Goal: Task Accomplishment & Management: Manage account settings

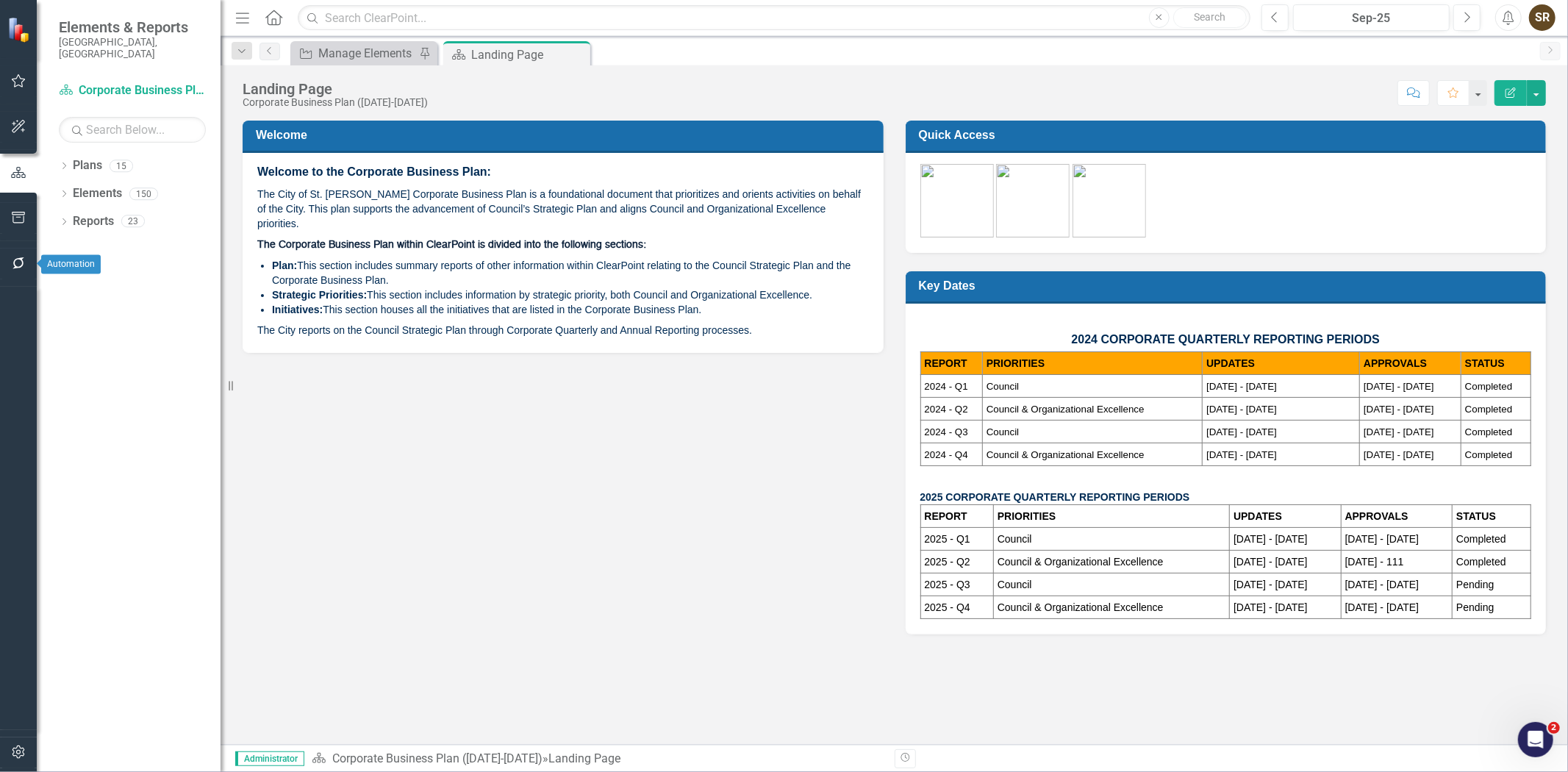
click at [12, 257] on icon "button" at bounding box center [19, 262] width 16 height 11
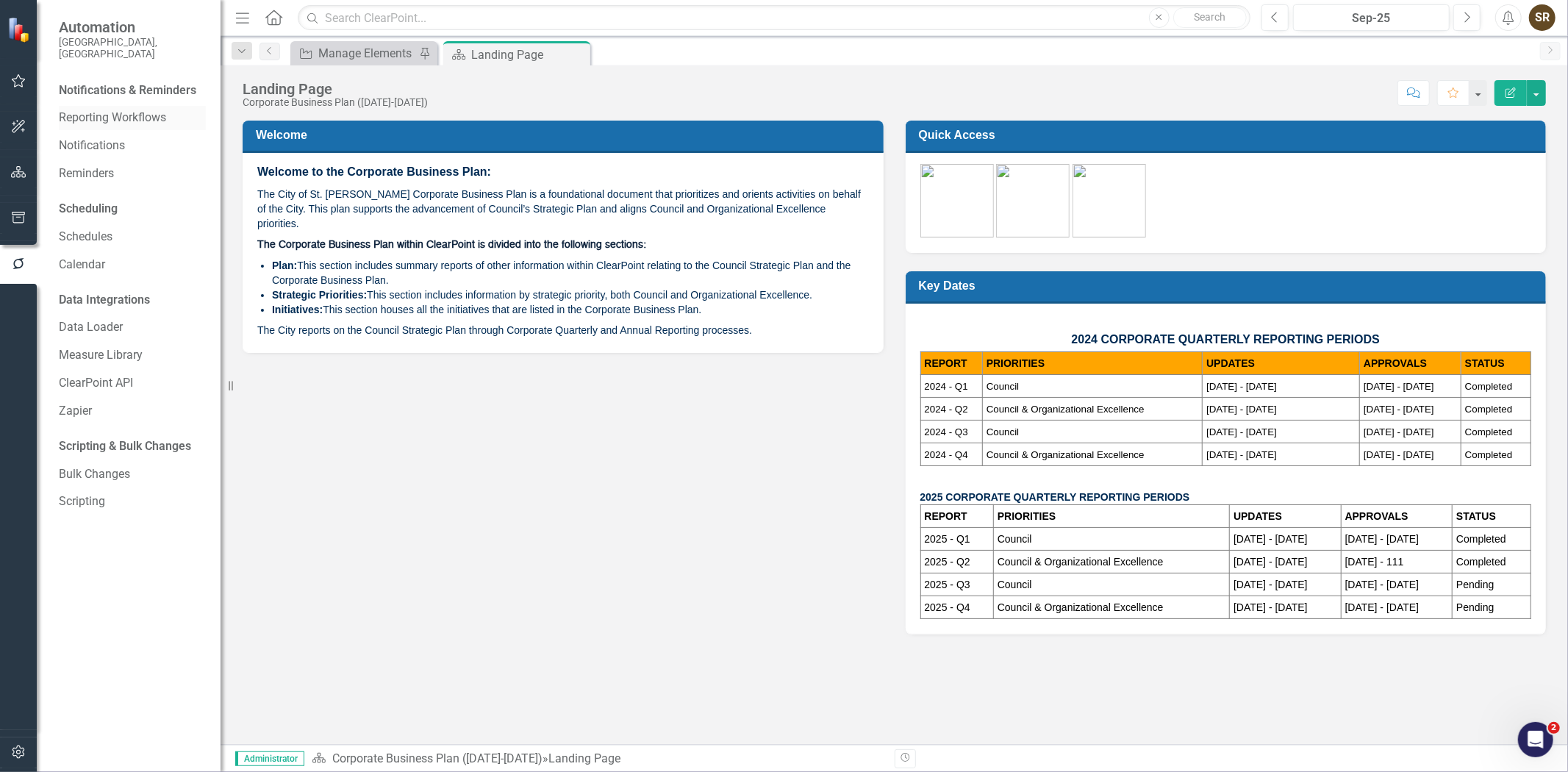
click at [88, 109] on link "Reporting Workflows" at bounding box center [132, 117] width 147 height 17
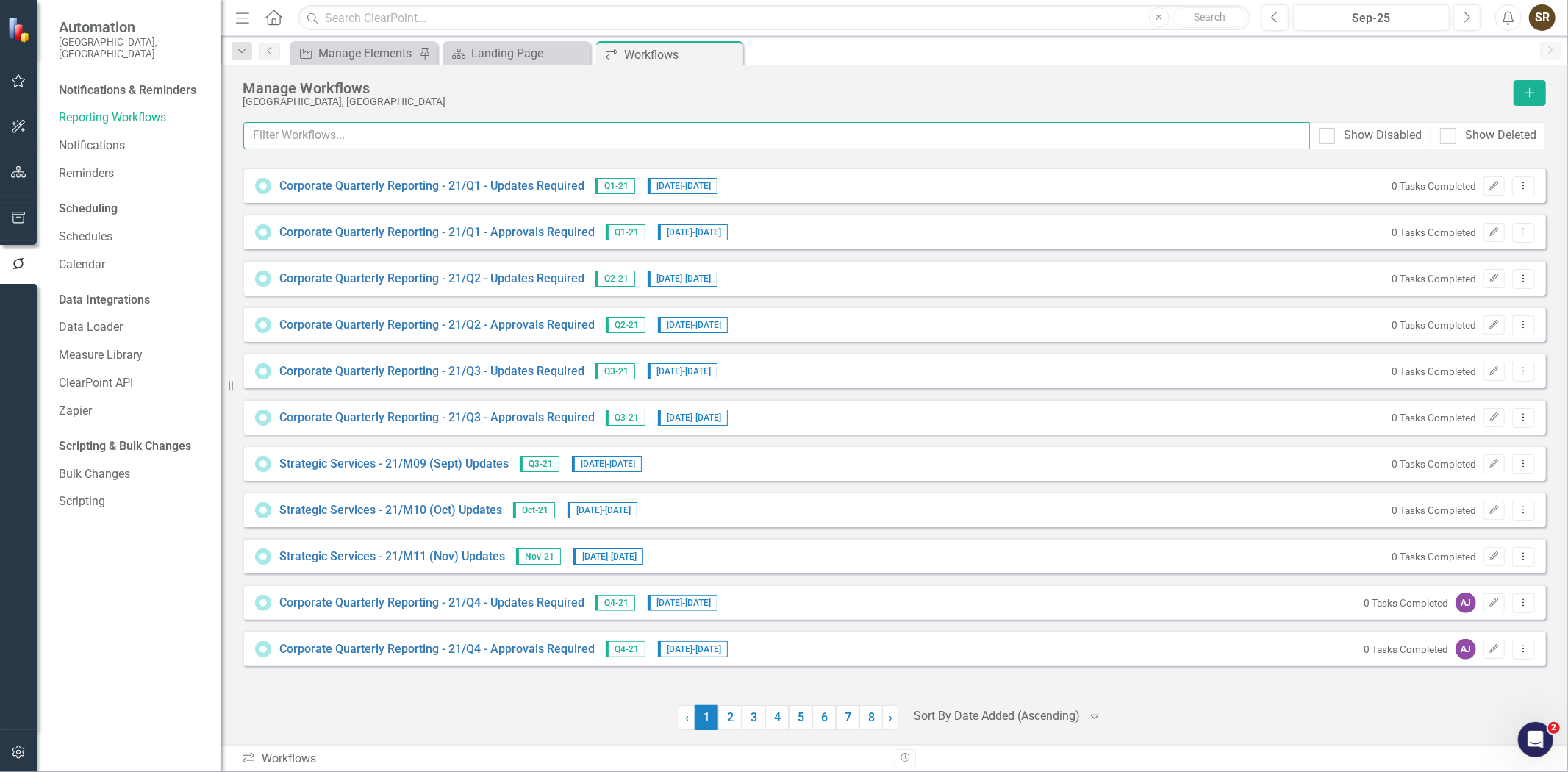
click at [377, 140] on input "text" at bounding box center [777, 136] width 1067 height 27
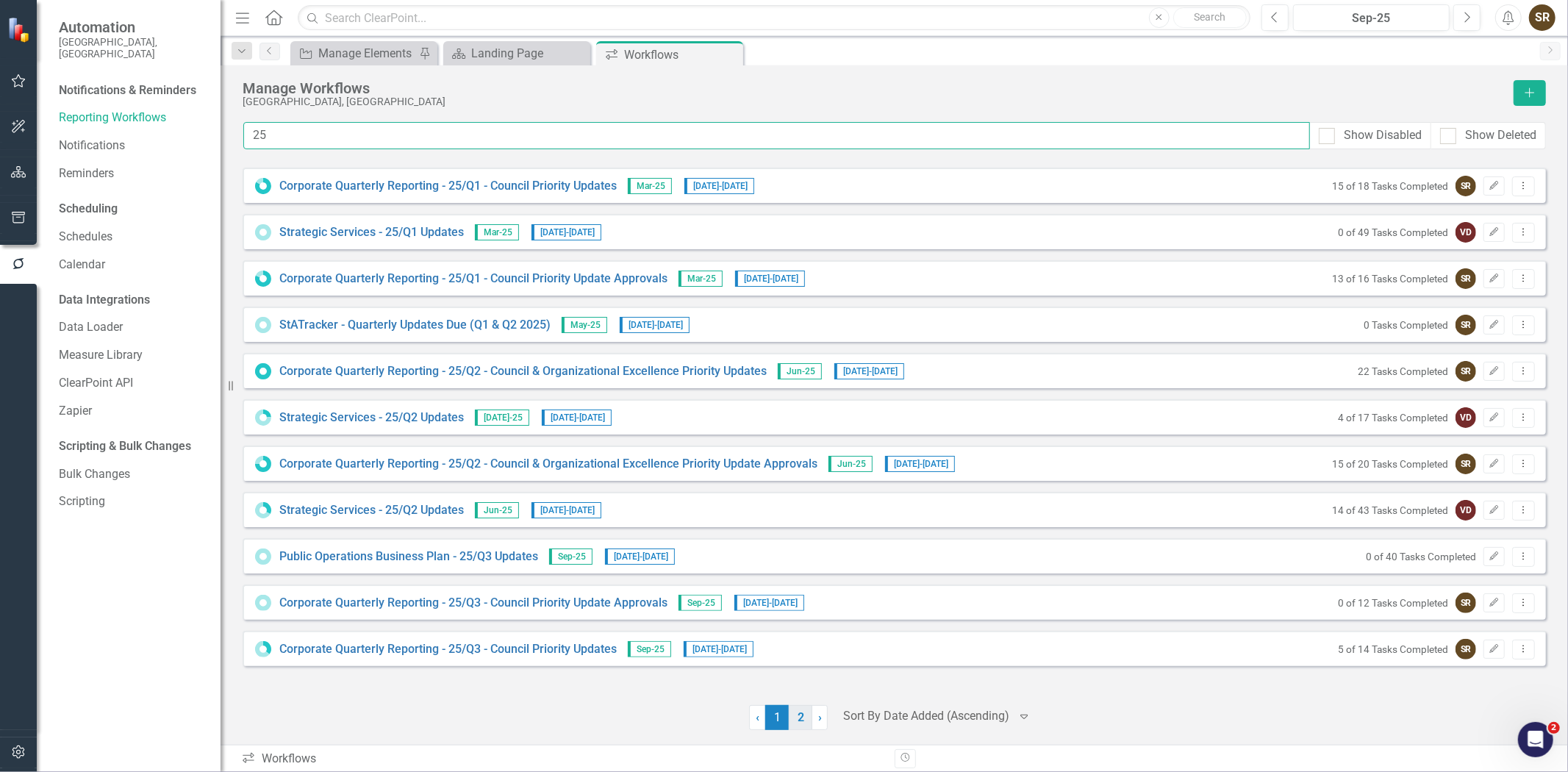
type input "25"
click at [801, 714] on link "2" at bounding box center [800, 717] width 24 height 25
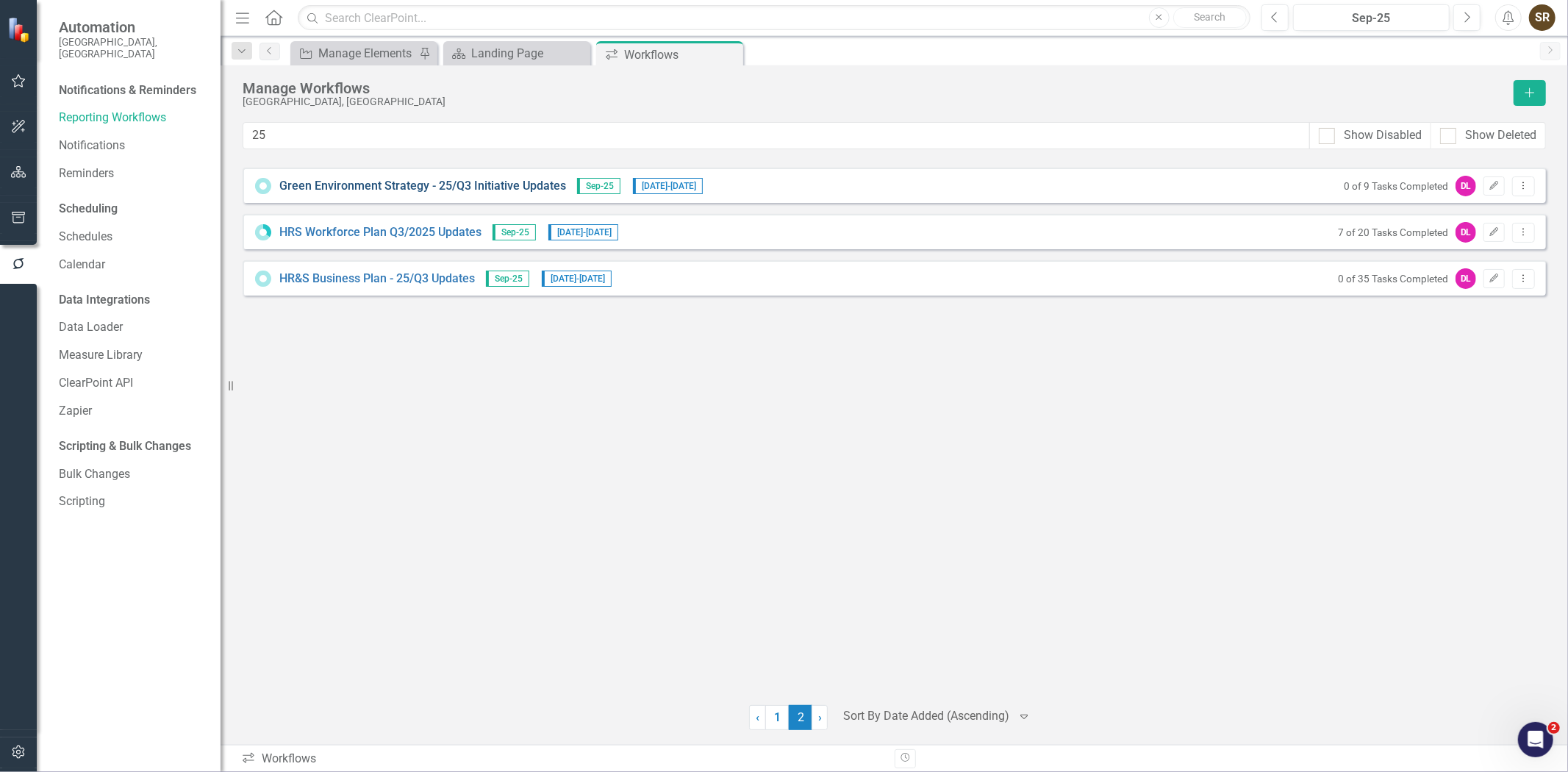
click at [489, 186] on link "Green Environment Strategy - 25/Q3 Initiative Updates" at bounding box center [423, 186] width 287 height 17
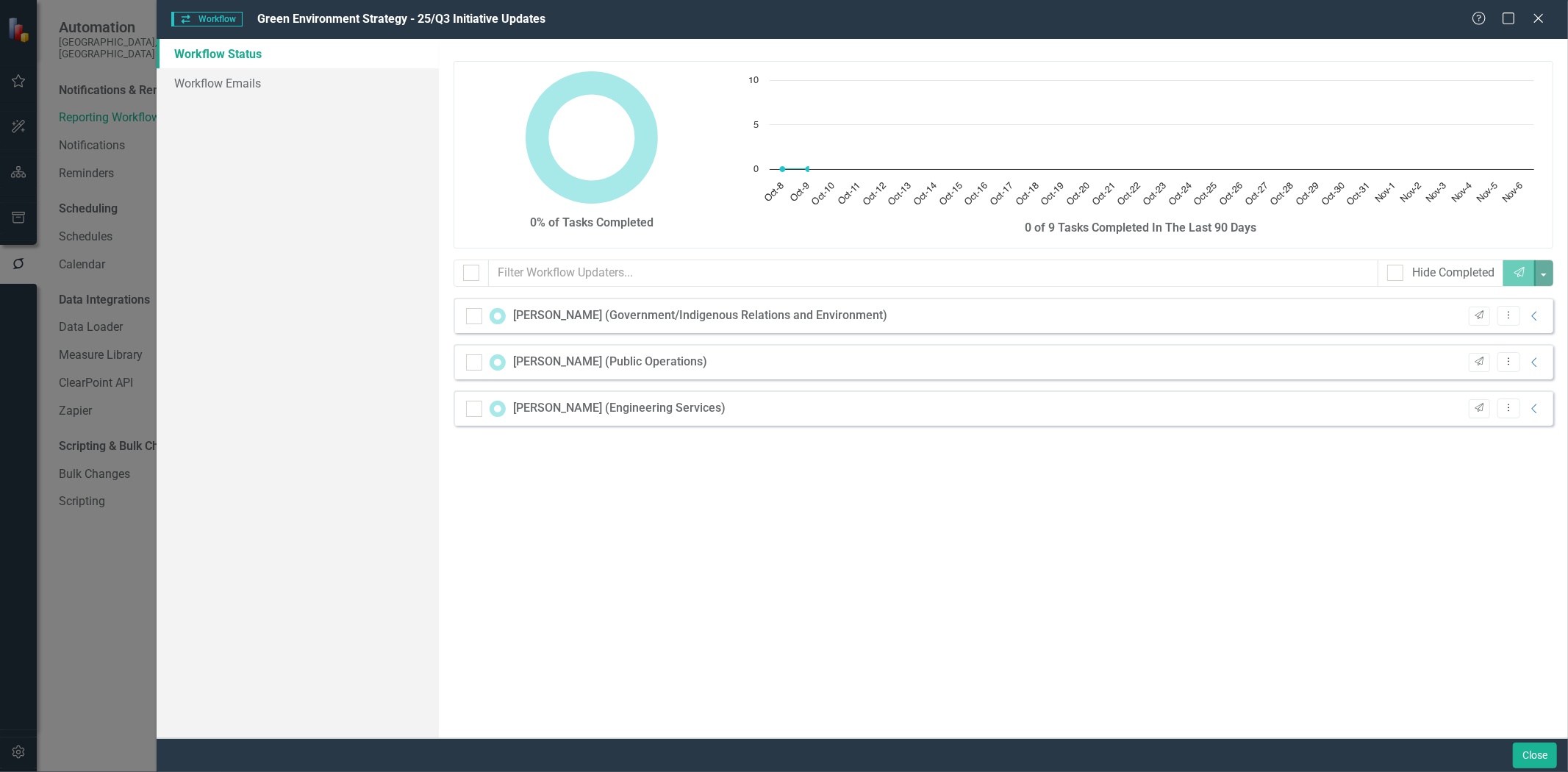
checkbox input "false"
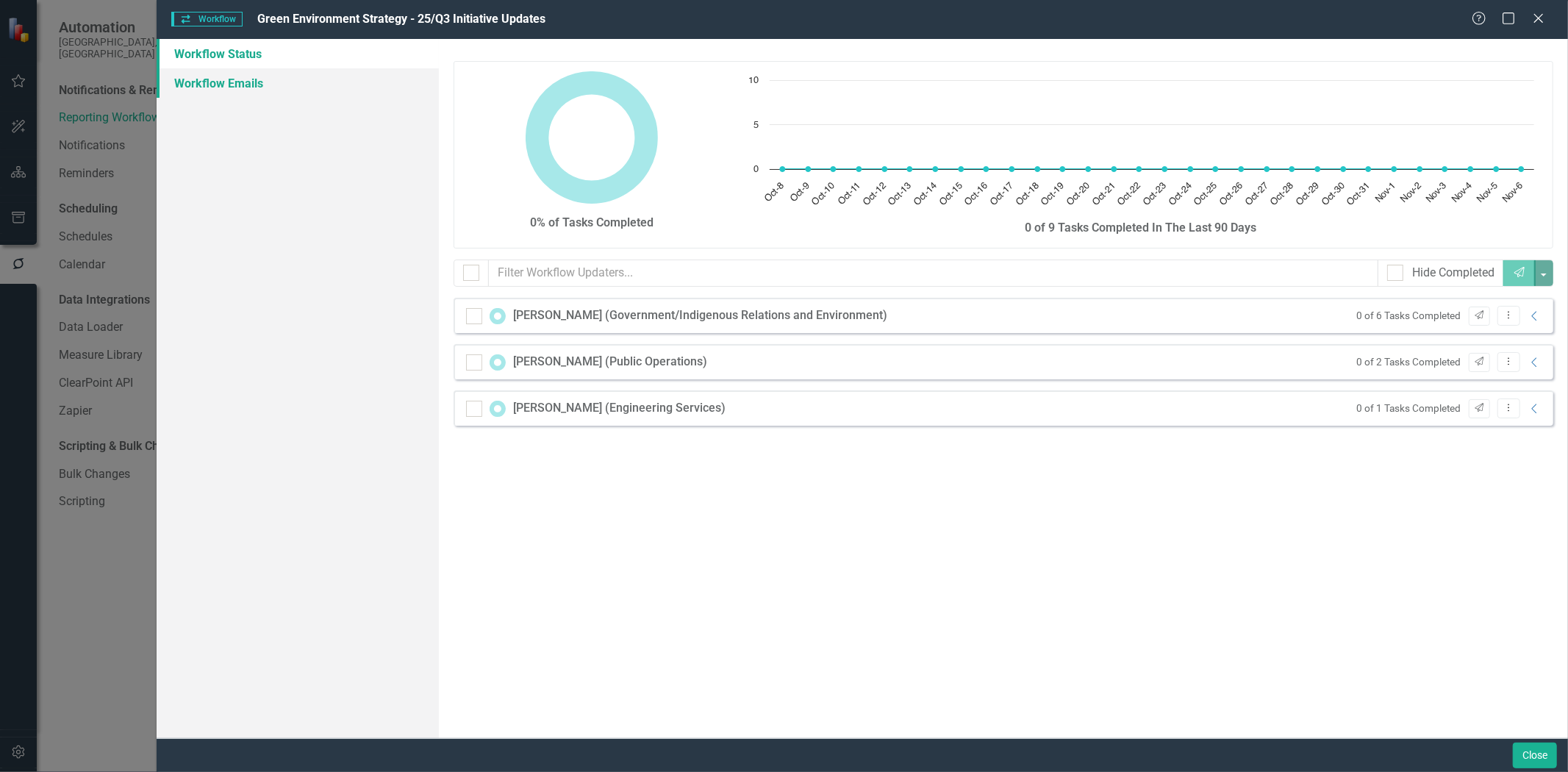
click at [247, 84] on link "Workflow Emails" at bounding box center [298, 83] width 283 height 29
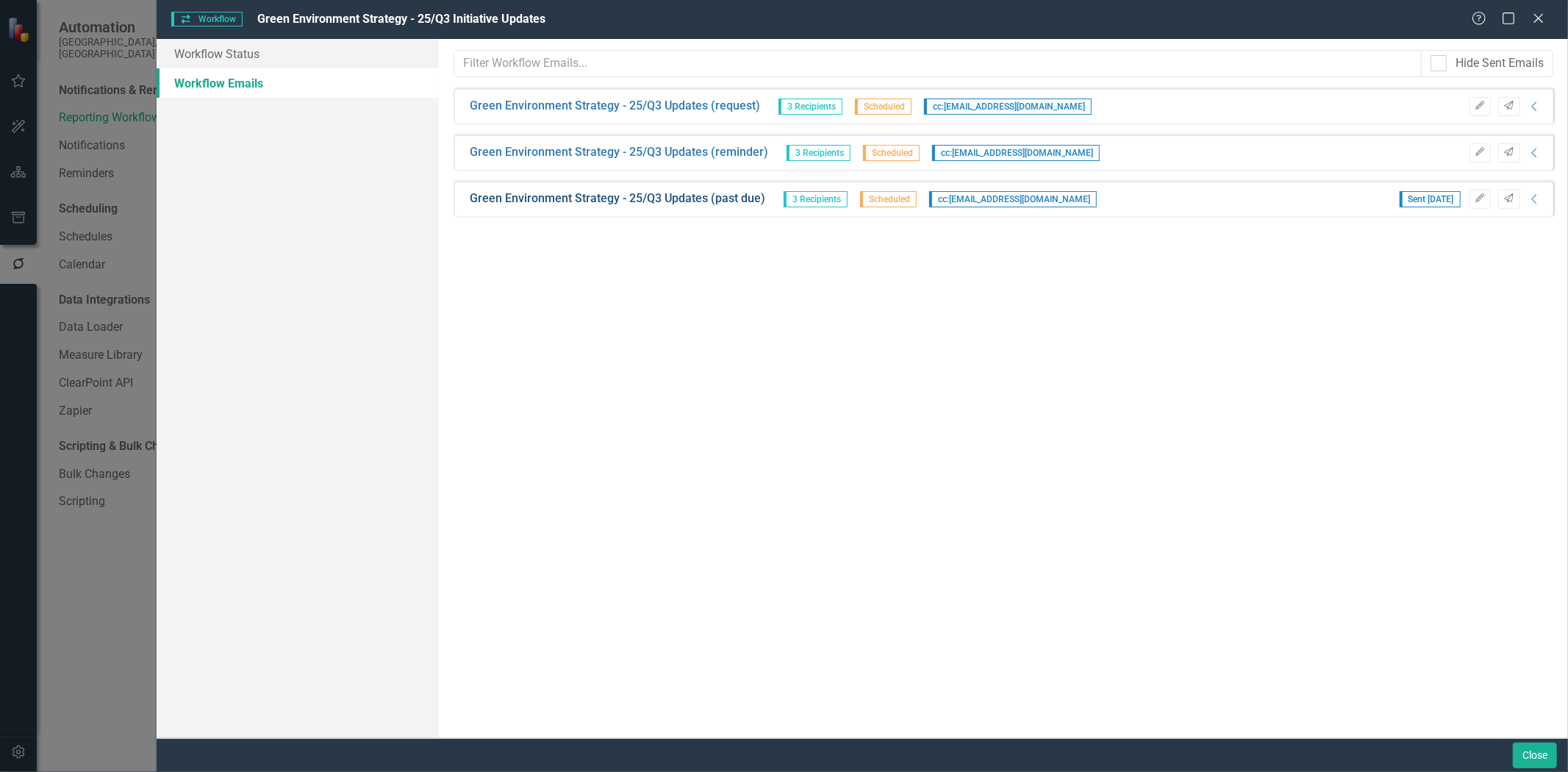
click at [707, 204] on link "Green Environment Strategy - 25/Q3 Updates (past due)" at bounding box center [618, 198] width 296 height 17
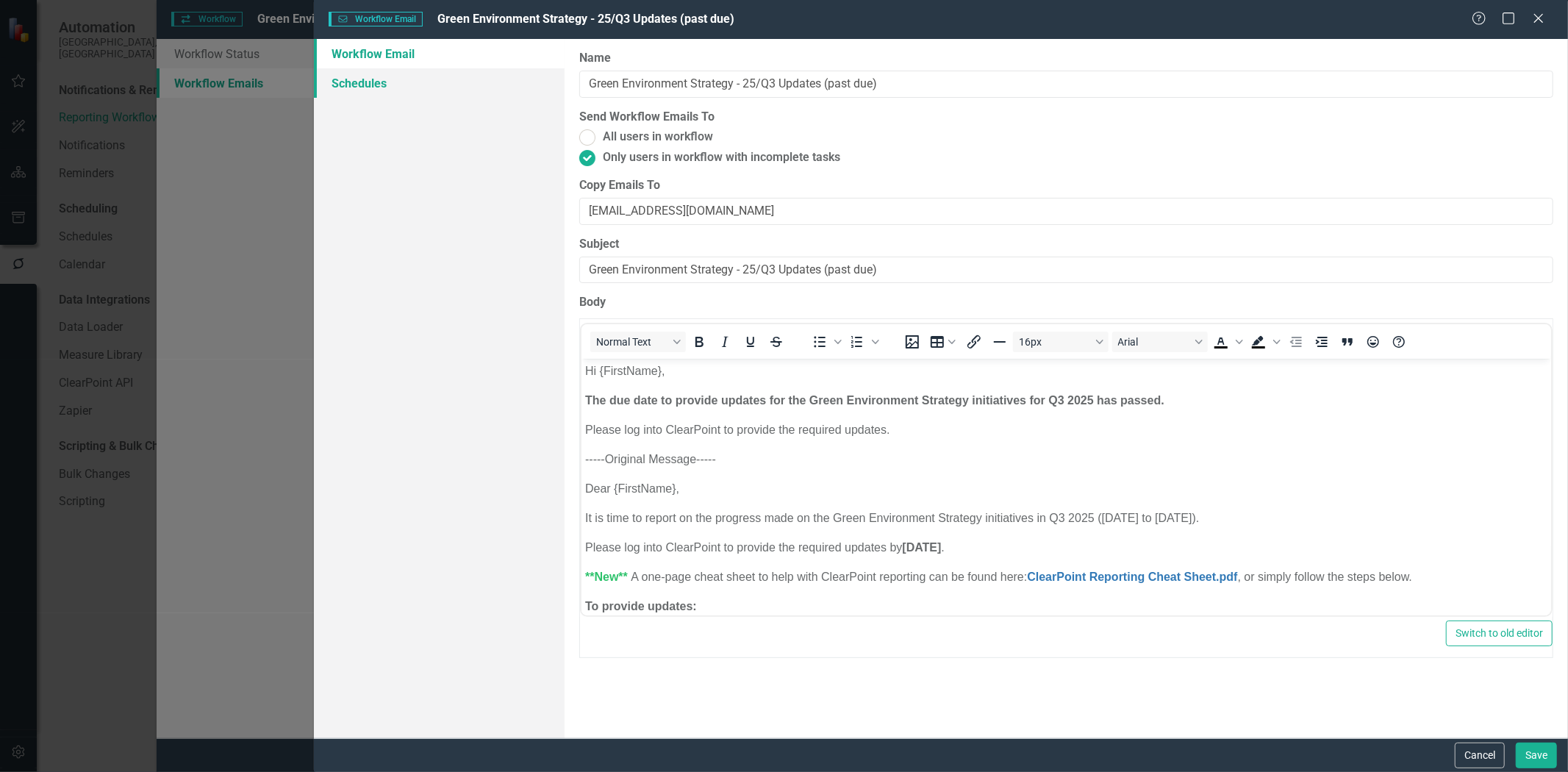
click at [382, 84] on link "Schedules" at bounding box center [439, 83] width 251 height 29
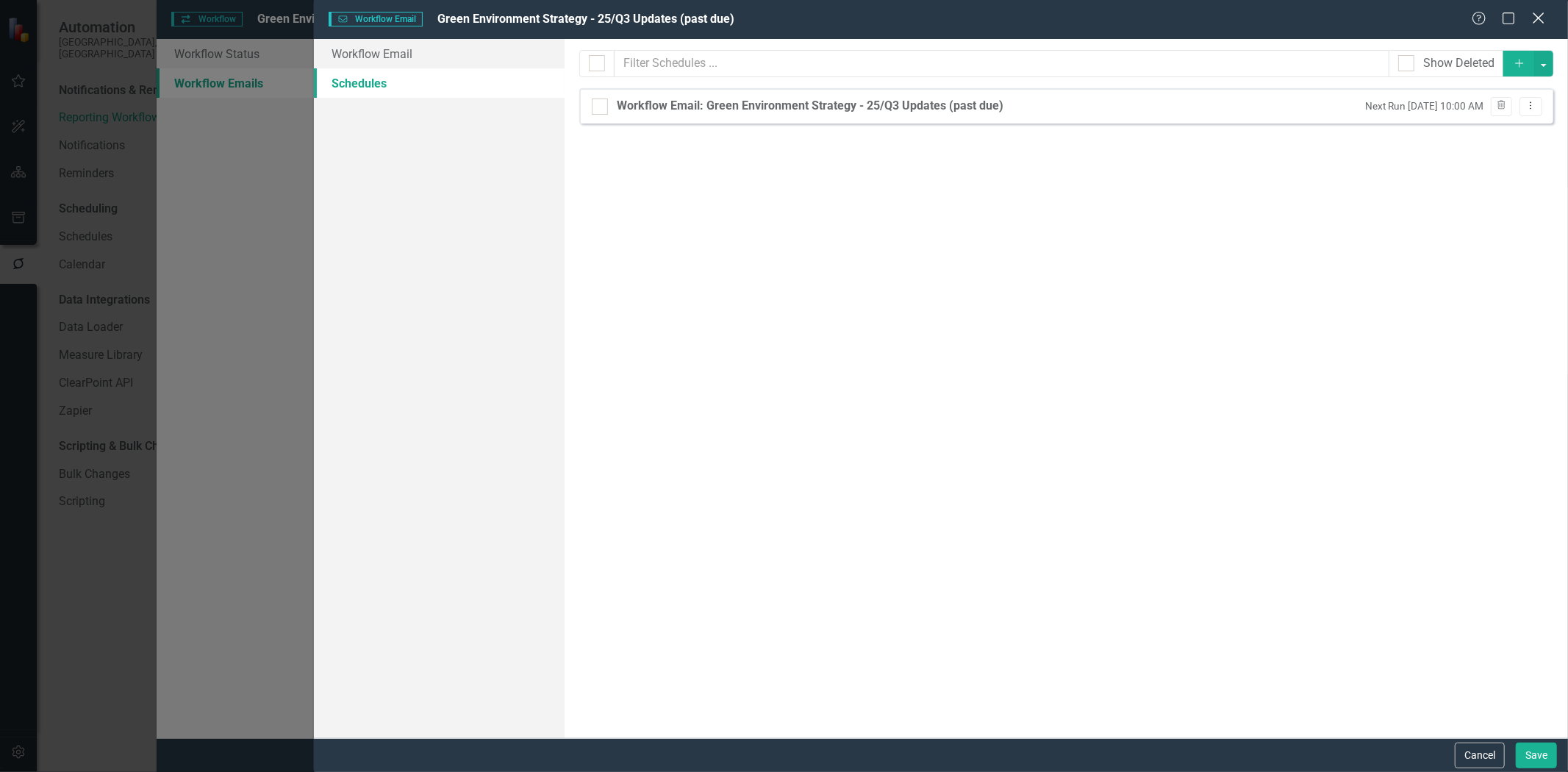
click at [1539, 18] on icon at bounding box center [1538, 18] width 11 height 11
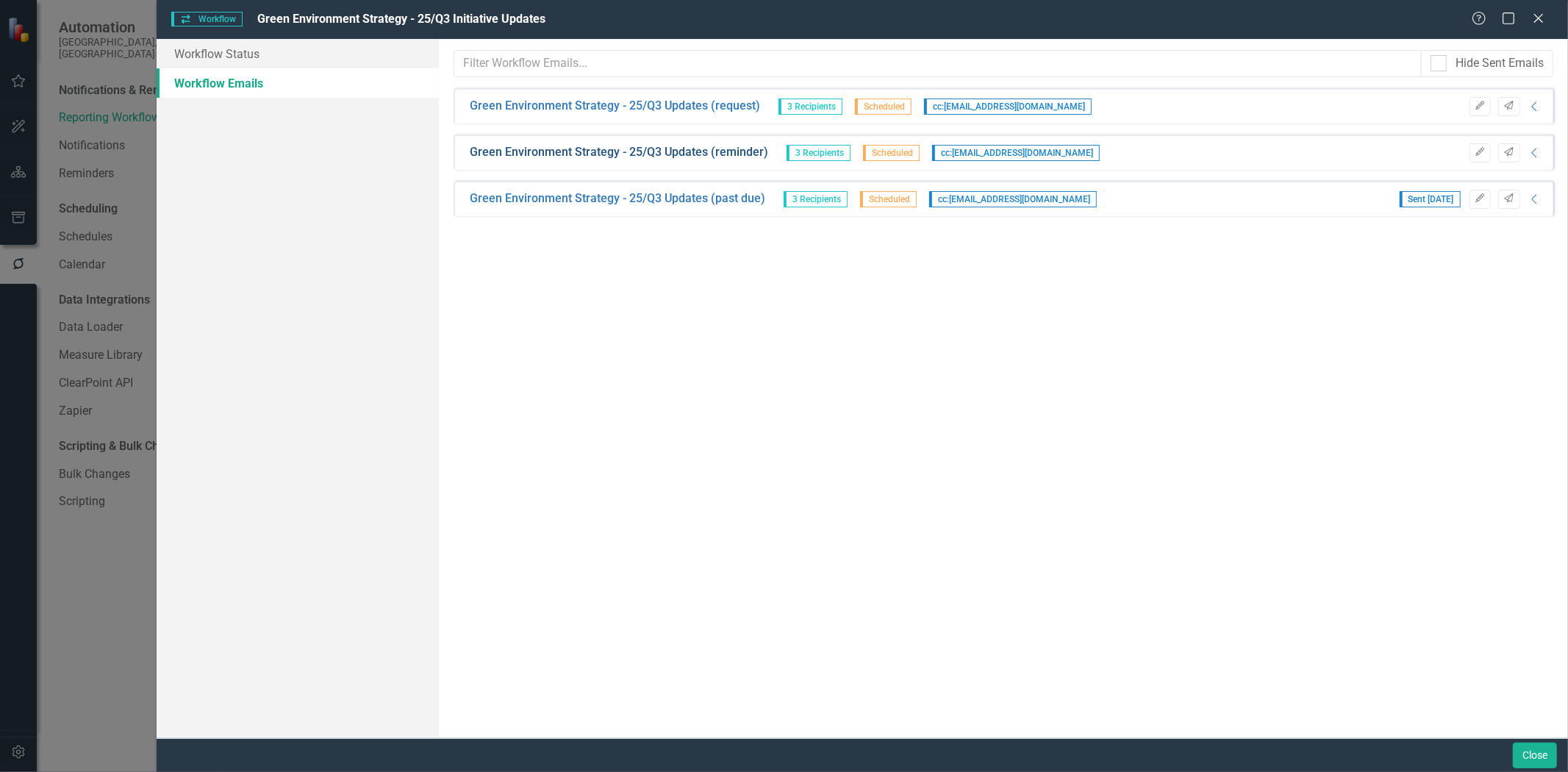
click at [608, 151] on link "Green Environment Strategy - 25/Q3 Updates (reminder)" at bounding box center [619, 152] width 298 height 17
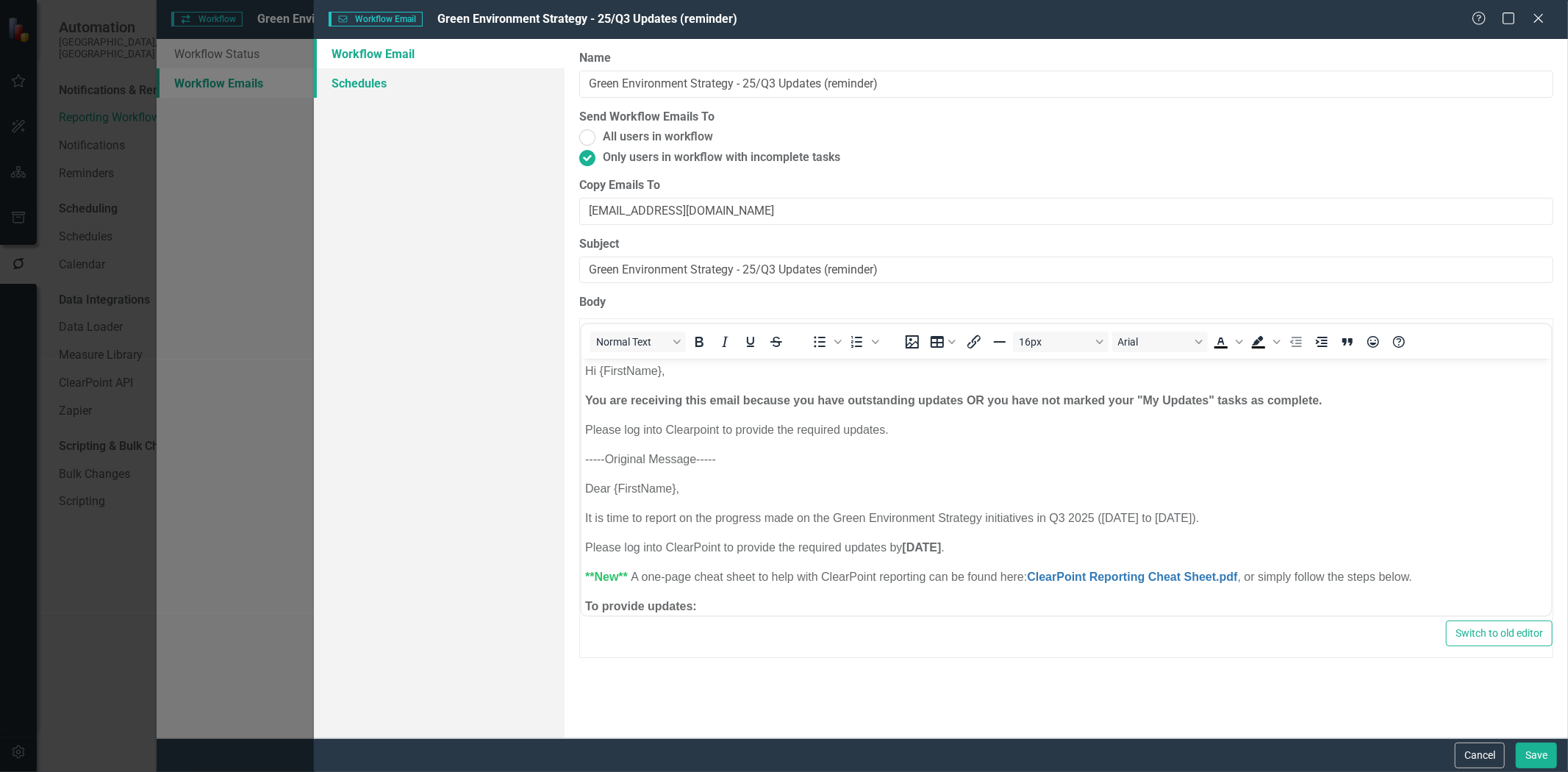
click at [372, 92] on link "Schedules" at bounding box center [439, 83] width 251 height 29
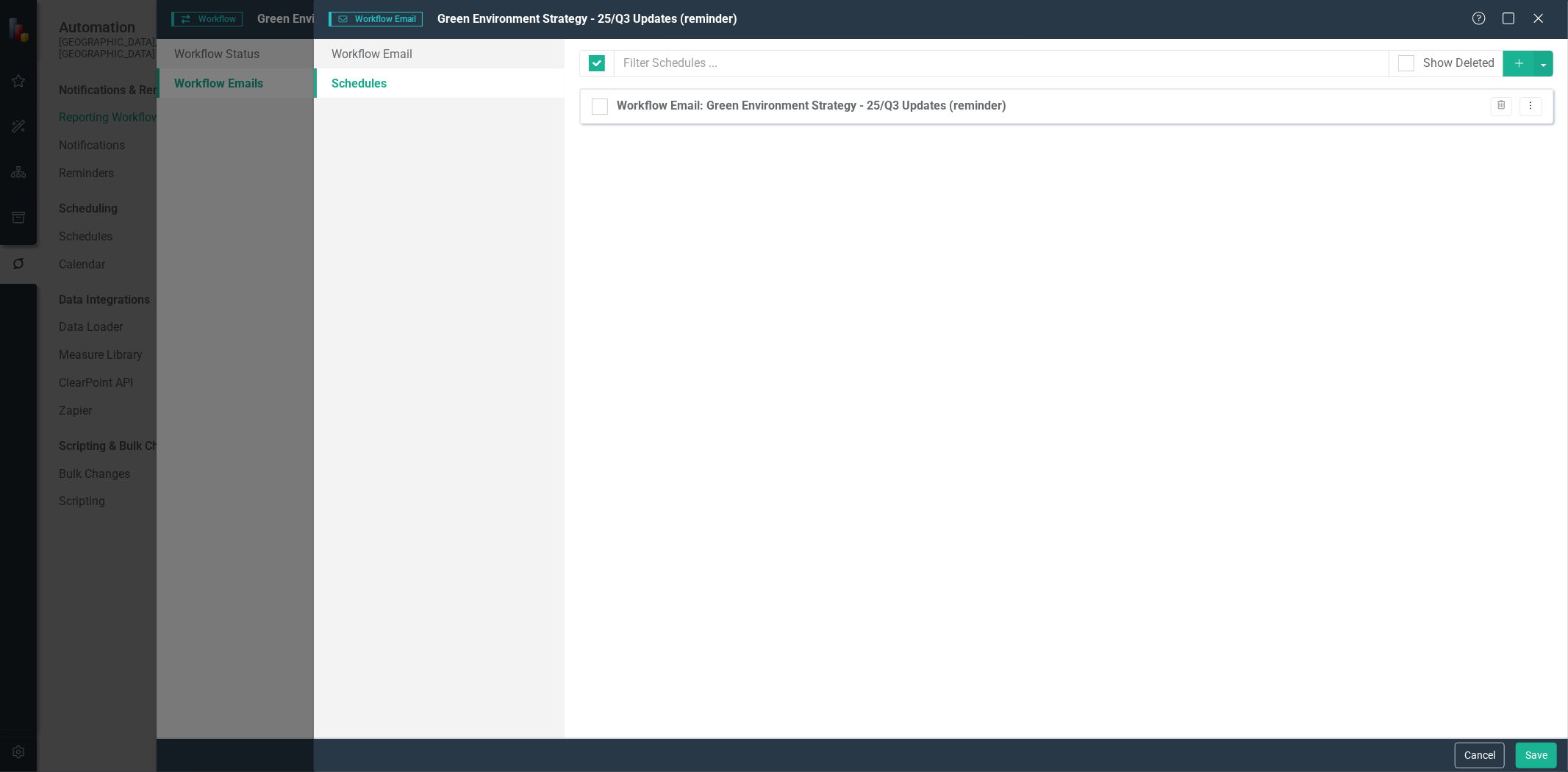
checkbox input "false"
click at [1541, 11] on icon "Close" at bounding box center [1538, 18] width 18 height 14
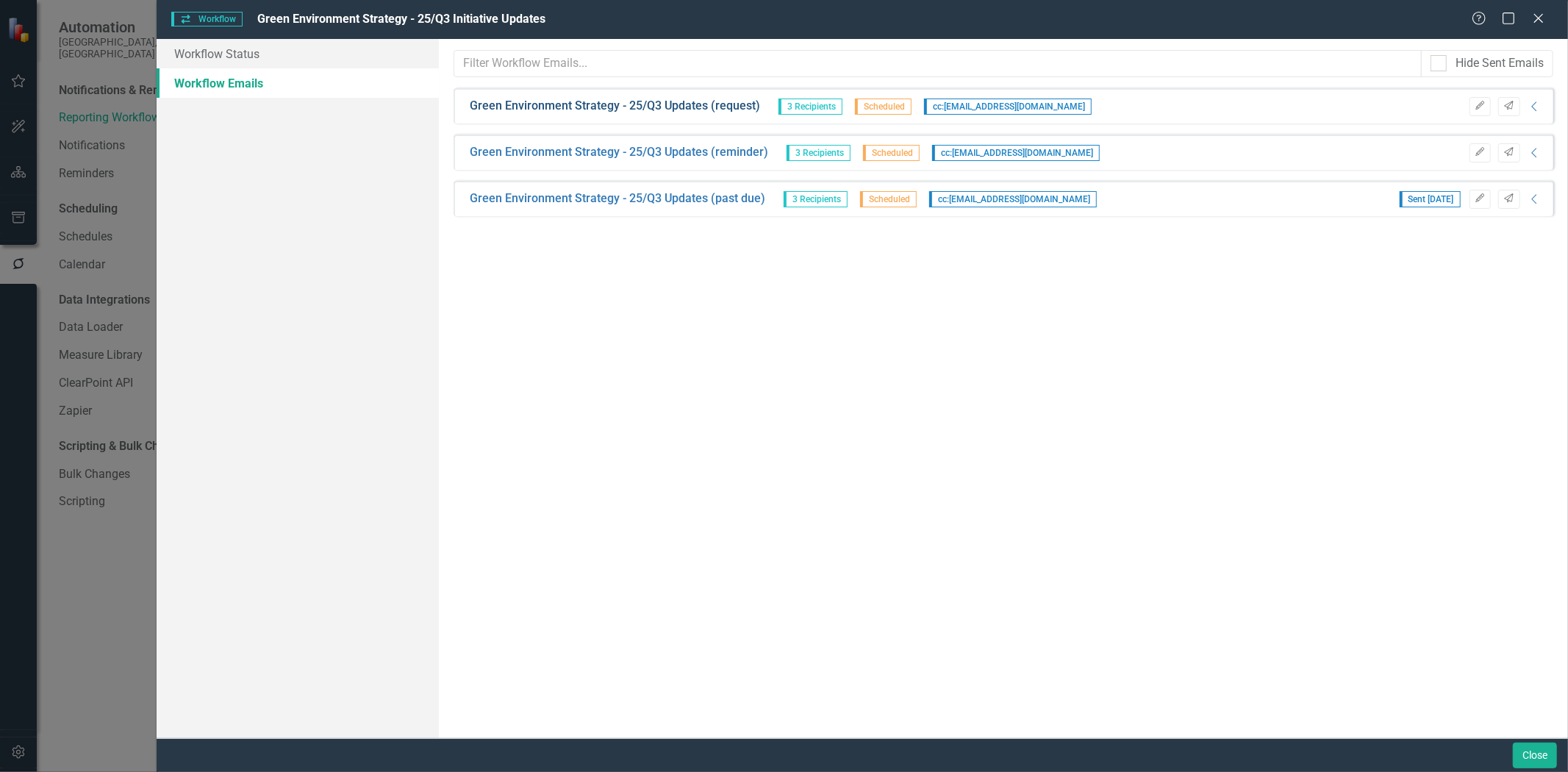
click at [666, 105] on link "Green Environment Strategy - 25/Q3 Updates (request)" at bounding box center [615, 106] width 291 height 17
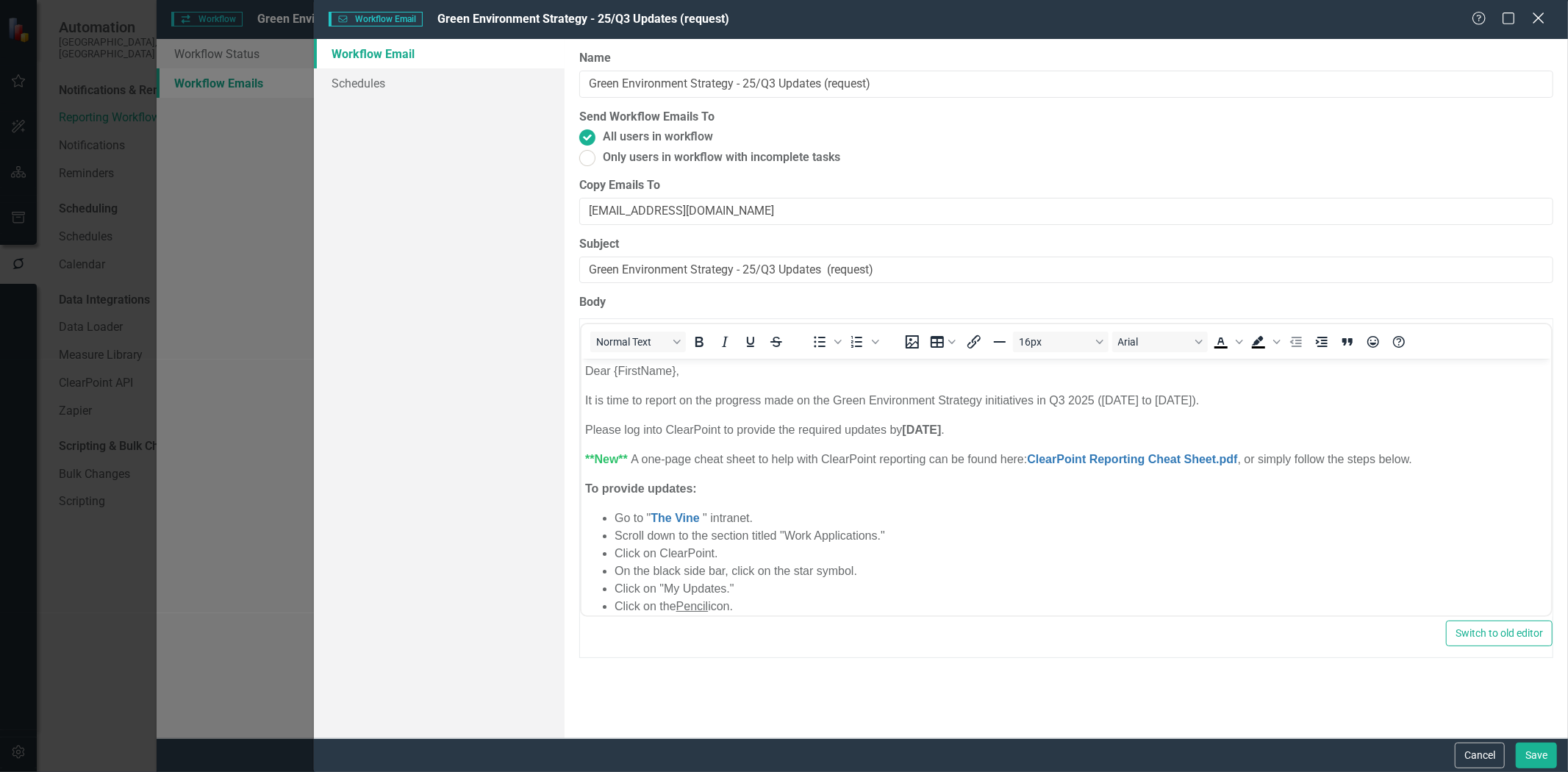
click at [1538, 18] on icon at bounding box center [1538, 18] width 11 height 11
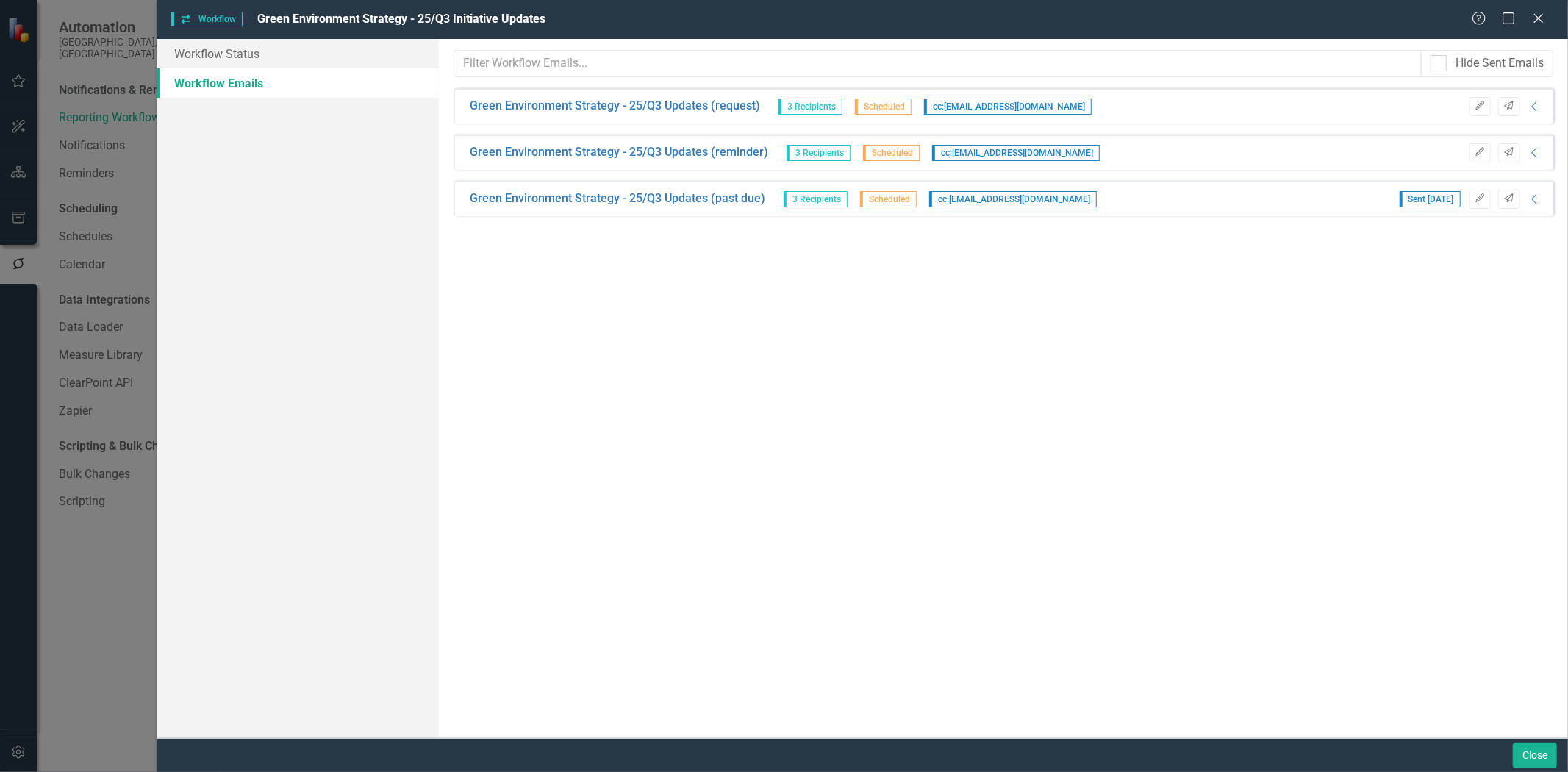
drag, startPoint x: 1538, startPoint y: 17, endPoint x: 1529, endPoint y: 20, distance: 9.5
click at [1538, 17] on icon "Close" at bounding box center [1539, 18] width 15 height 11
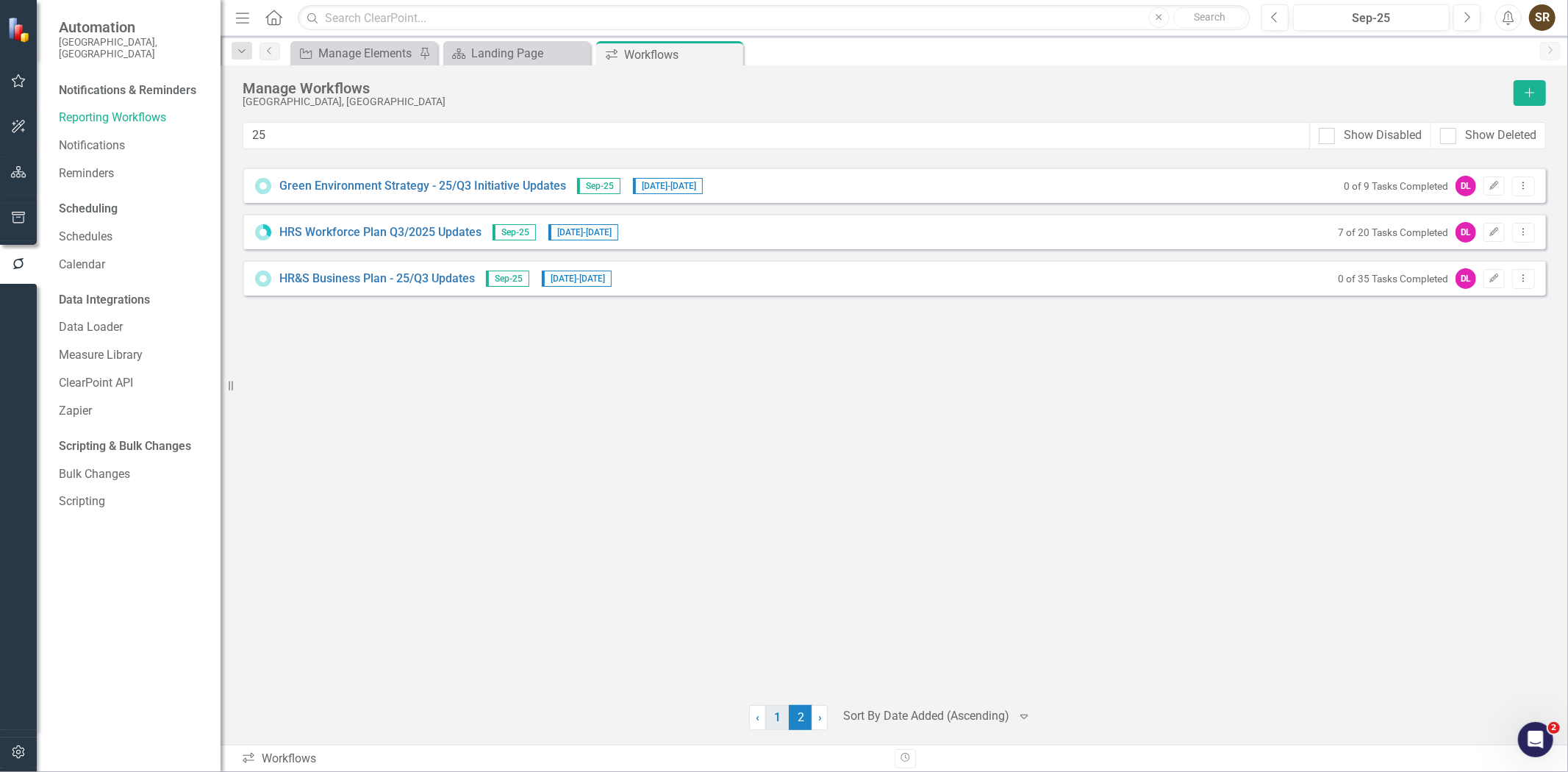
click at [774, 717] on link "1" at bounding box center [777, 717] width 24 height 25
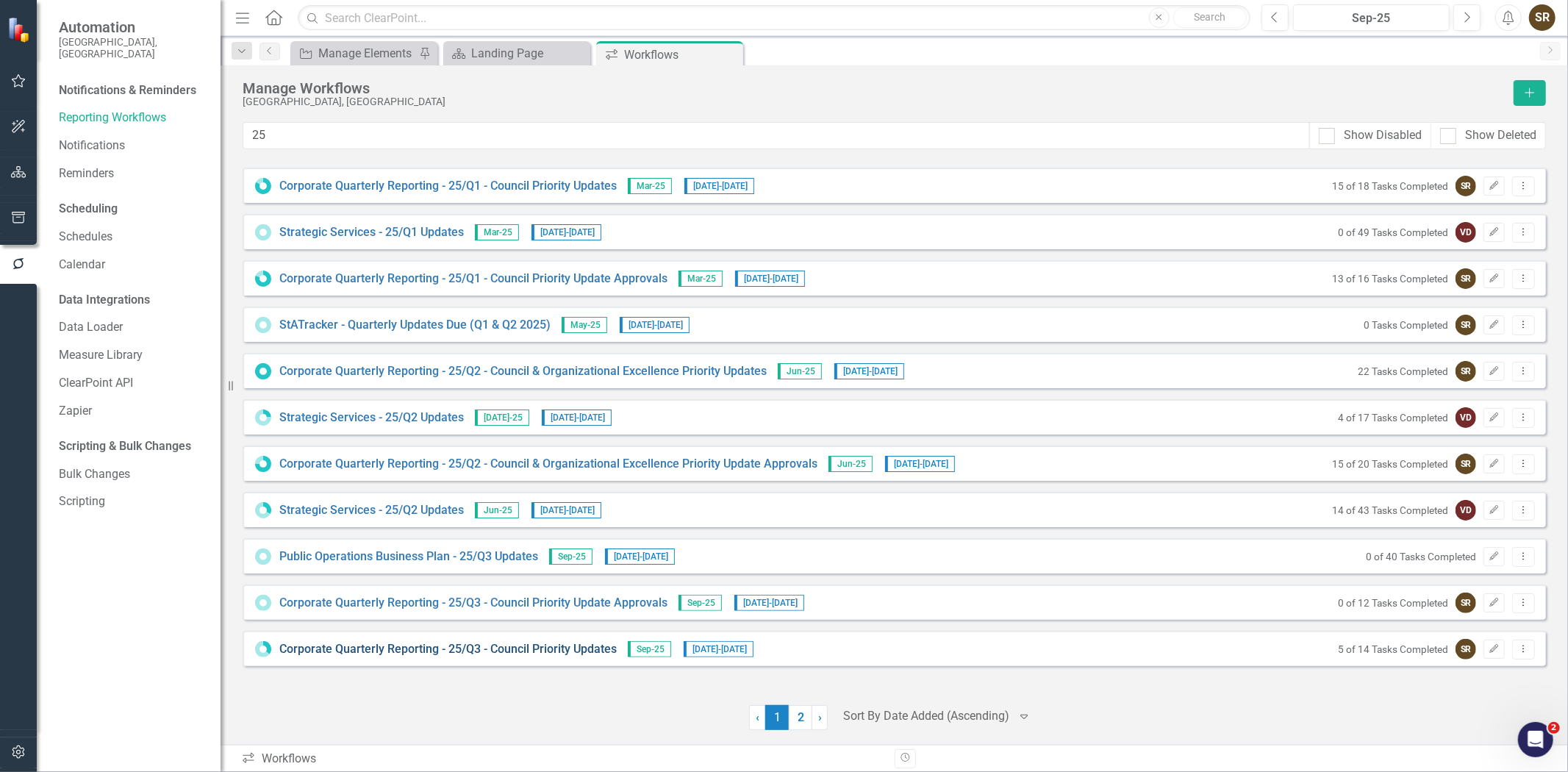
click at [593, 652] on link "Corporate Quarterly Reporting - 25/Q3 - Council Priority Updates" at bounding box center [447, 649] width 337 height 17
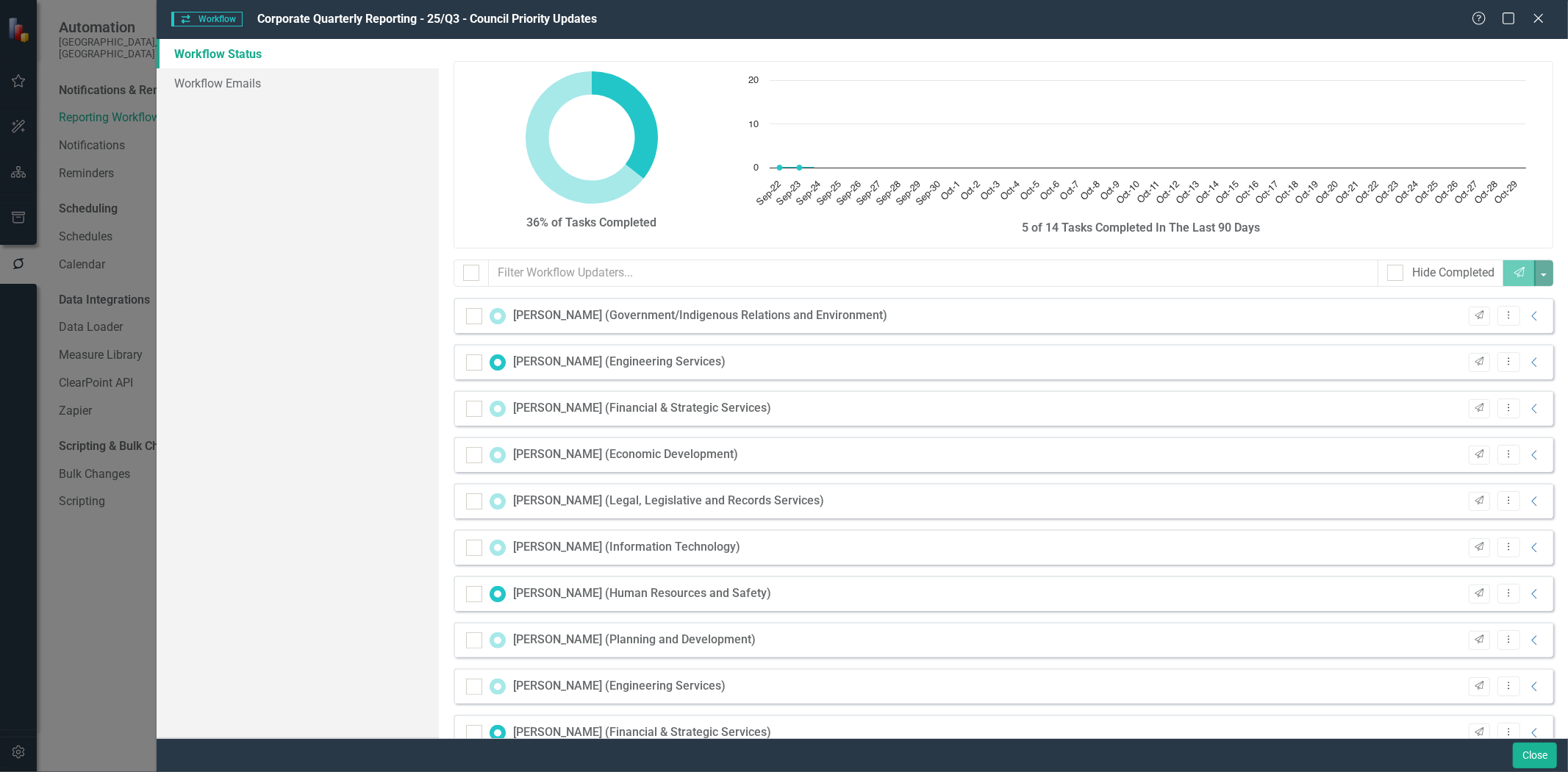
checkbox input "false"
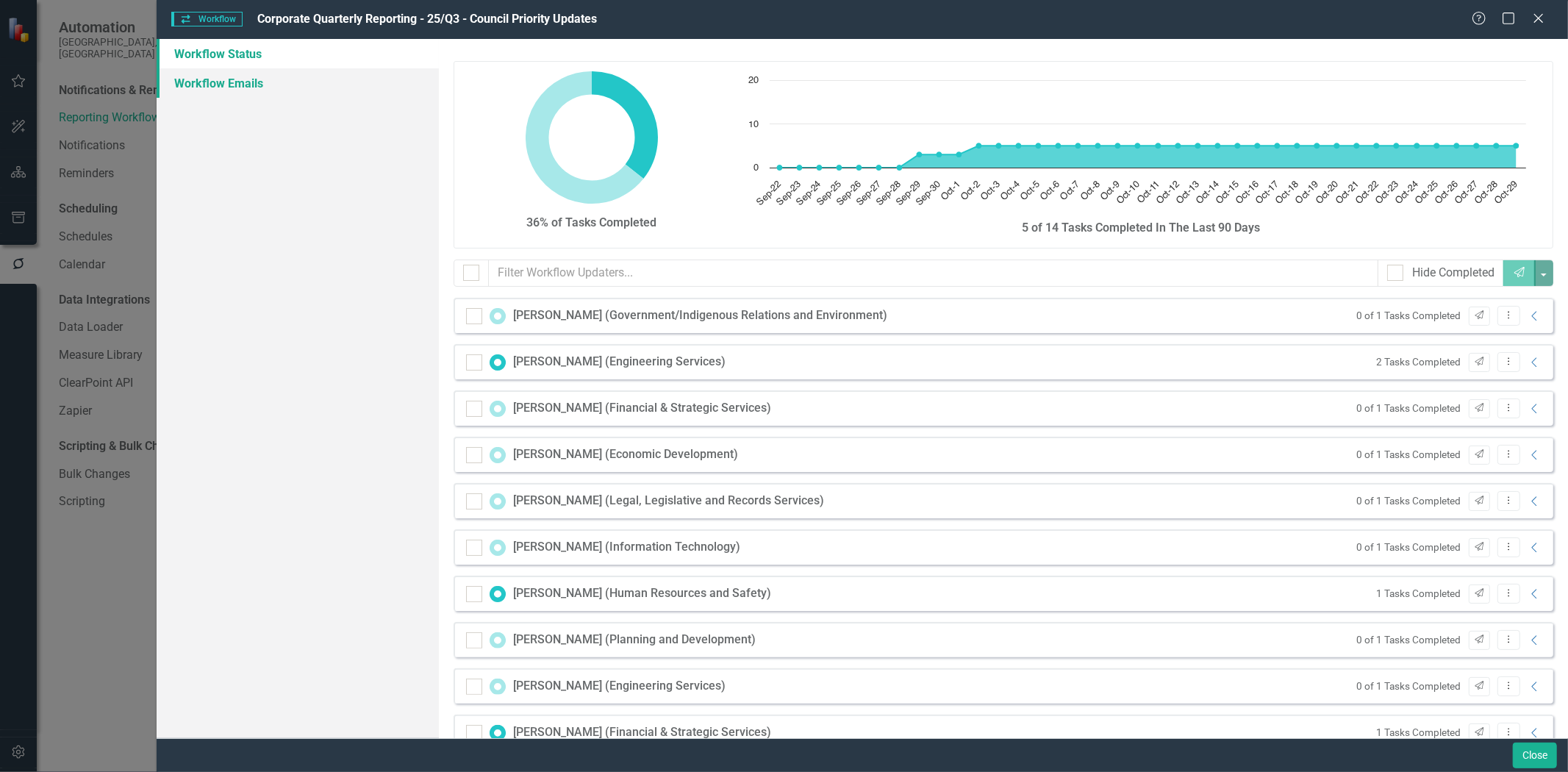
click at [223, 82] on link "Workflow Emails" at bounding box center [298, 83] width 283 height 29
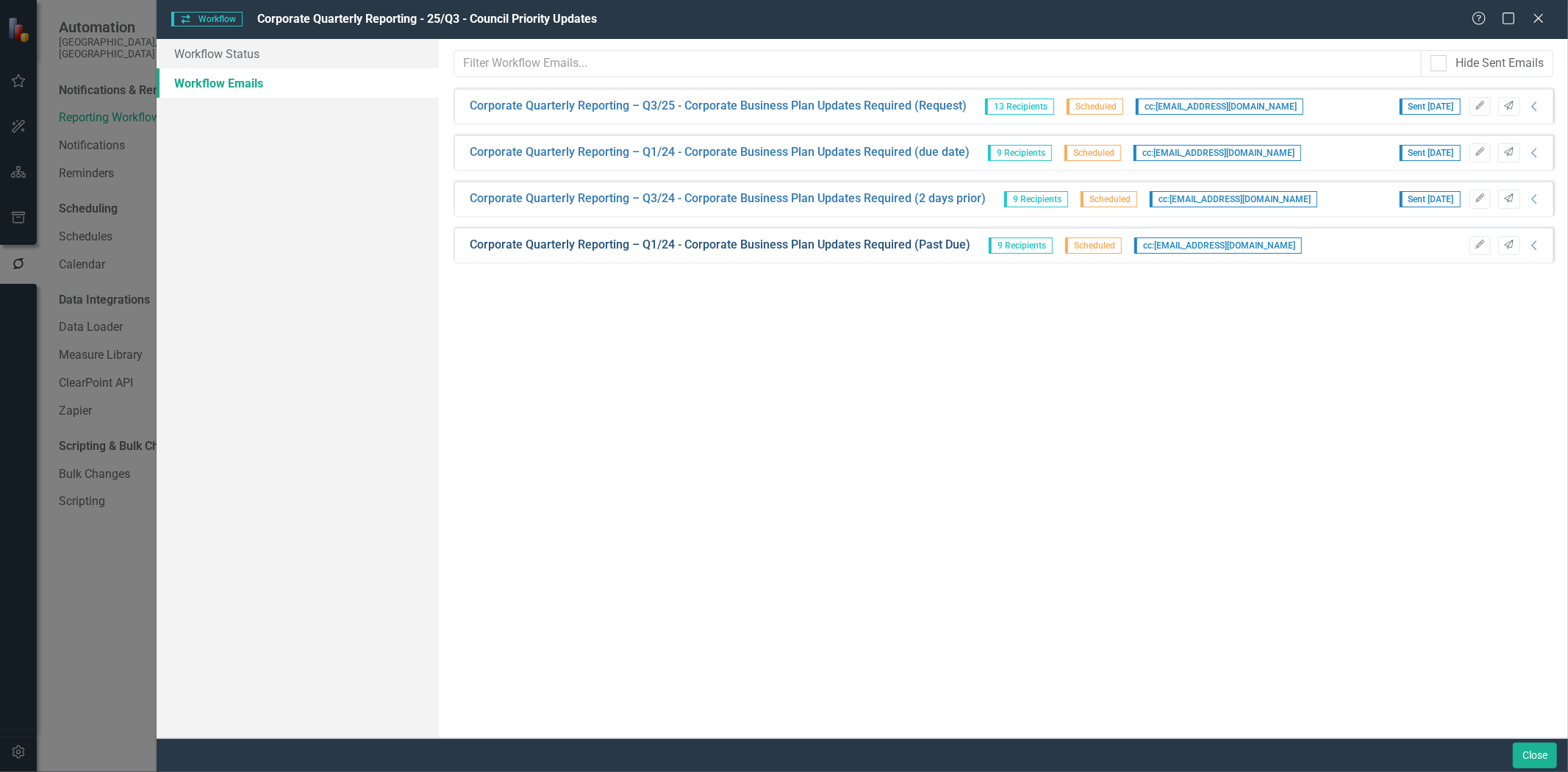
click at [878, 246] on link "Corporate Quarterly Reporting – Q1/24 - Corporate Business Plan Updates Require…" at bounding box center [720, 245] width 501 height 17
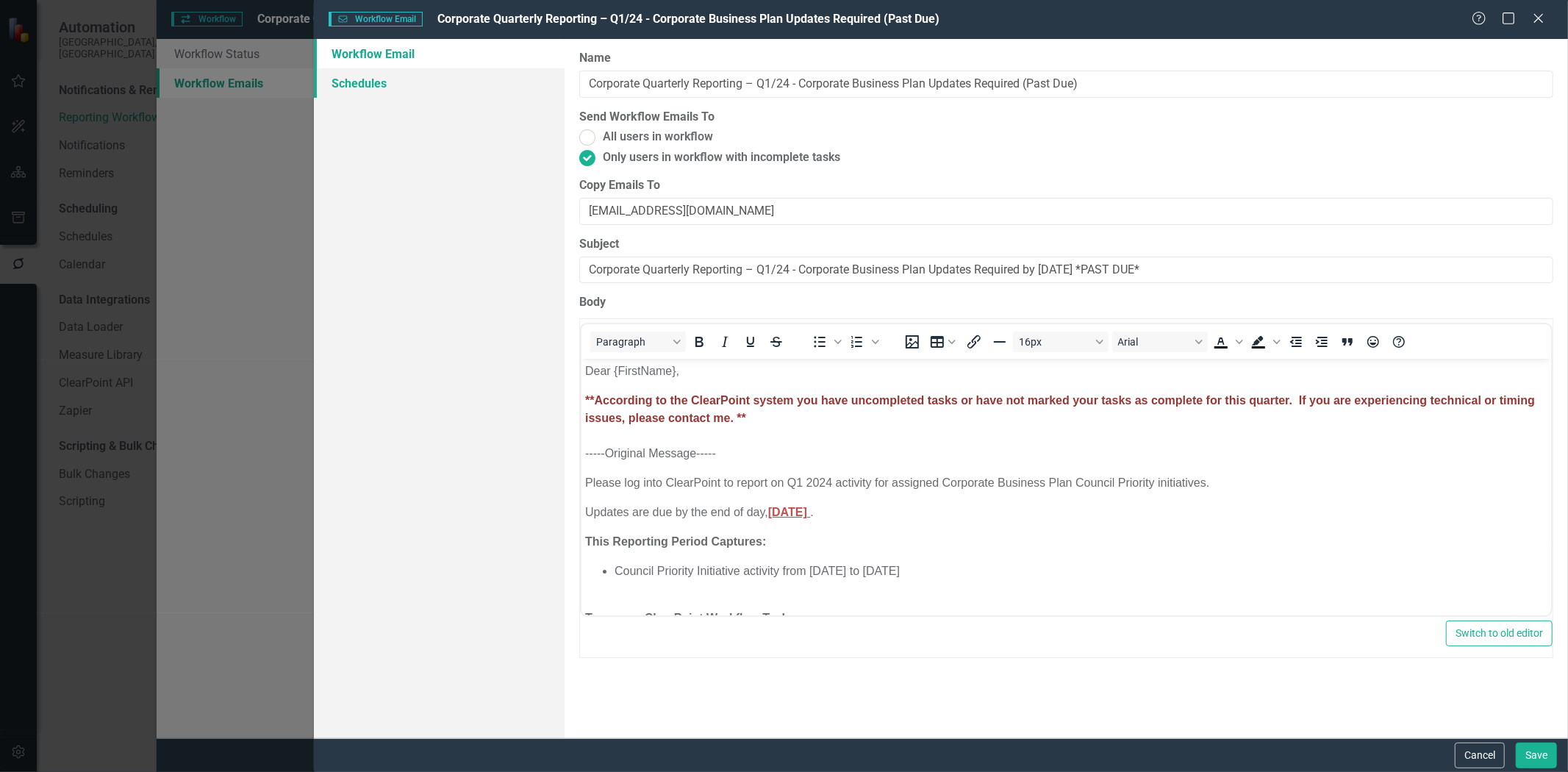
drag, startPoint x: 371, startPoint y: 83, endPoint x: 437, endPoint y: 81, distance: 66.0
click at [371, 83] on link "Schedules" at bounding box center [439, 83] width 251 height 29
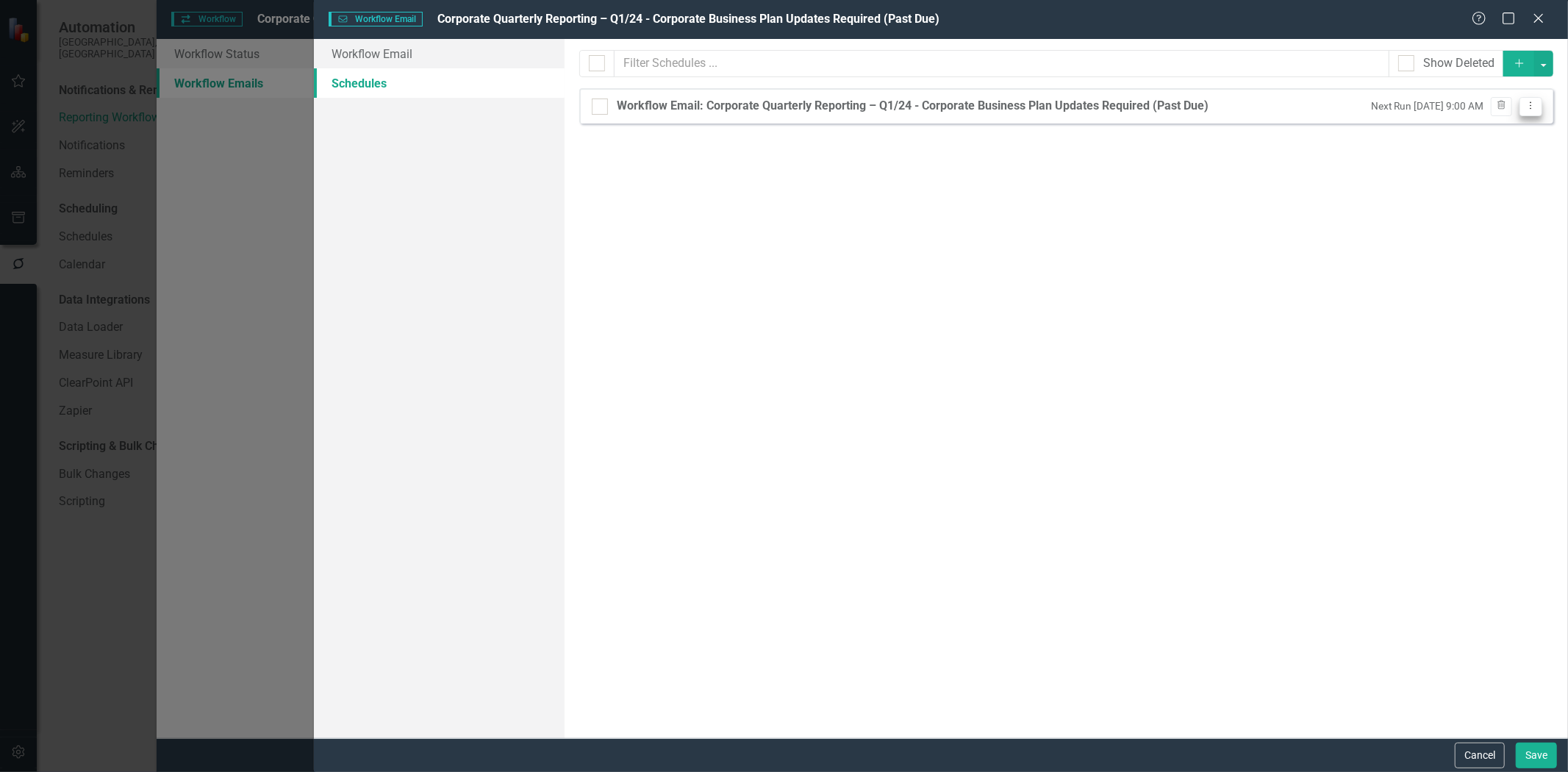
click at [1530, 110] on icon "Dropdown Menu" at bounding box center [1531, 105] width 12 height 10
click at [1510, 132] on link "Edit Edit Schedule" at bounding box center [1475, 130] width 136 height 27
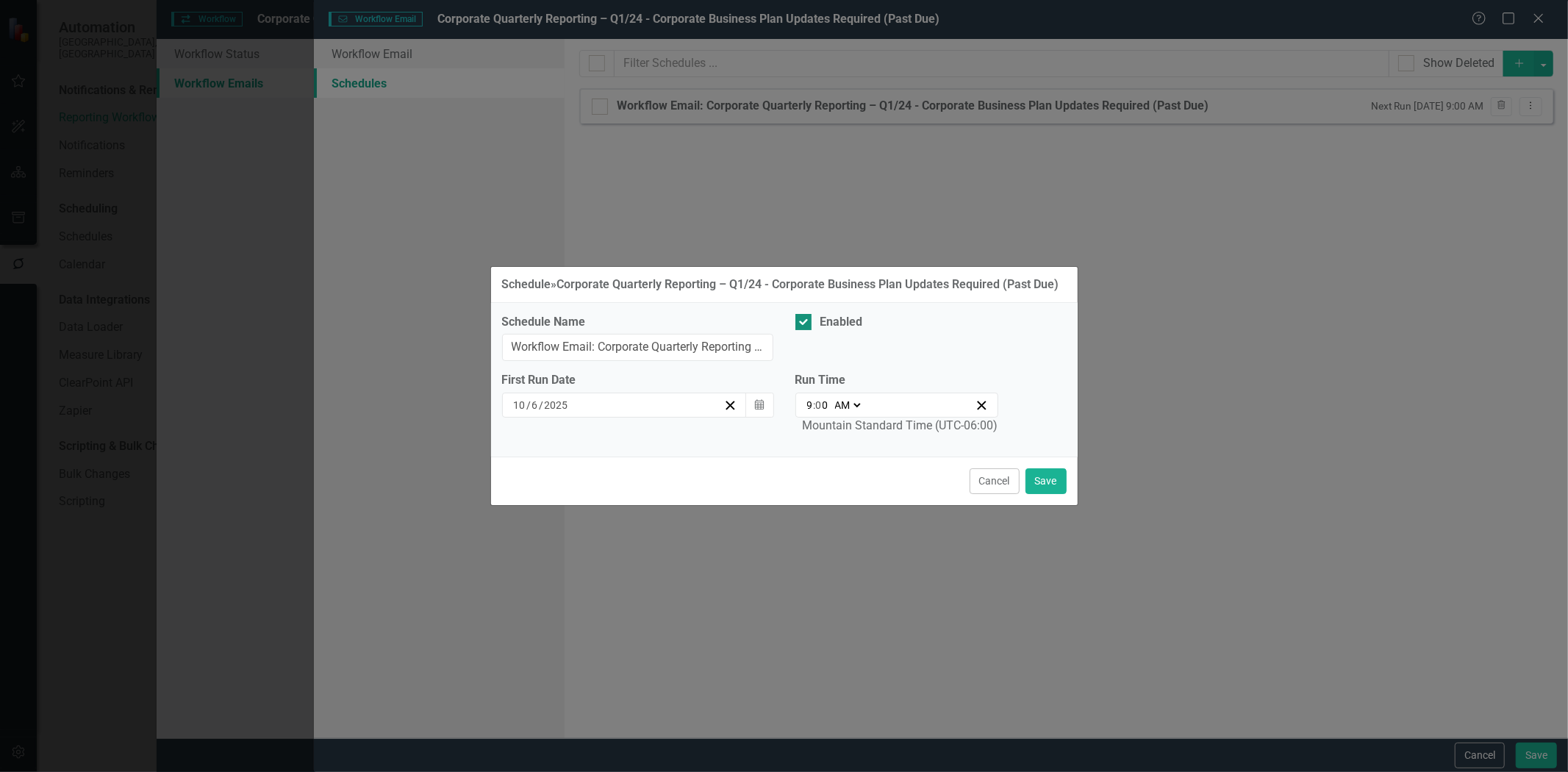
click at [806, 325] on div at bounding box center [804, 322] width 16 height 16
click at [805, 323] on input "Enabled" at bounding box center [800, 319] width 10 height 10
checkbox input "false"
click at [1049, 486] on button "Save" at bounding box center [1046, 481] width 41 height 26
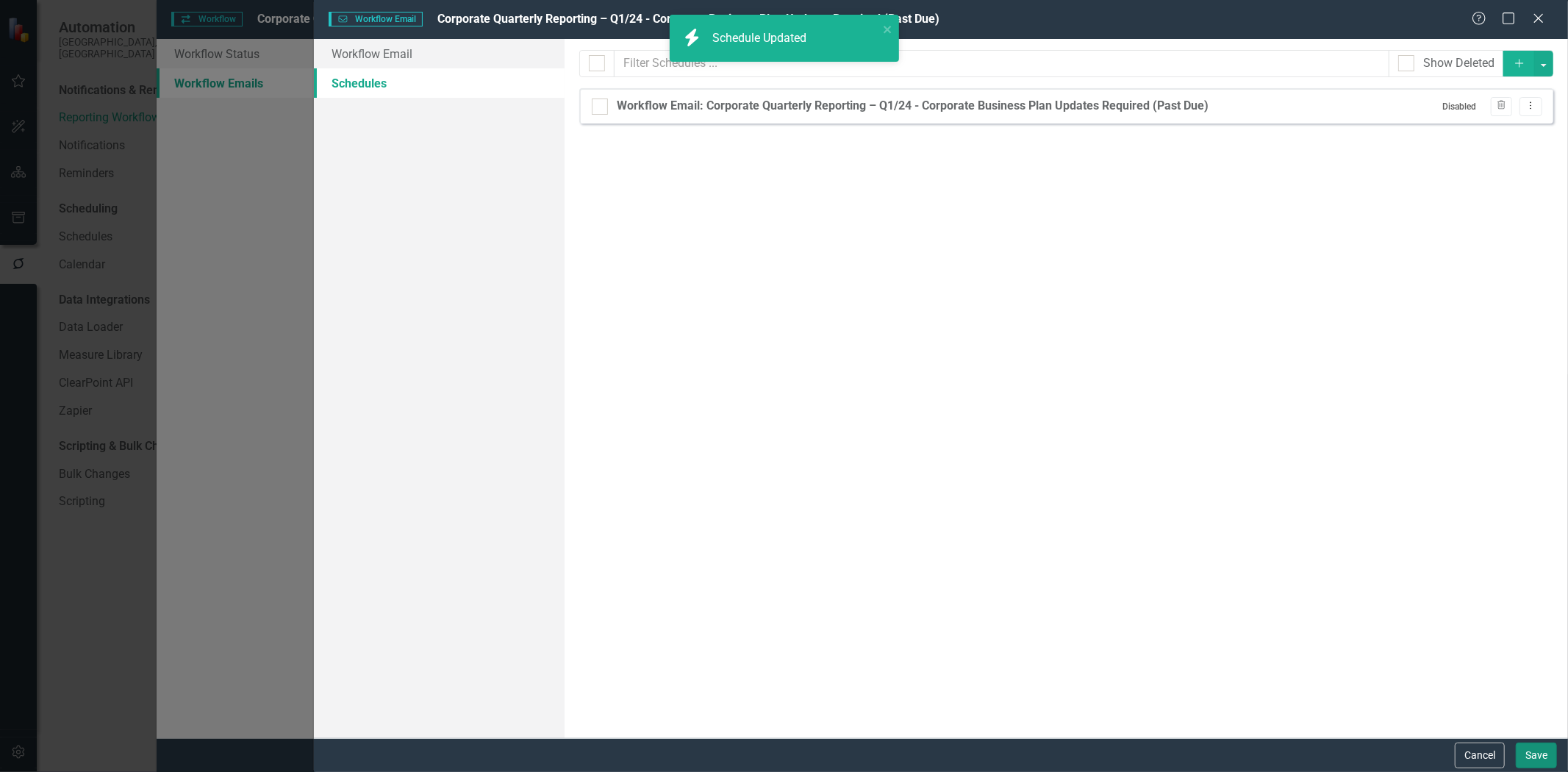
click at [1527, 761] on button "Save" at bounding box center [1536, 754] width 41 height 26
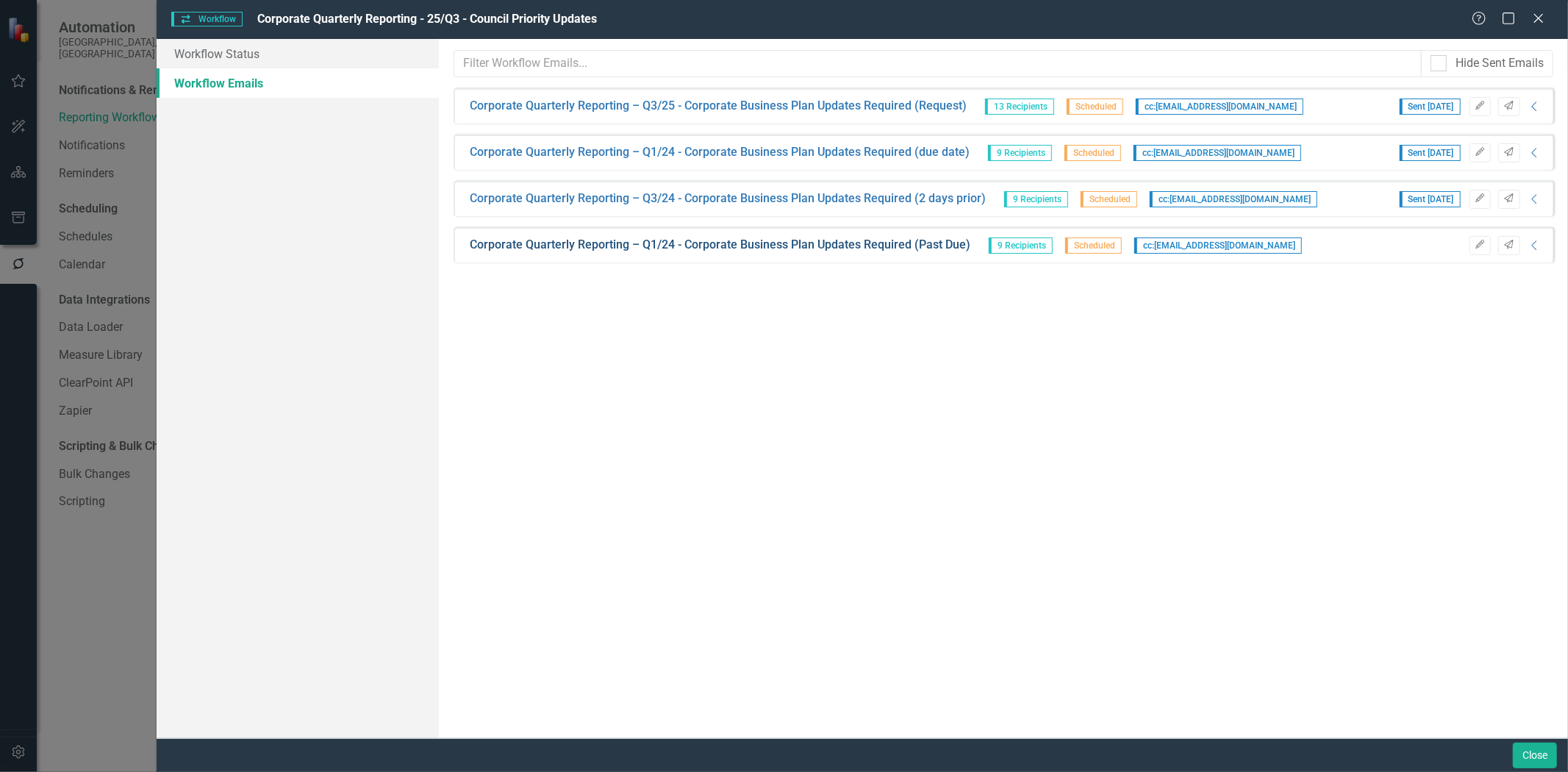
click at [906, 246] on link "Corporate Quarterly Reporting – Q1/24 - Corporate Business Plan Updates Require…" at bounding box center [720, 245] width 501 height 17
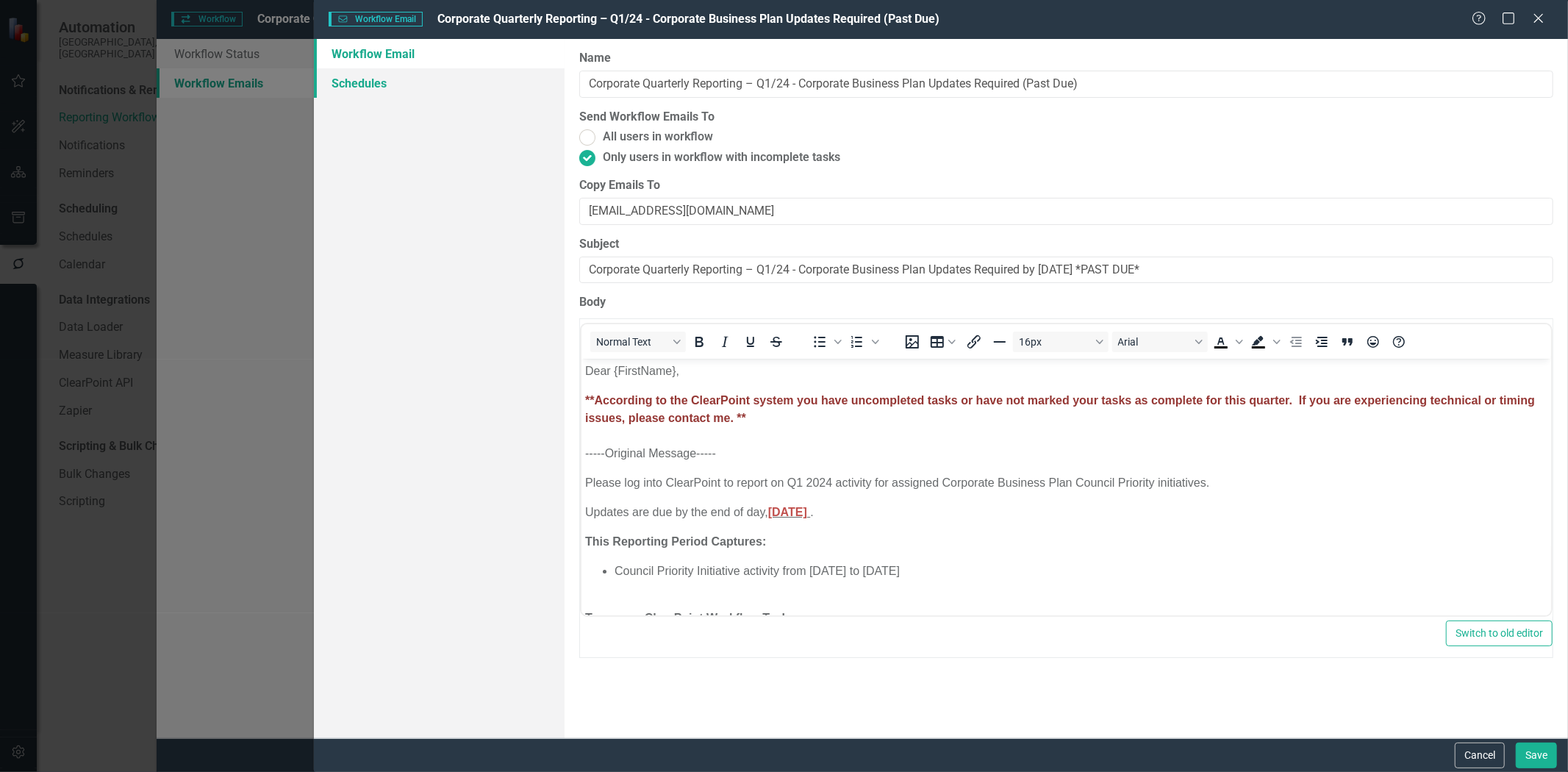
click at [373, 83] on link "Schedules" at bounding box center [439, 83] width 251 height 29
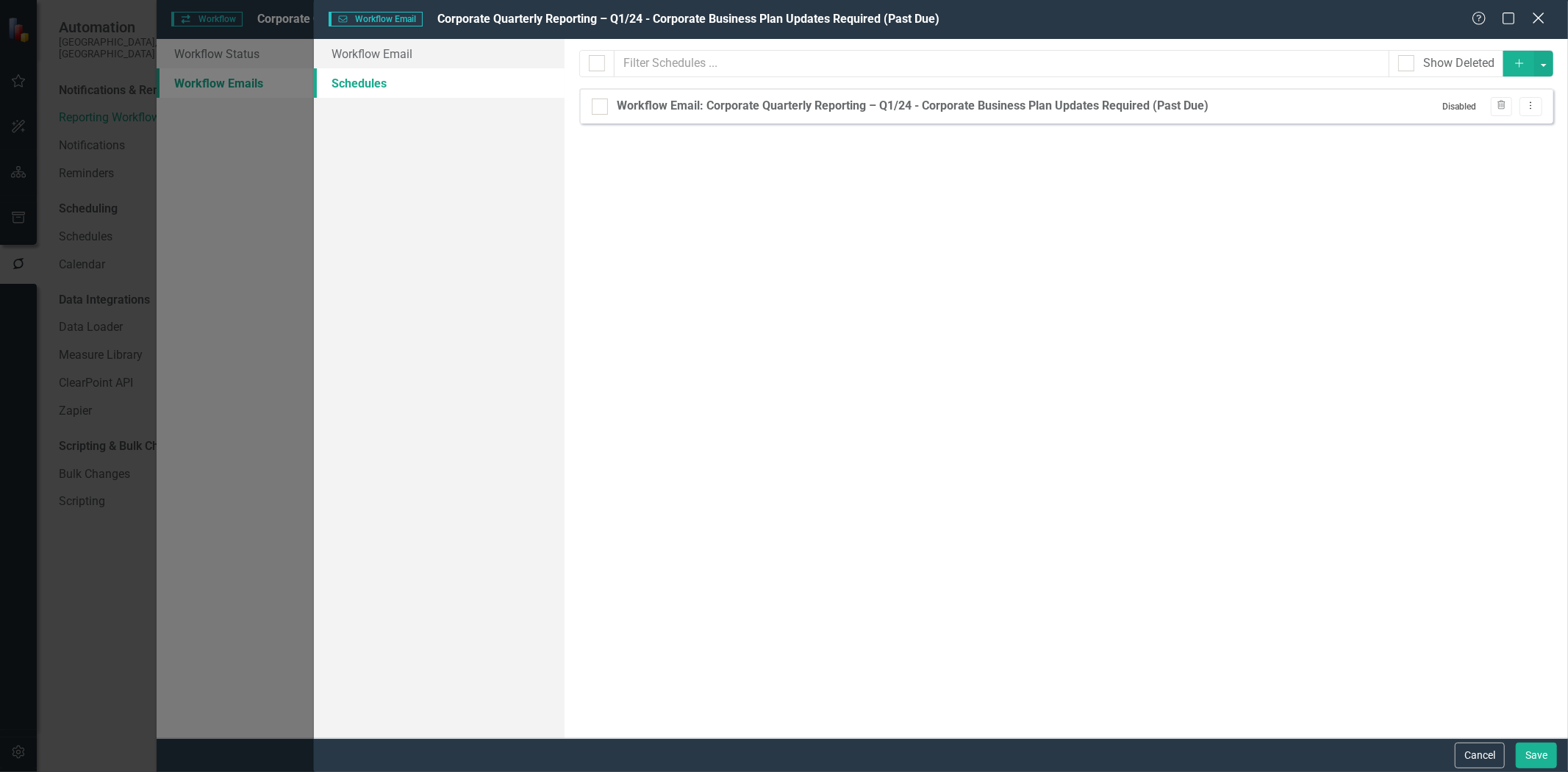
click at [1535, 20] on icon "Close" at bounding box center [1538, 18] width 18 height 14
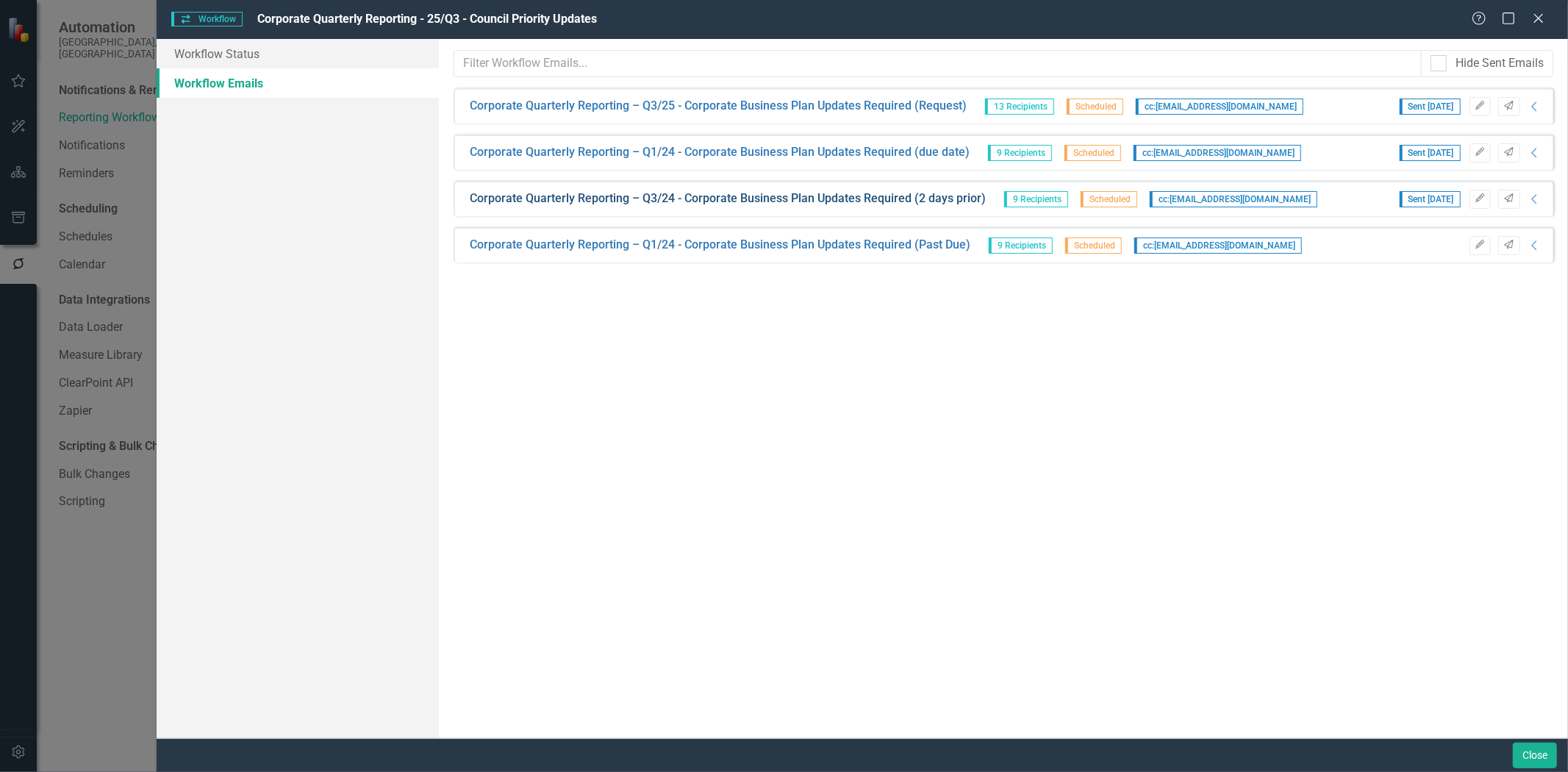
click at [729, 195] on link "Corporate Quarterly Reporting – Q3/24 - Corporate Business Plan Updates Require…" at bounding box center [728, 198] width 516 height 17
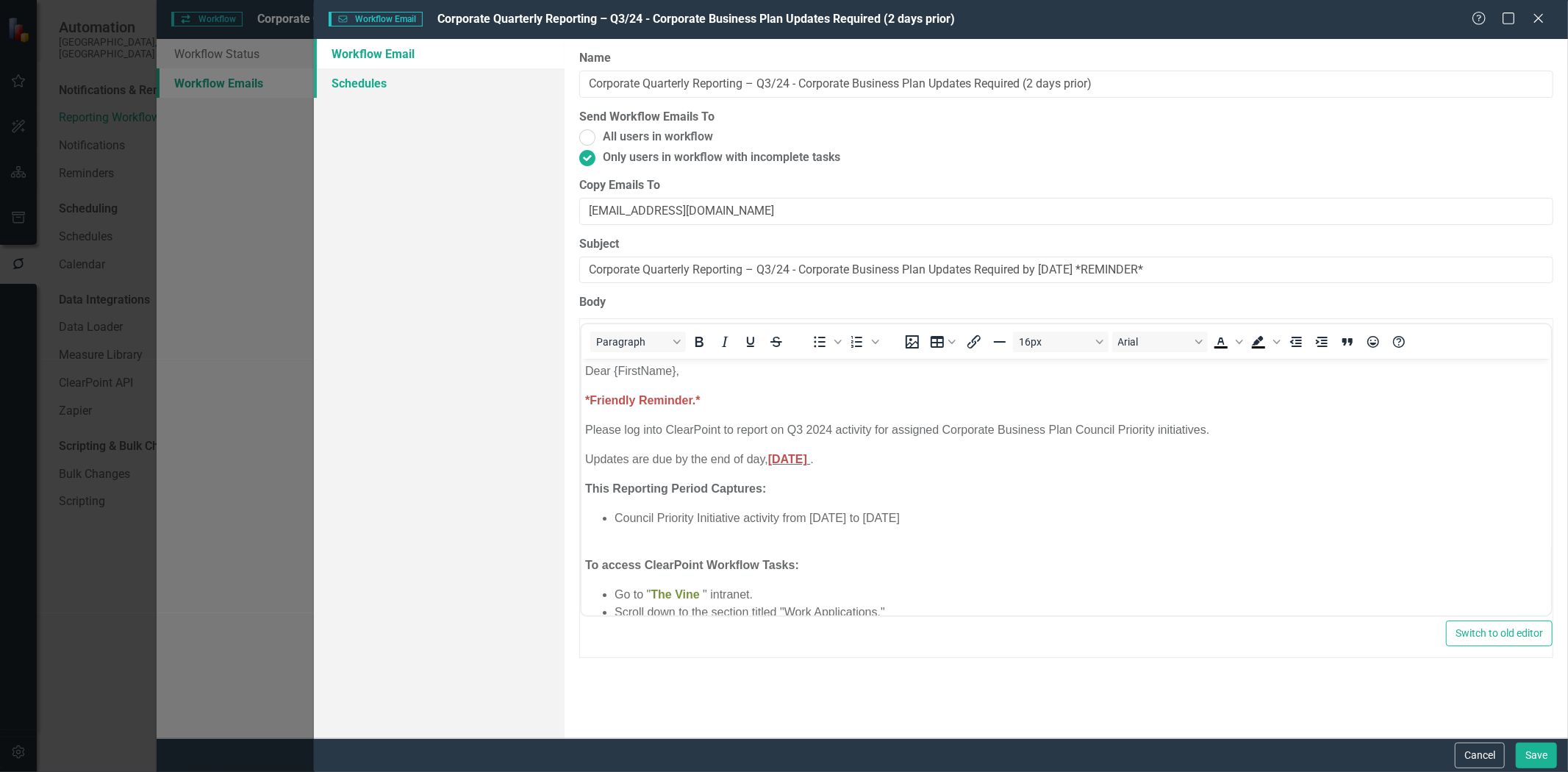
click at [351, 85] on link "Schedules" at bounding box center [439, 83] width 251 height 29
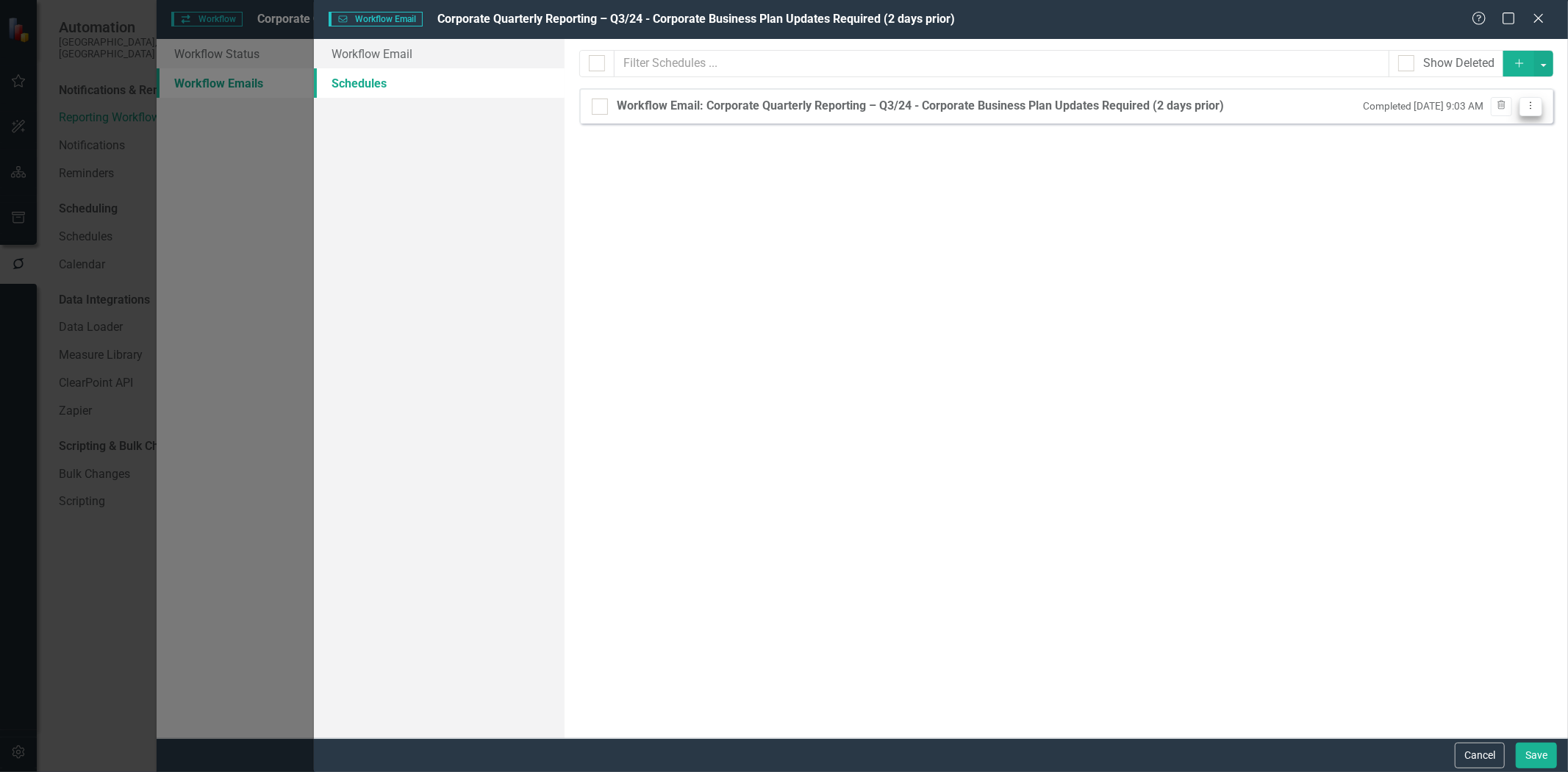
click at [1532, 107] on icon "Dropdown Menu" at bounding box center [1531, 105] width 12 height 10
click at [1514, 131] on link "Edit Edit Schedule" at bounding box center [1475, 130] width 136 height 27
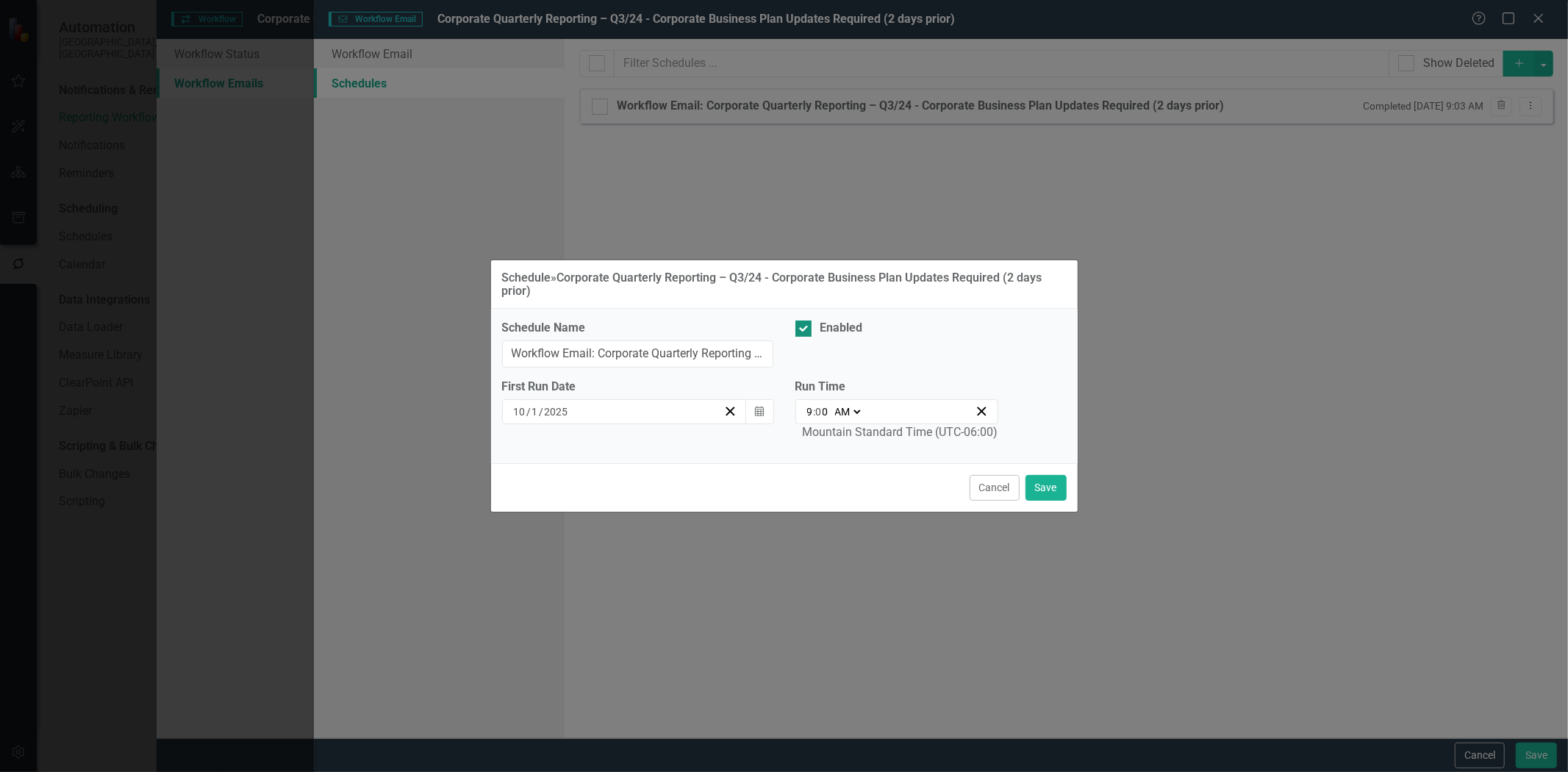
click at [801, 333] on div at bounding box center [804, 328] width 16 height 16
click at [801, 330] on input "Enabled" at bounding box center [800, 325] width 10 height 10
checkbox input "false"
click at [1042, 489] on button "Save" at bounding box center [1046, 487] width 41 height 26
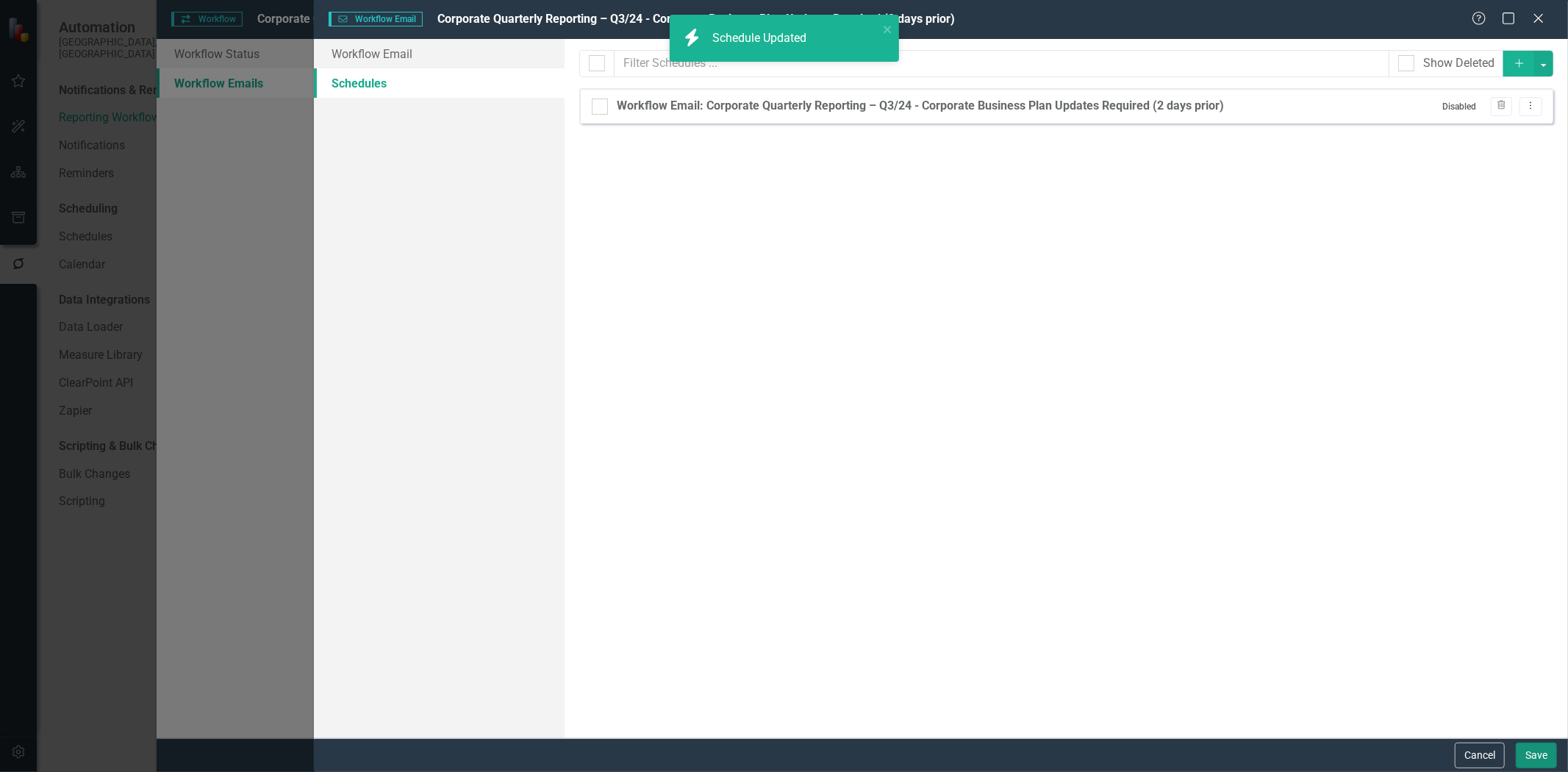
click at [1528, 753] on button "Save" at bounding box center [1536, 754] width 41 height 26
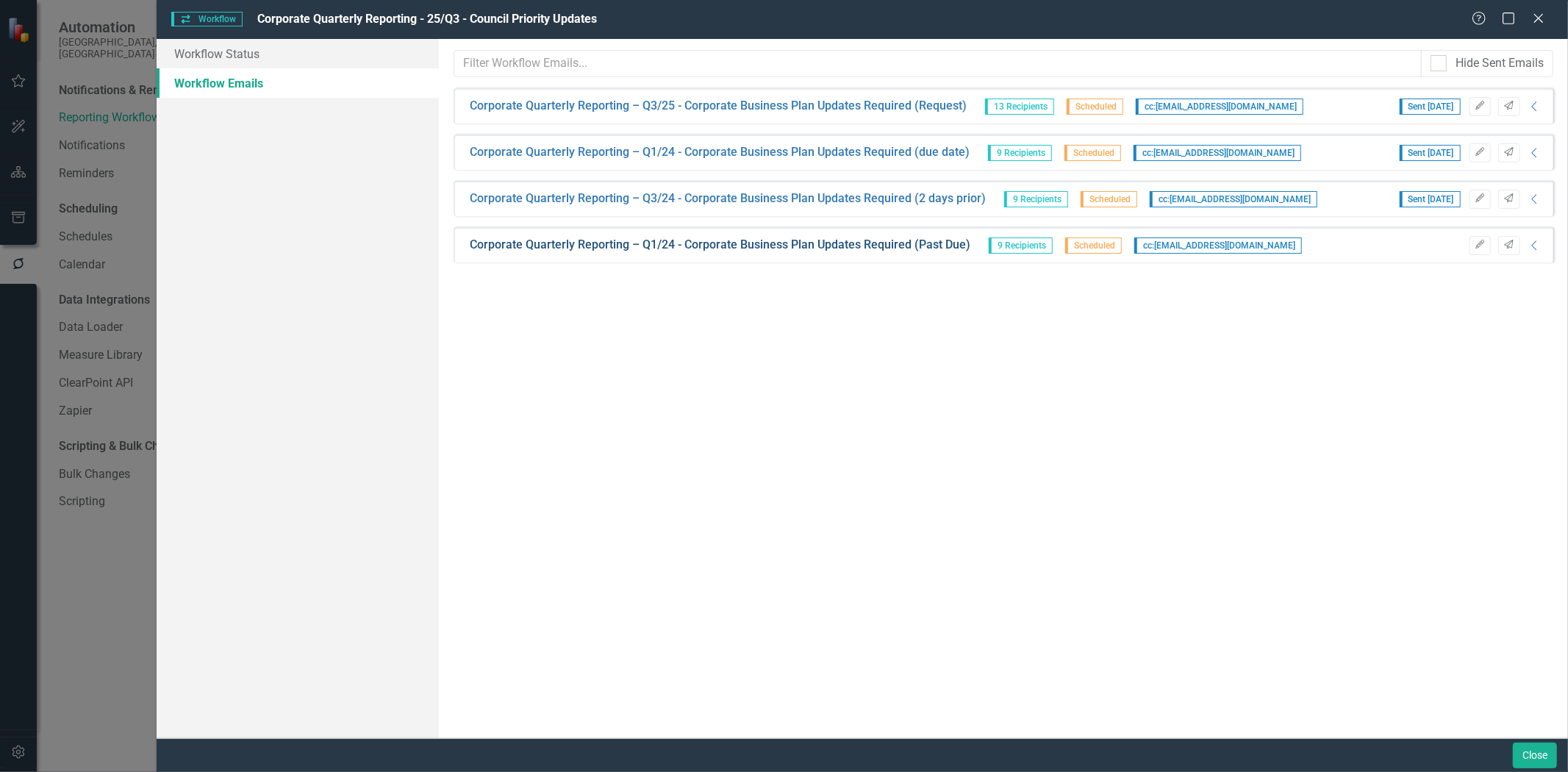
click at [894, 247] on link "Corporate Quarterly Reporting – Q1/24 - Corporate Business Plan Updates Require…" at bounding box center [720, 245] width 501 height 17
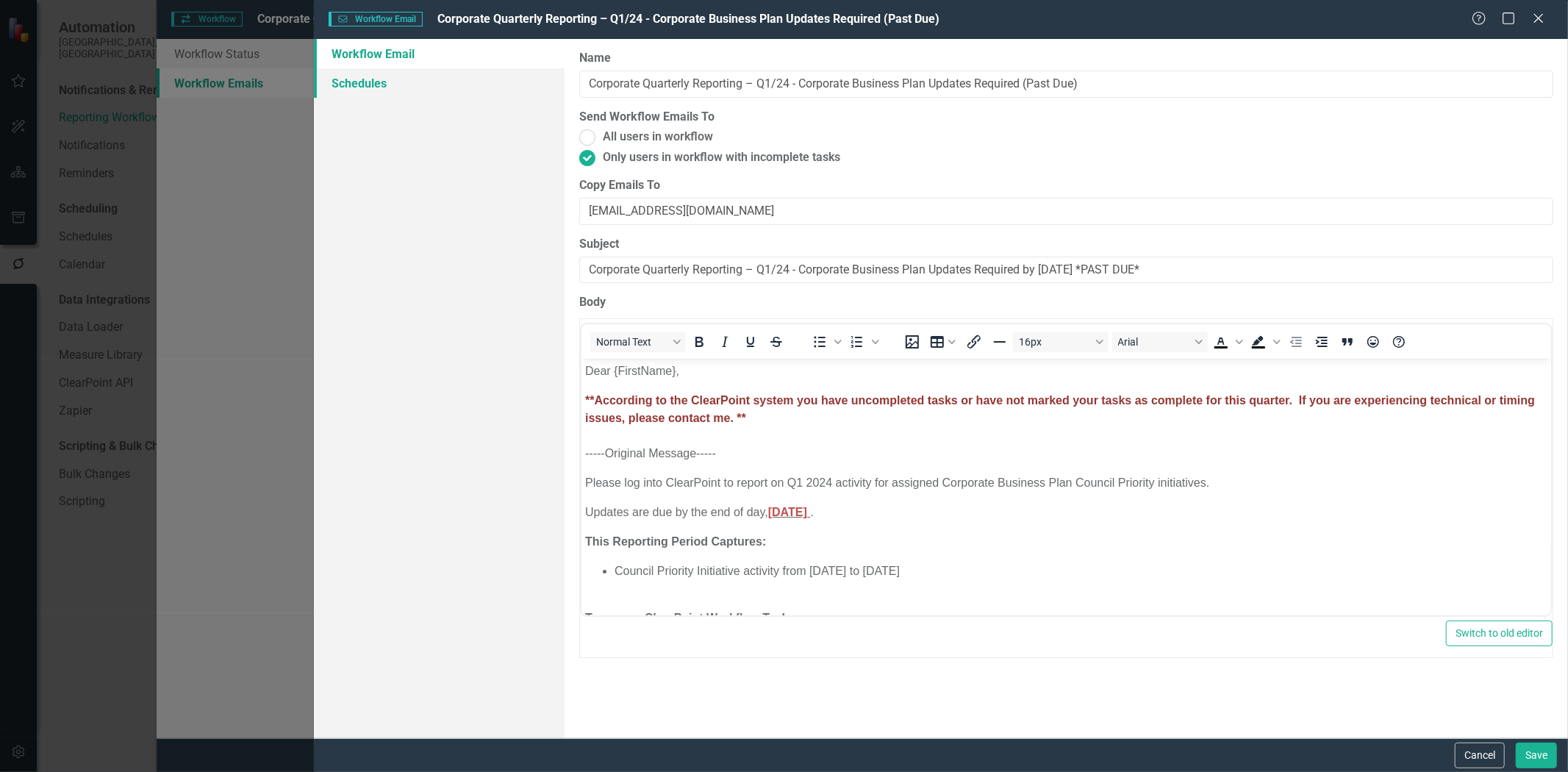
click at [377, 85] on link "Schedules" at bounding box center [439, 83] width 251 height 29
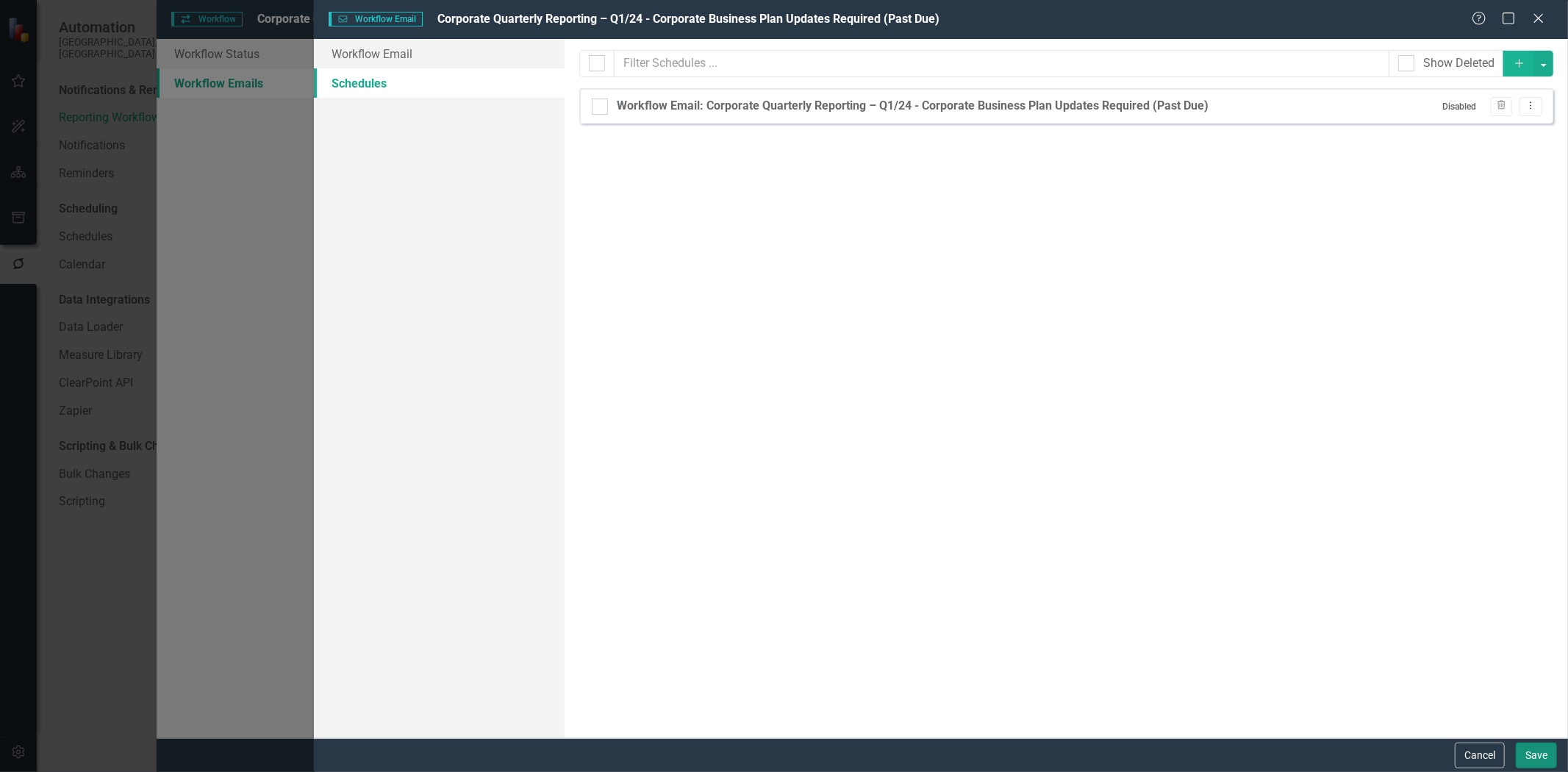
click at [1526, 746] on button "Save" at bounding box center [1536, 754] width 41 height 26
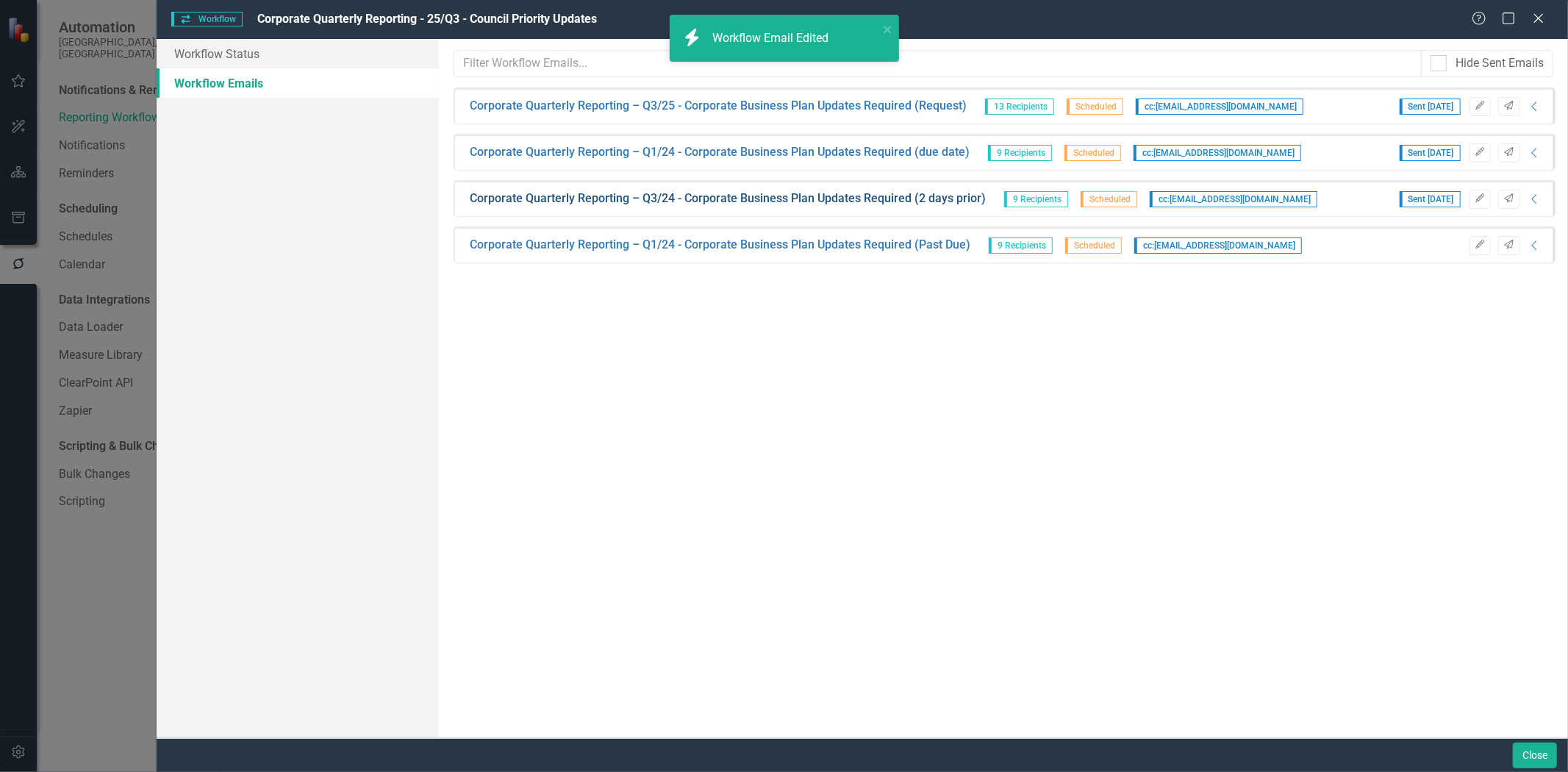
click at [571, 199] on link "Corporate Quarterly Reporting – Q3/24 - Corporate Business Plan Updates Require…" at bounding box center [728, 198] width 516 height 17
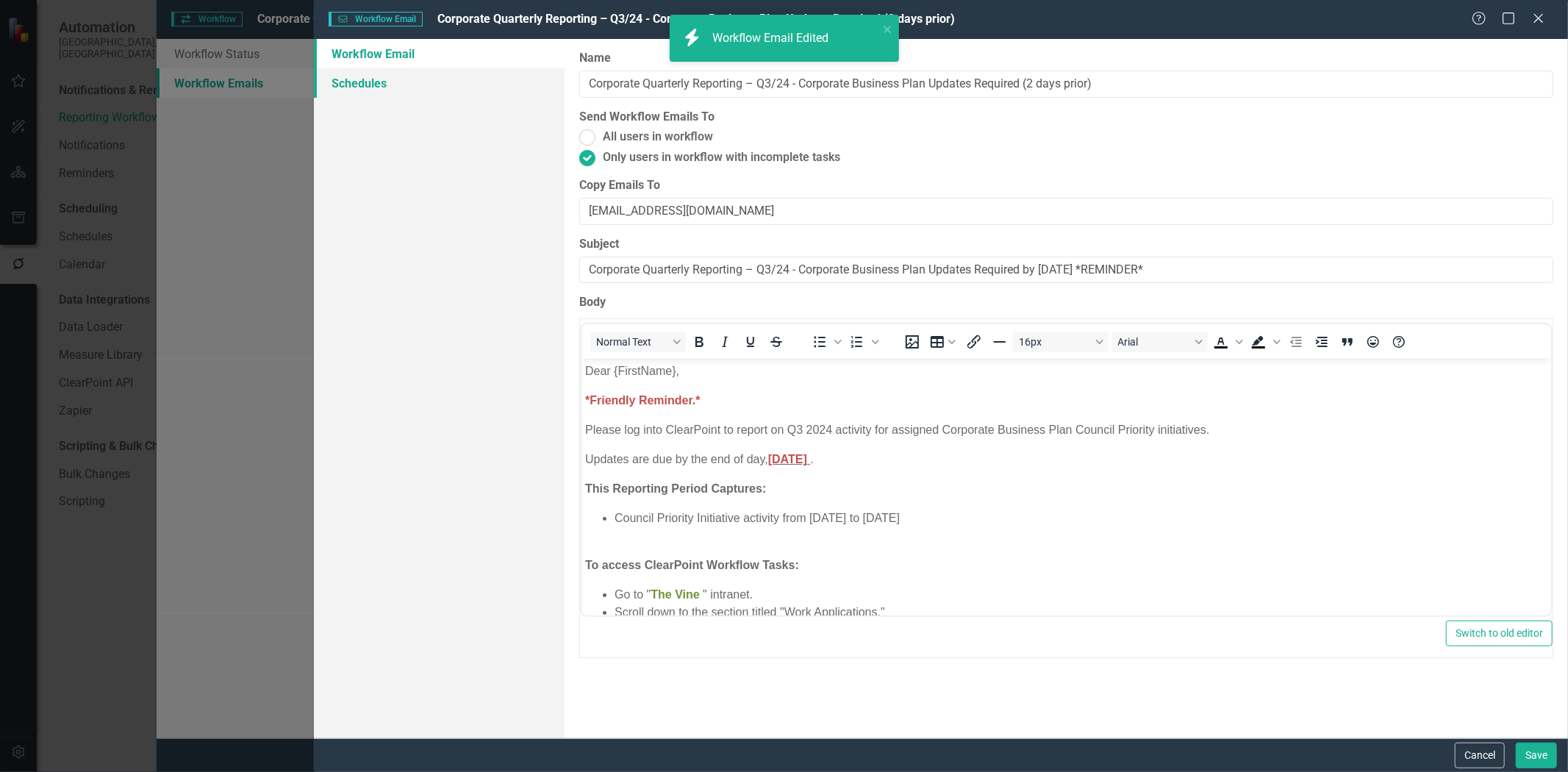
click at [363, 78] on link "Schedules" at bounding box center [439, 83] width 251 height 29
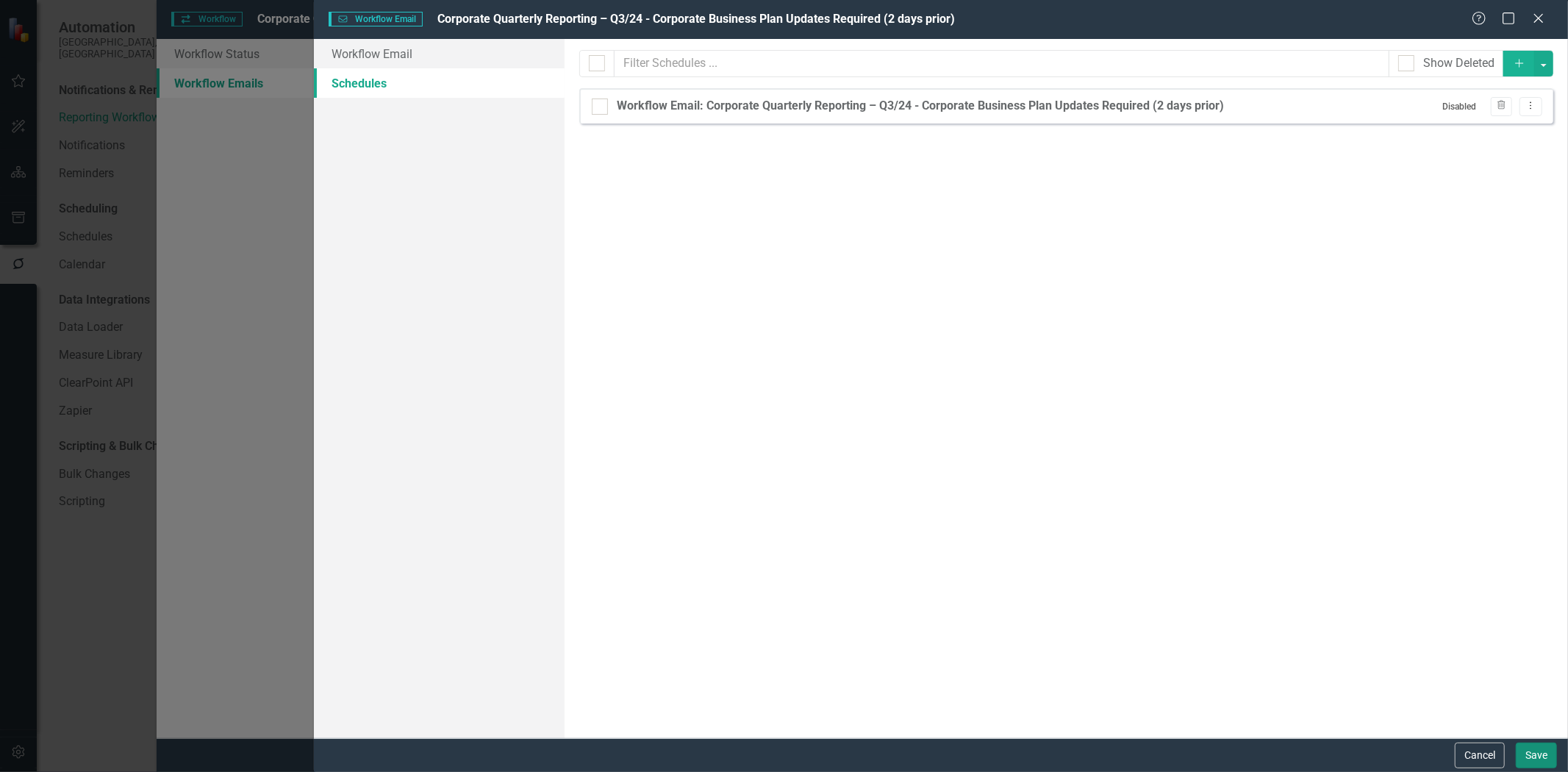
click at [1536, 750] on button "Save" at bounding box center [1536, 754] width 41 height 26
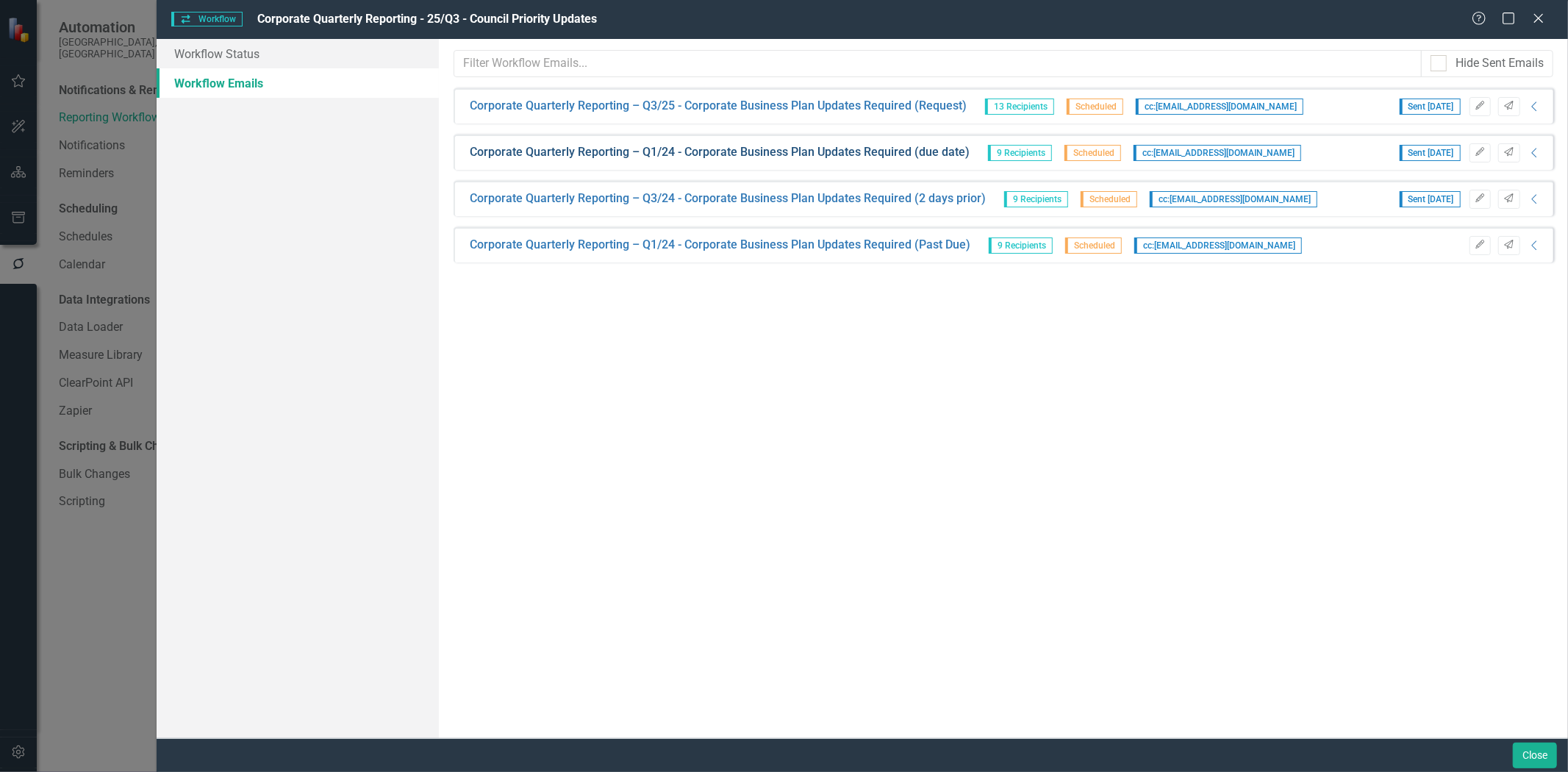
click at [593, 152] on link "Corporate Quarterly Reporting – Q1/24 - Corporate Business Plan Updates Require…" at bounding box center [720, 152] width 500 height 17
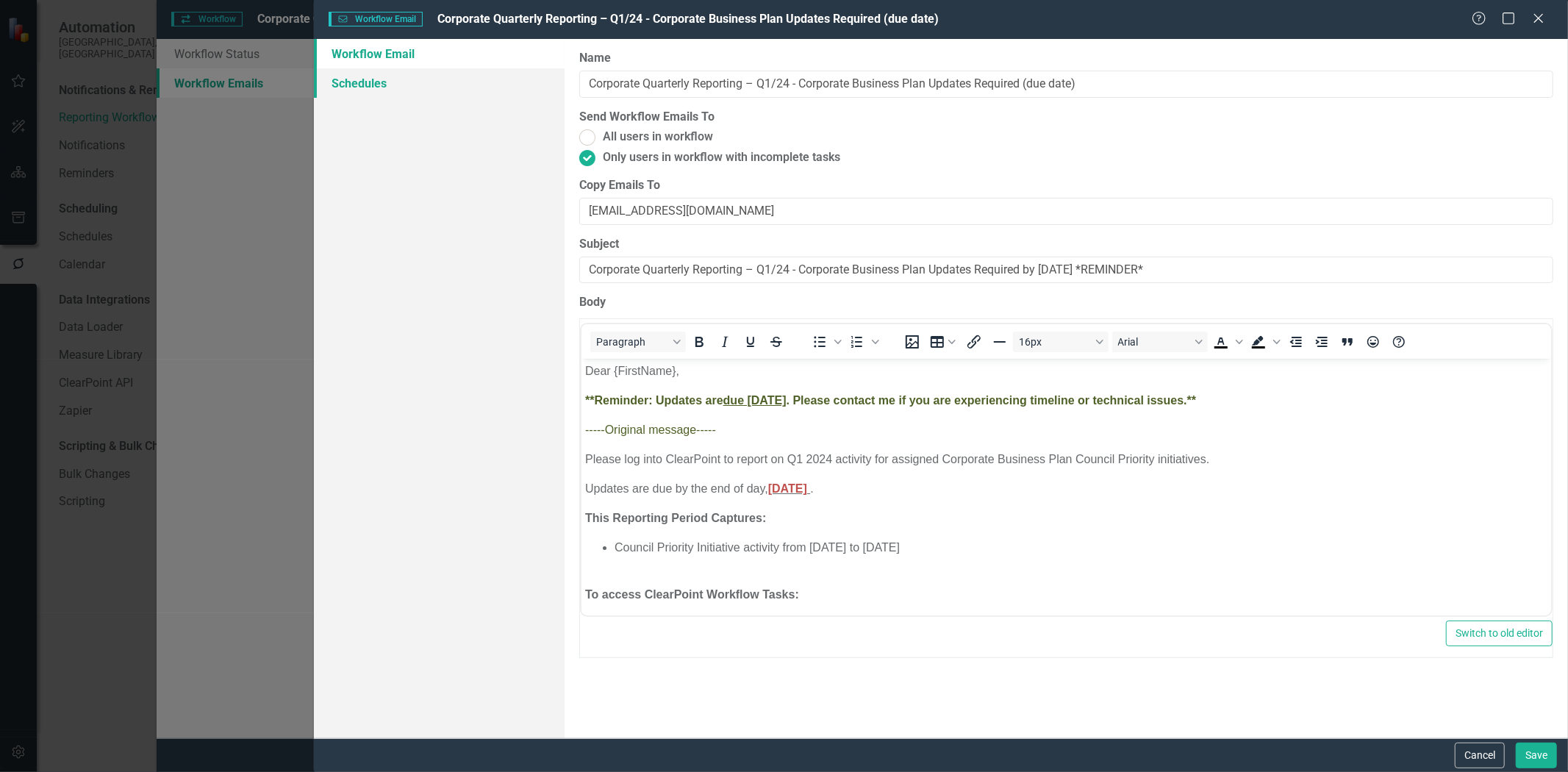
click at [377, 87] on link "Schedules" at bounding box center [439, 83] width 251 height 29
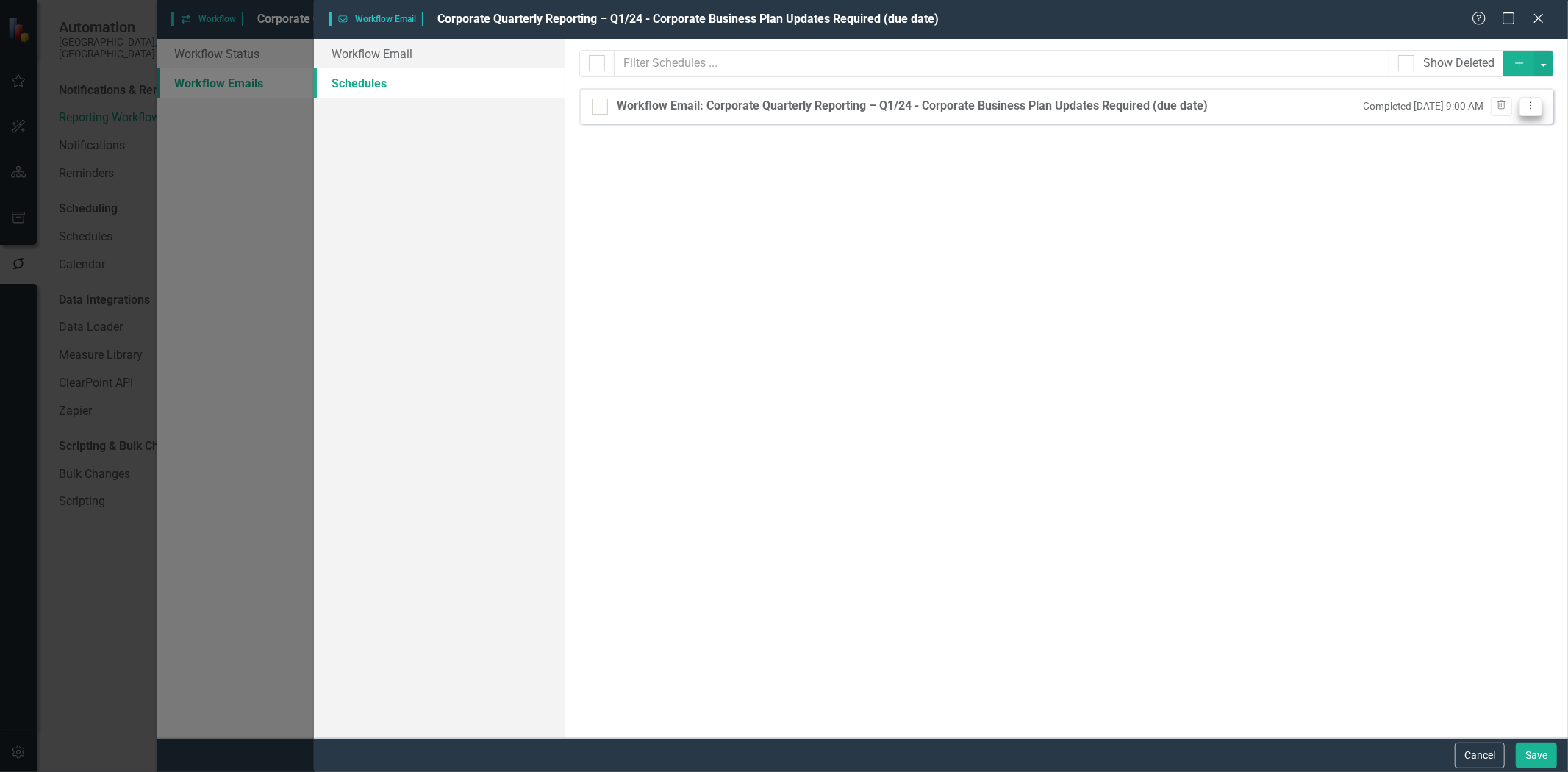
click at [1529, 108] on icon "Dropdown Menu" at bounding box center [1531, 105] width 12 height 10
click at [1045, 104] on div "Workflow Email: Corporate Quarterly Reporting – Q1/24 - Corporate Business Plan…" at bounding box center [912, 106] width 591 height 17
click at [601, 104] on input "Workflow Email: Corporate Quarterly Reporting – Q1/24 - Corporate Business Plan…" at bounding box center [596, 103] width 10 height 10
checkbox input "true"
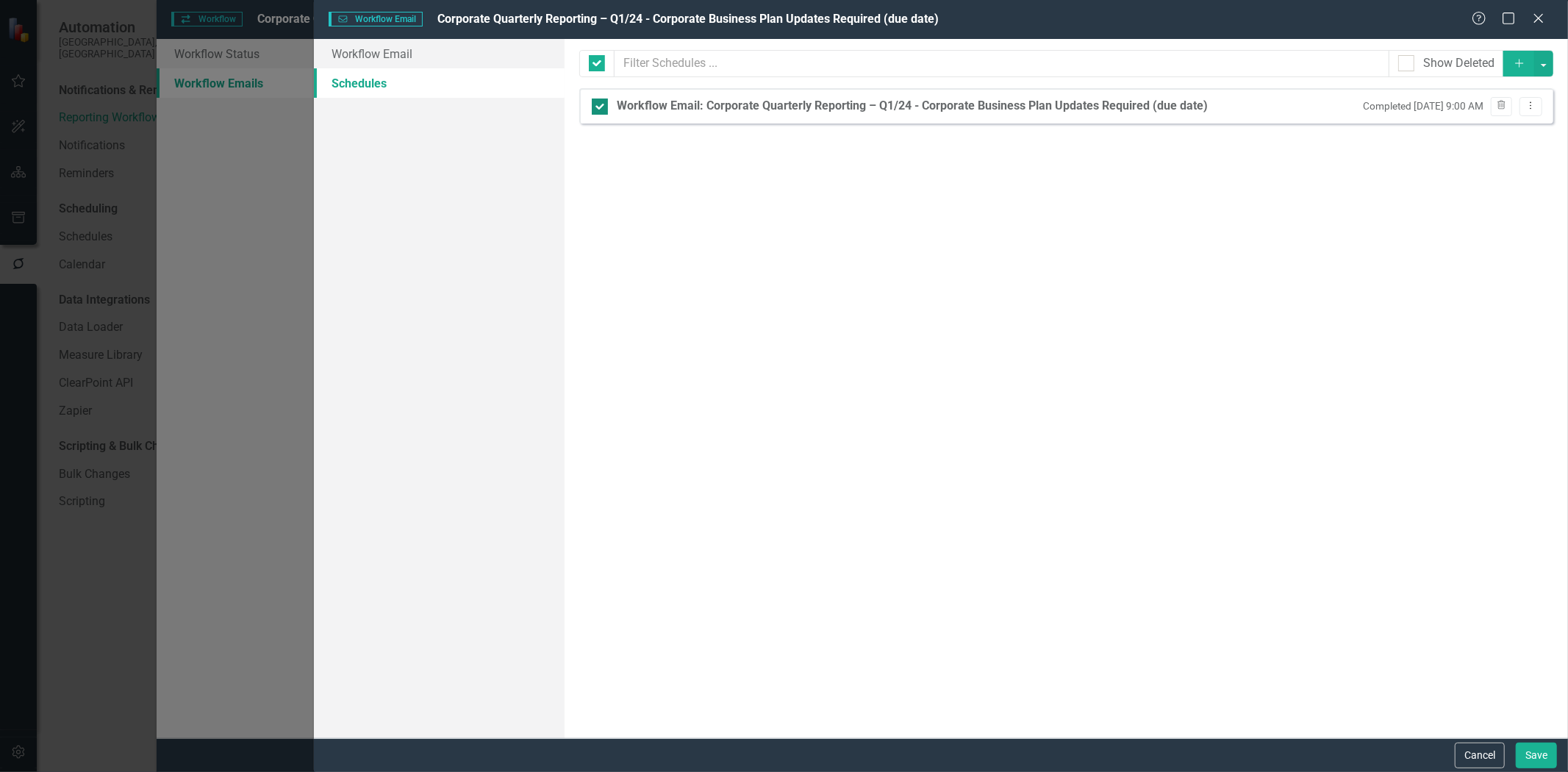
click at [989, 107] on div "Workflow Email: Corporate Quarterly Reporting – Q1/24 - Corporate Business Plan…" at bounding box center [912, 106] width 591 height 17
click at [601, 107] on input "Workflow Email: Corporate Quarterly Reporting – Q1/24 - Corporate Business Plan…" at bounding box center [596, 103] width 10 height 10
checkbox input "false"
click at [989, 107] on div "Workflow Email: Corporate Quarterly Reporting – Q1/24 - Corporate Business Plan…" at bounding box center [912, 106] width 591 height 17
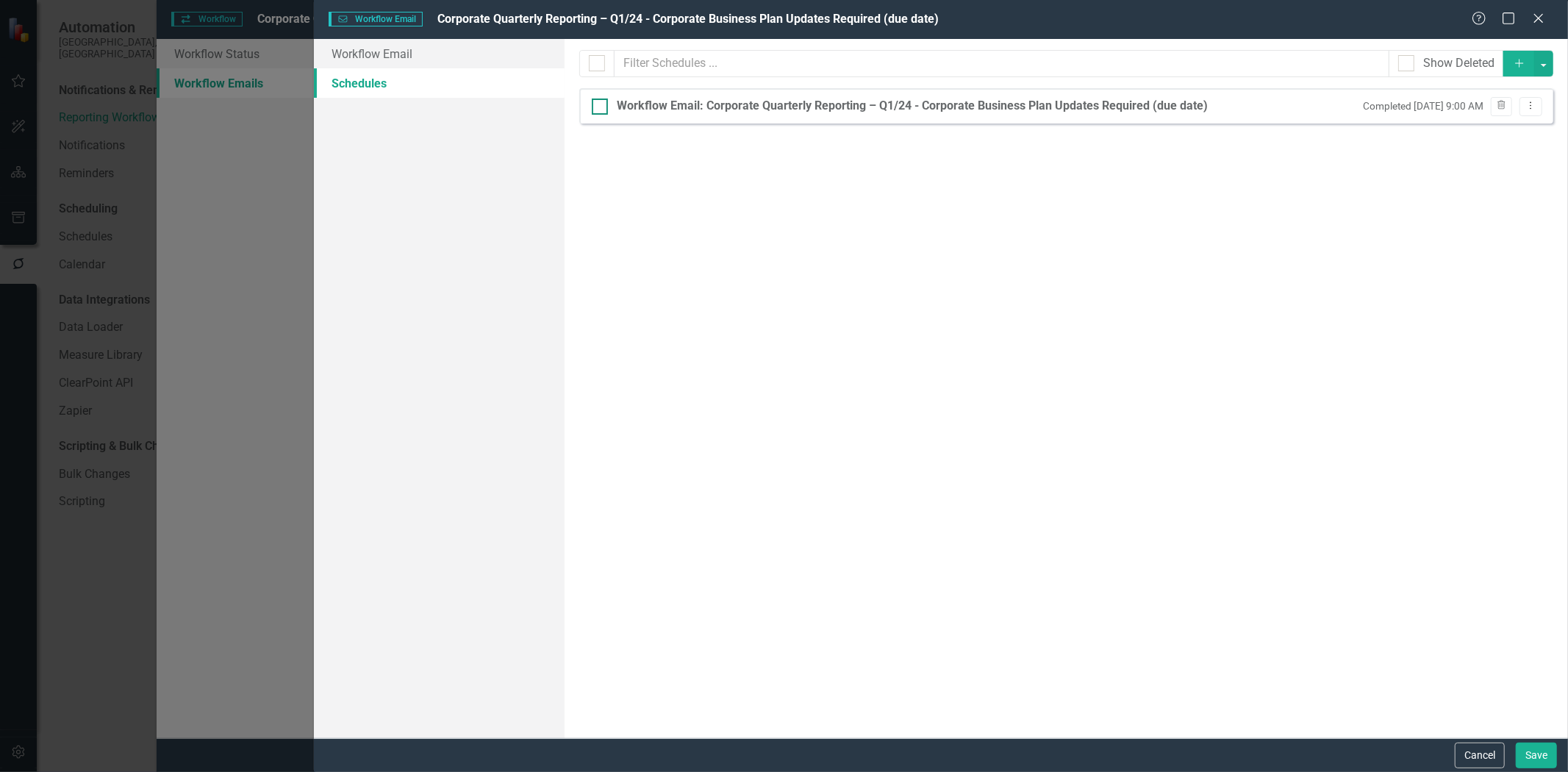
click at [601, 107] on input "Workflow Email: Corporate Quarterly Reporting – Q1/24 - Corporate Business Plan…" at bounding box center [596, 103] width 10 height 10
checkbox input "true"
click at [989, 107] on div "Workflow Email: Corporate Quarterly Reporting – Q1/24 - Corporate Business Plan…" at bounding box center [912, 106] width 591 height 17
click at [601, 107] on input "Workflow Email: Corporate Quarterly Reporting – Q1/24 - Corporate Business Plan…" at bounding box center [596, 103] width 10 height 10
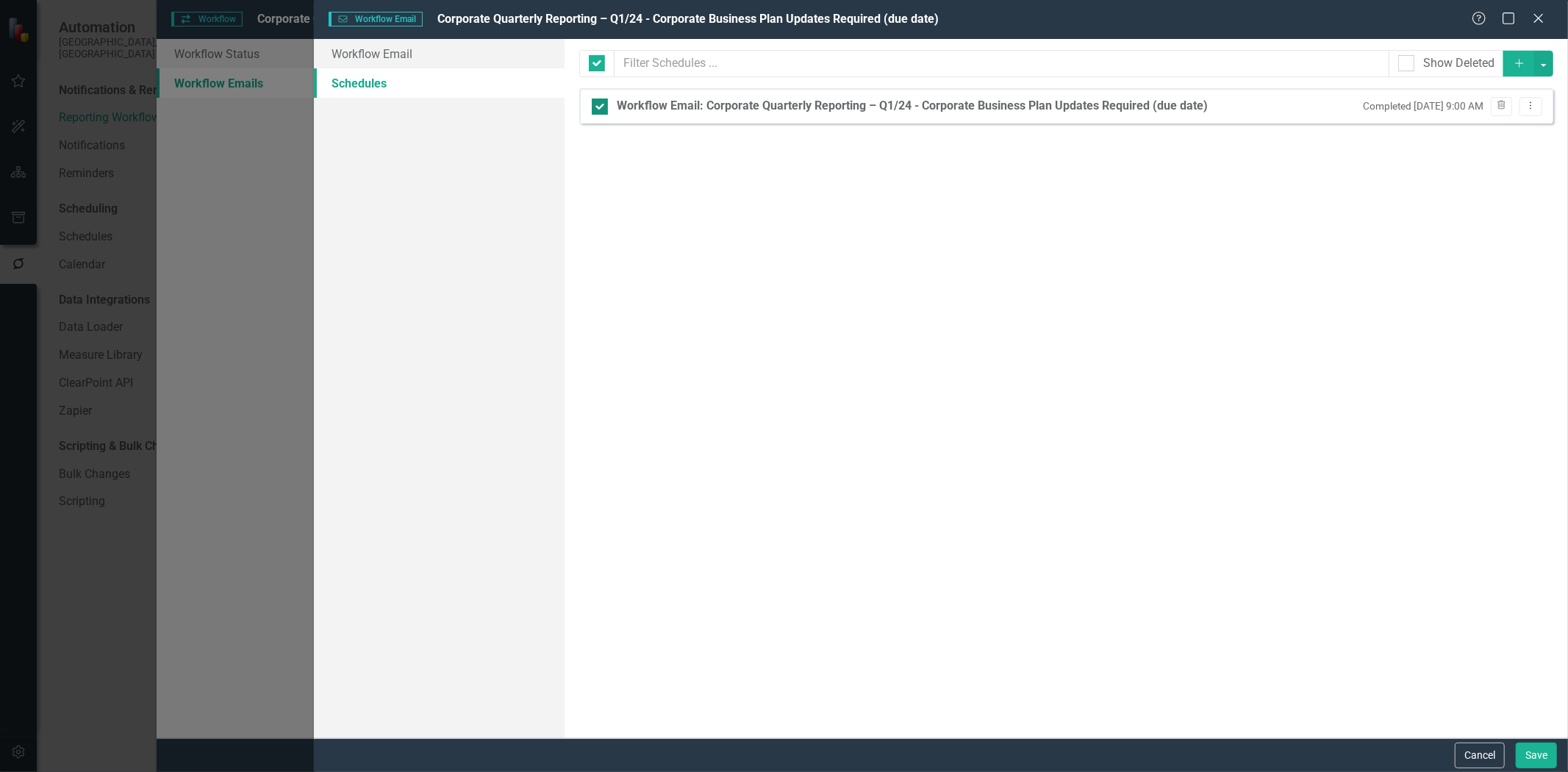
checkbox input "false"
click at [1528, 109] on icon "Dropdown Menu" at bounding box center [1531, 105] width 12 height 10
click at [1505, 131] on link "Edit Edit Schedule" at bounding box center [1475, 130] width 136 height 27
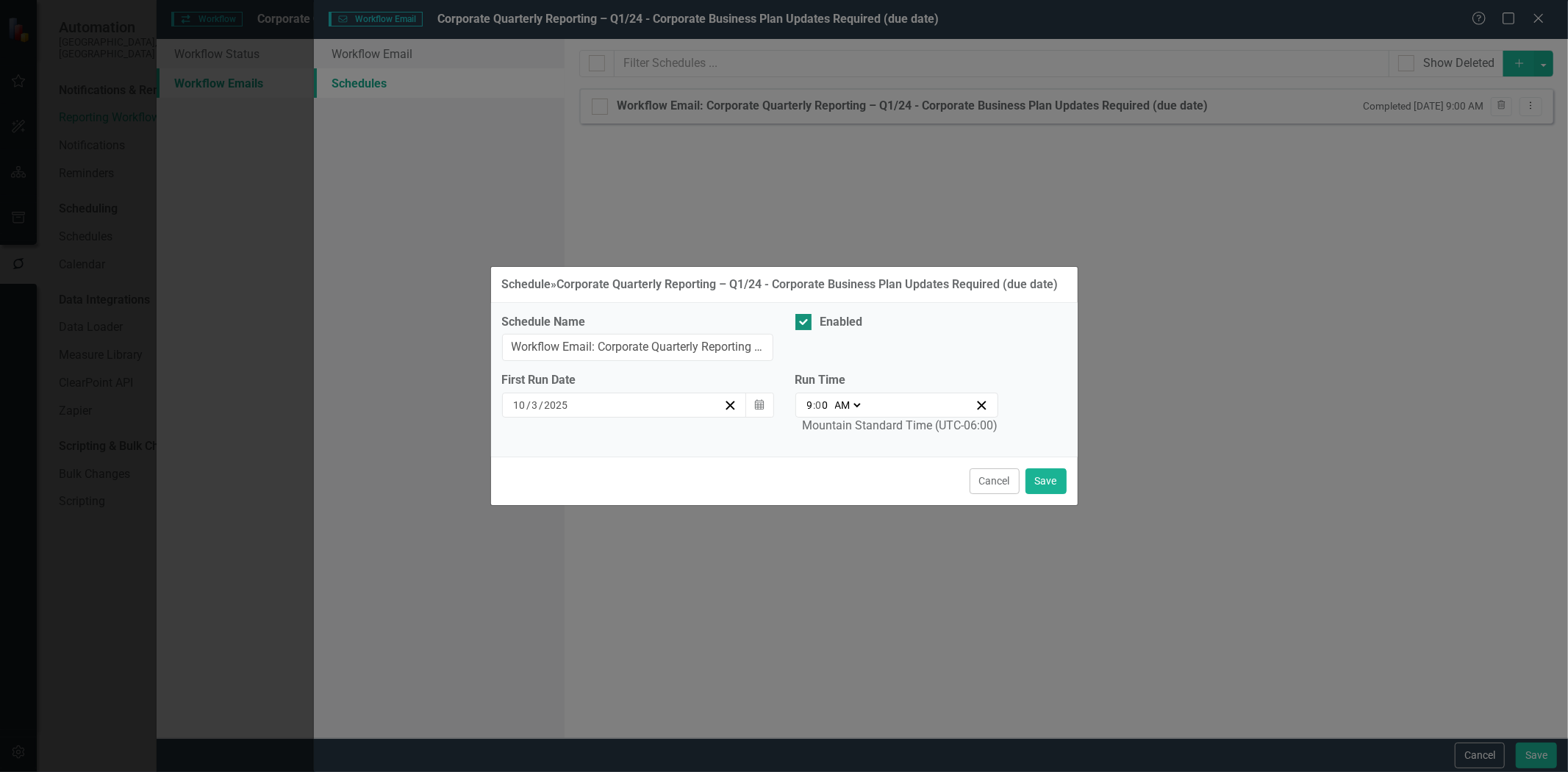
click at [806, 320] on div at bounding box center [804, 322] width 16 height 16
click at [805, 320] on input "Enabled" at bounding box center [800, 319] width 10 height 10
checkbox input "false"
click at [1060, 488] on button "Save" at bounding box center [1046, 481] width 41 height 26
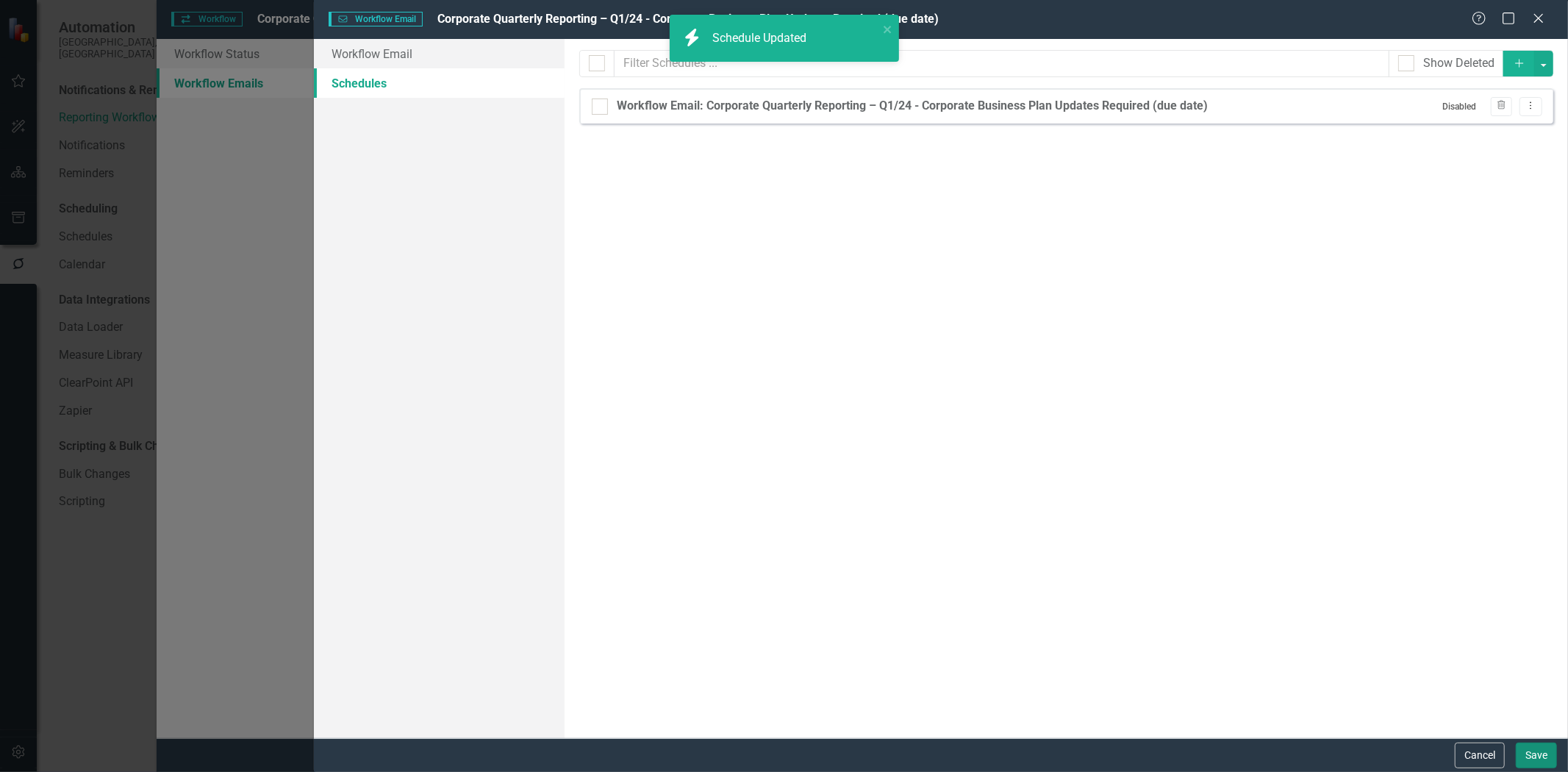
click at [1537, 748] on button "Save" at bounding box center [1536, 754] width 41 height 26
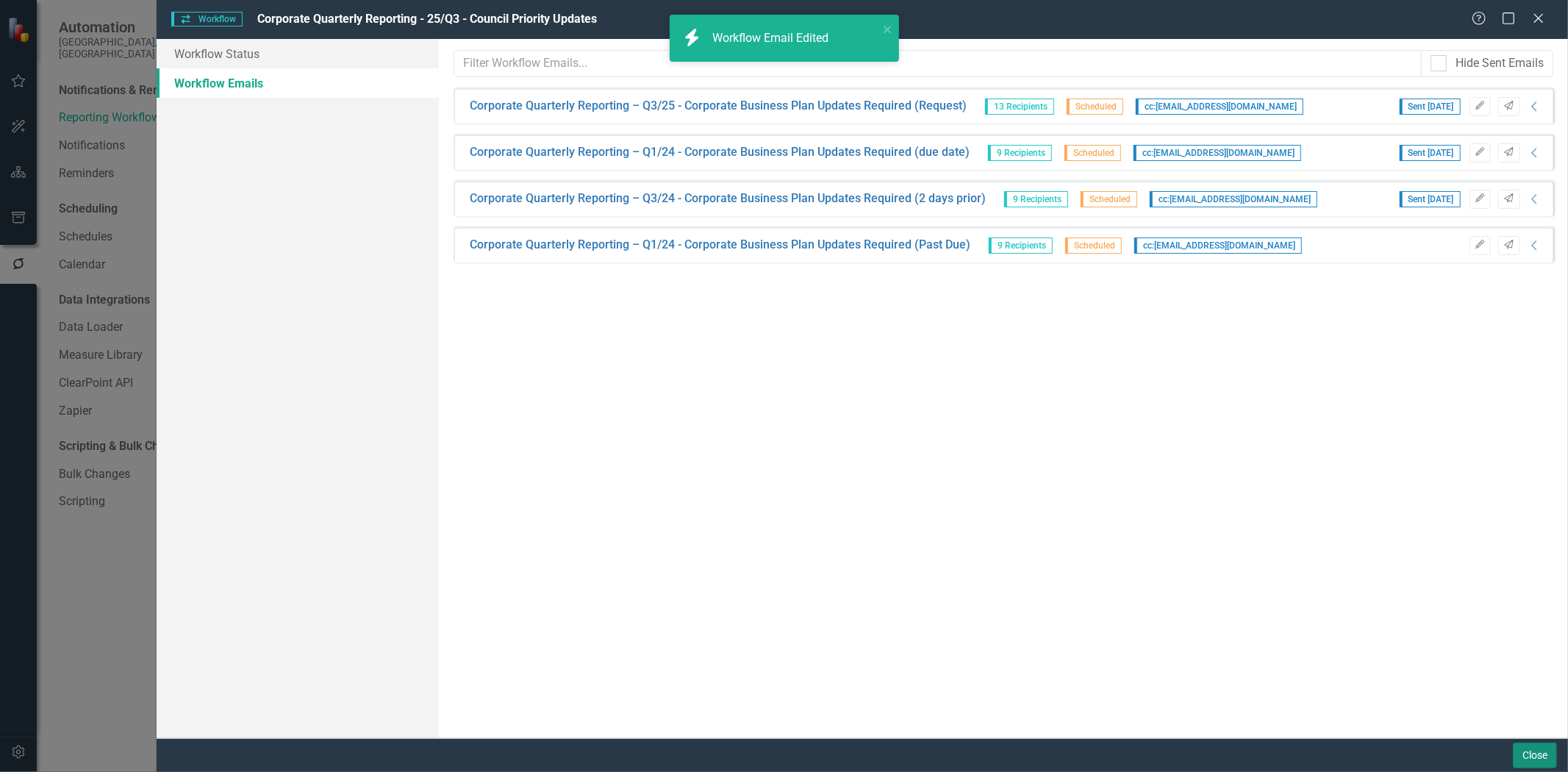
click at [1526, 759] on button "Close" at bounding box center [1535, 754] width 44 height 26
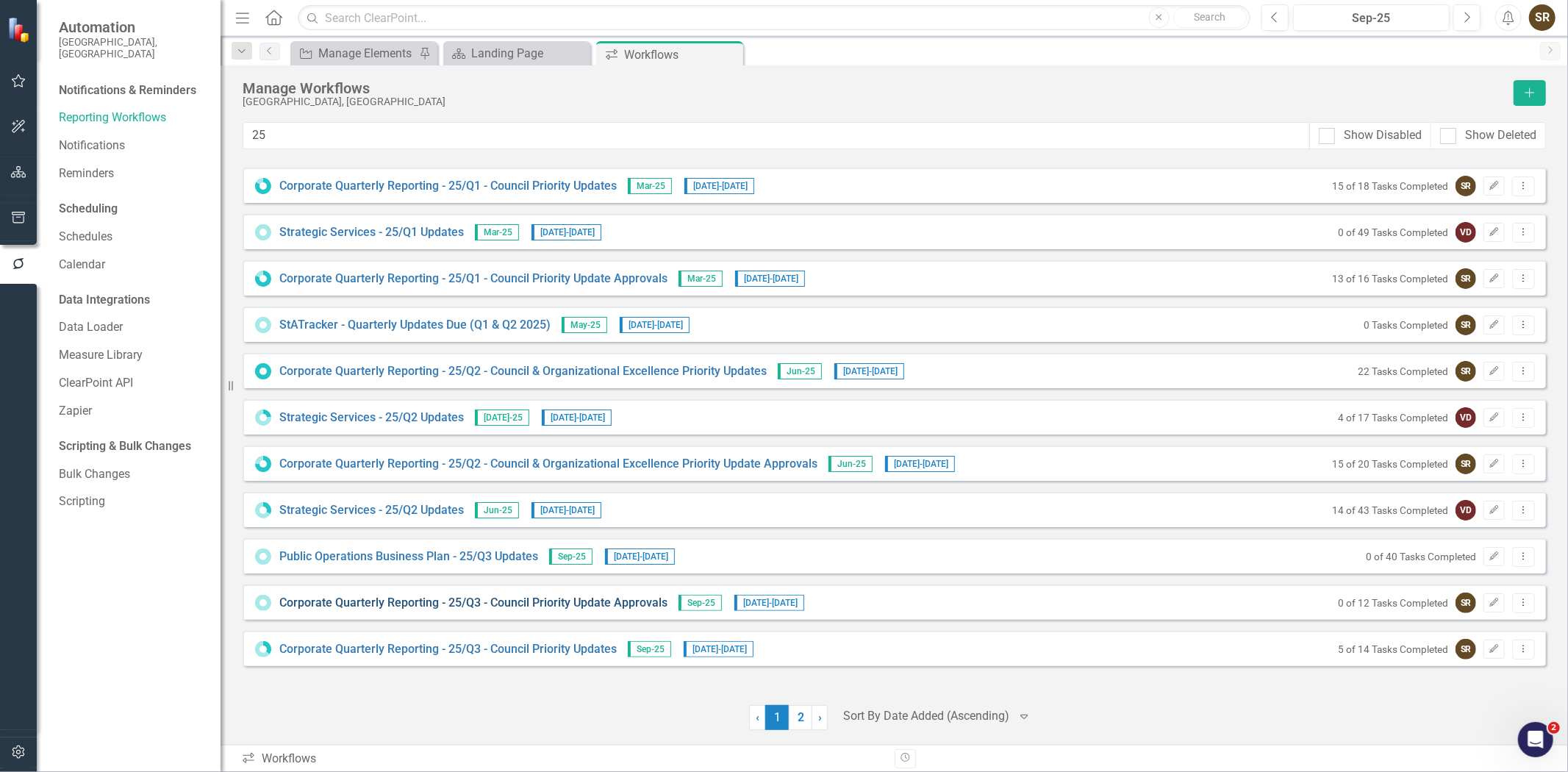
click at [618, 603] on link "Corporate Quarterly Reporting - 25/Q3 - Council Priority Update Approvals" at bounding box center [473, 603] width 388 height 17
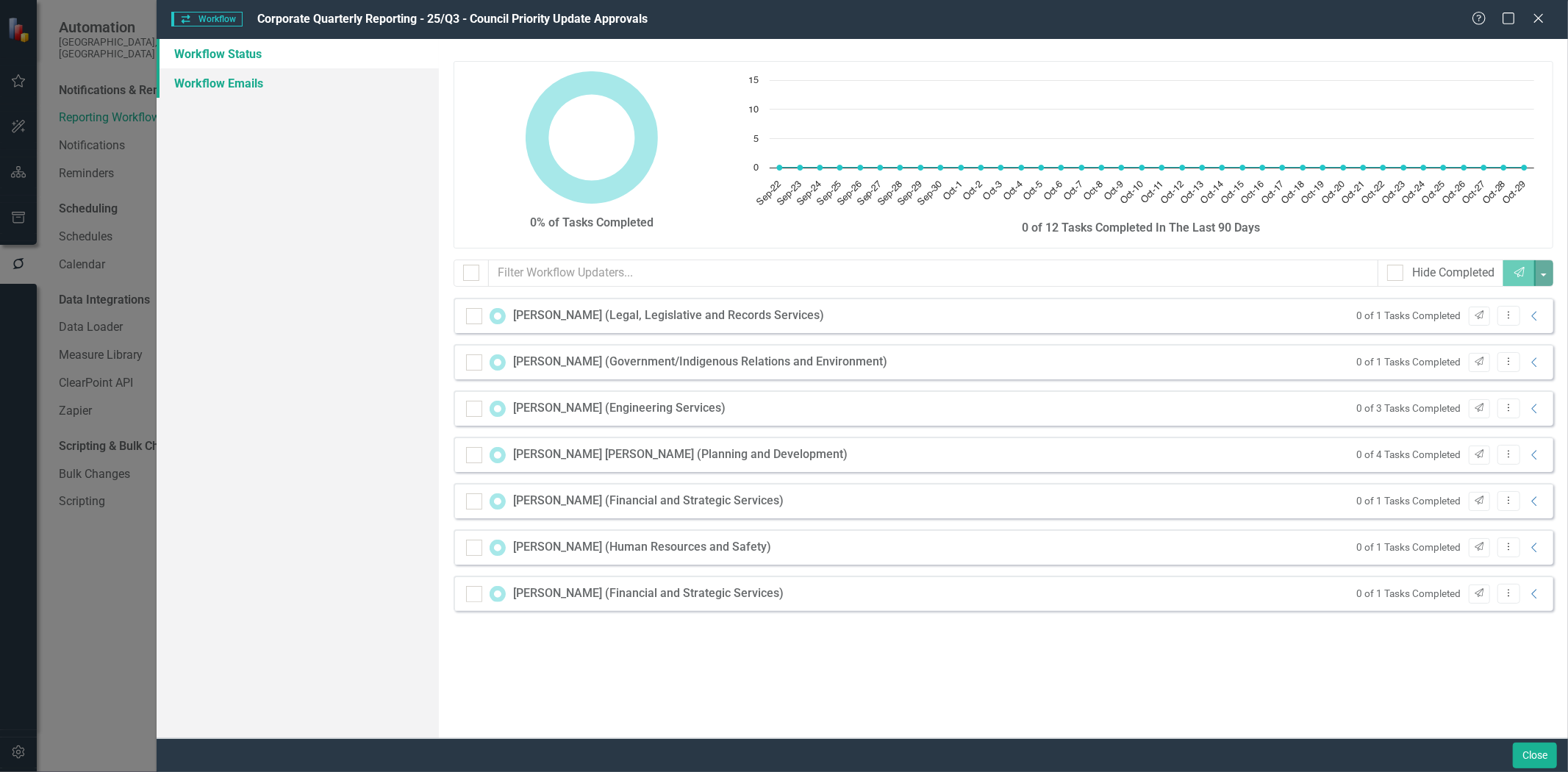
click at [225, 82] on link "Workflow Emails" at bounding box center [298, 83] width 283 height 29
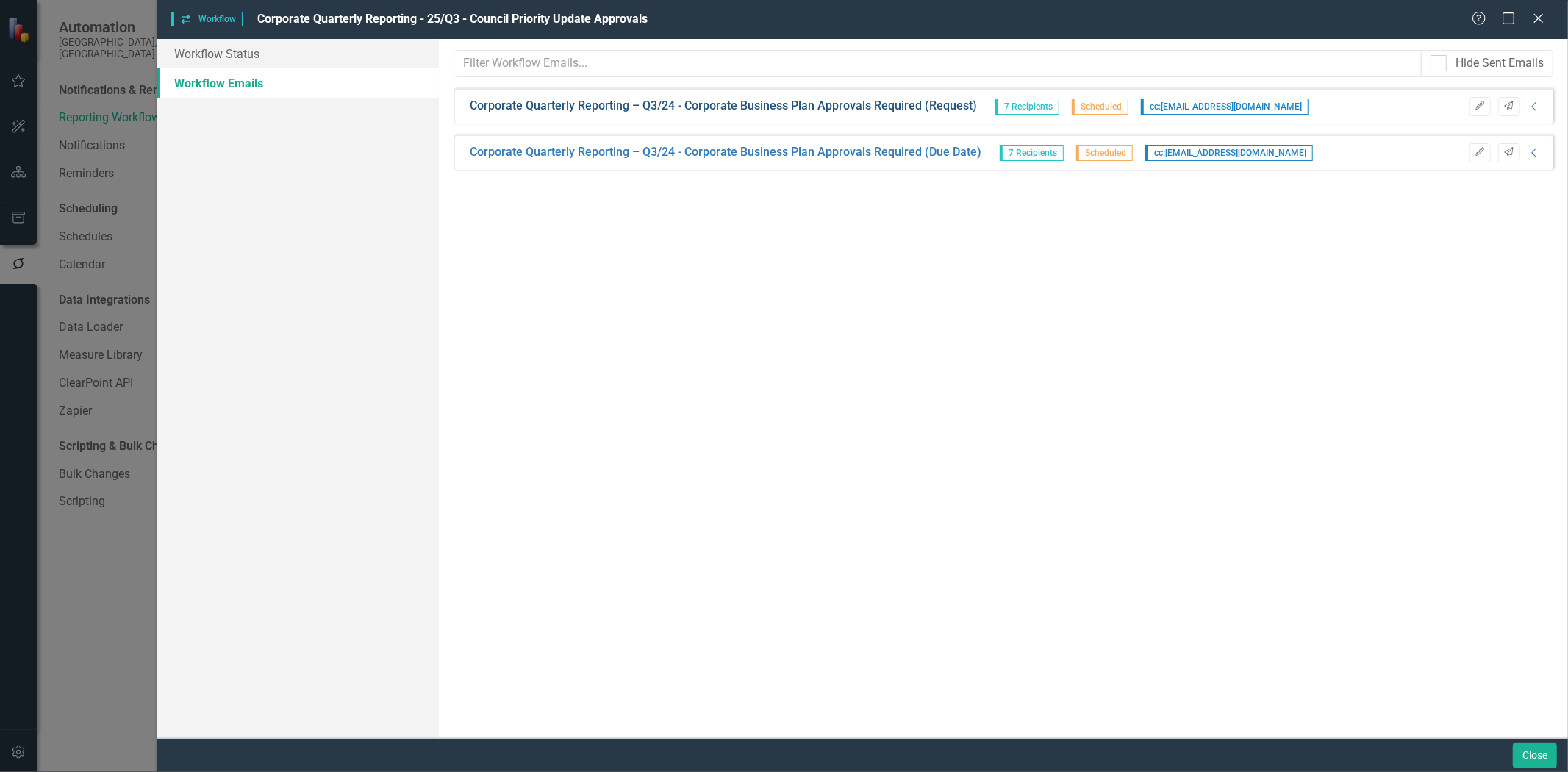
click at [745, 106] on link "Corporate Quarterly Reporting – Q3/24 - Corporate Business Plan Approvals Requi…" at bounding box center [724, 106] width 507 height 17
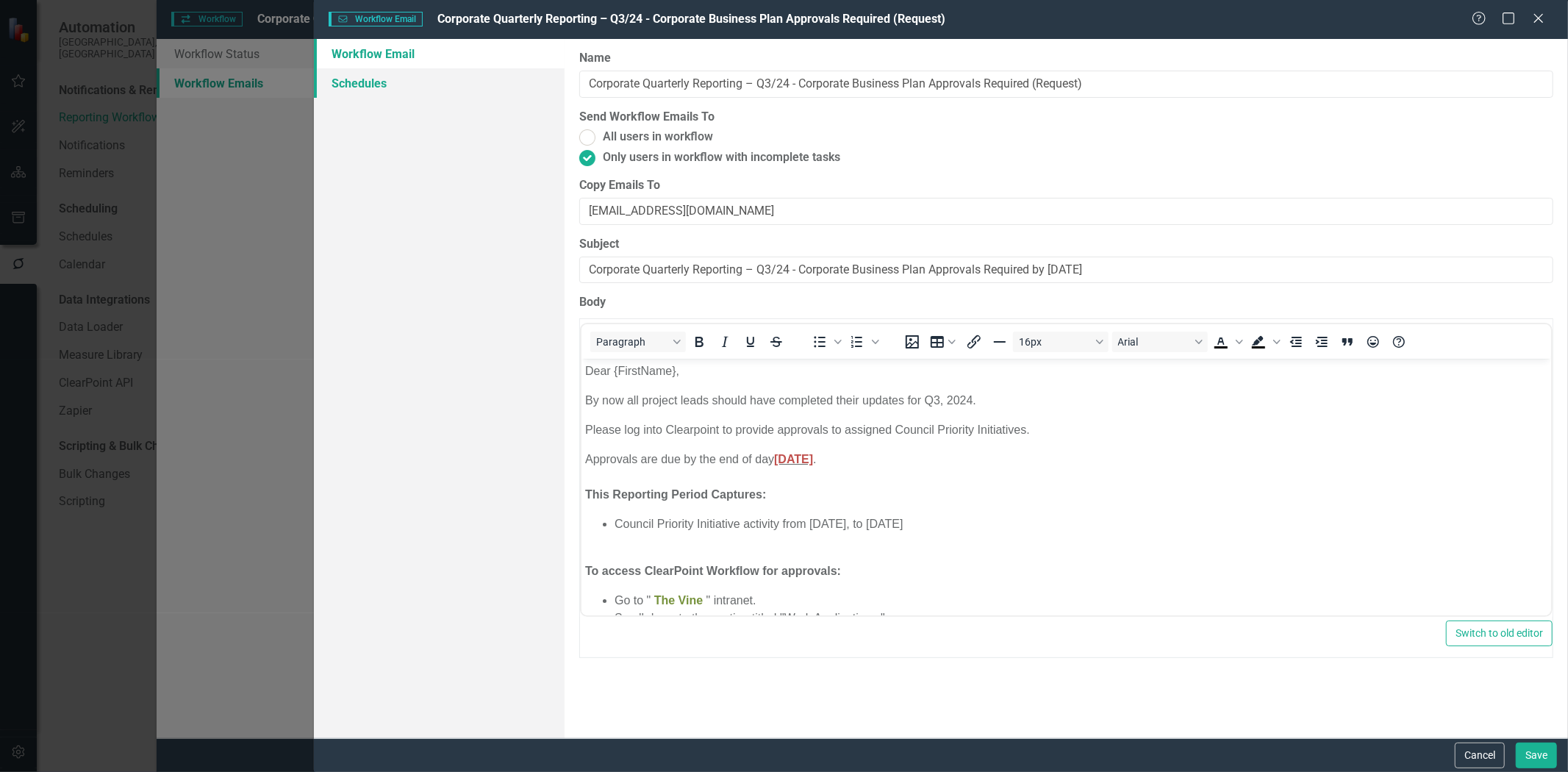
click at [359, 85] on link "Schedules" at bounding box center [439, 83] width 251 height 29
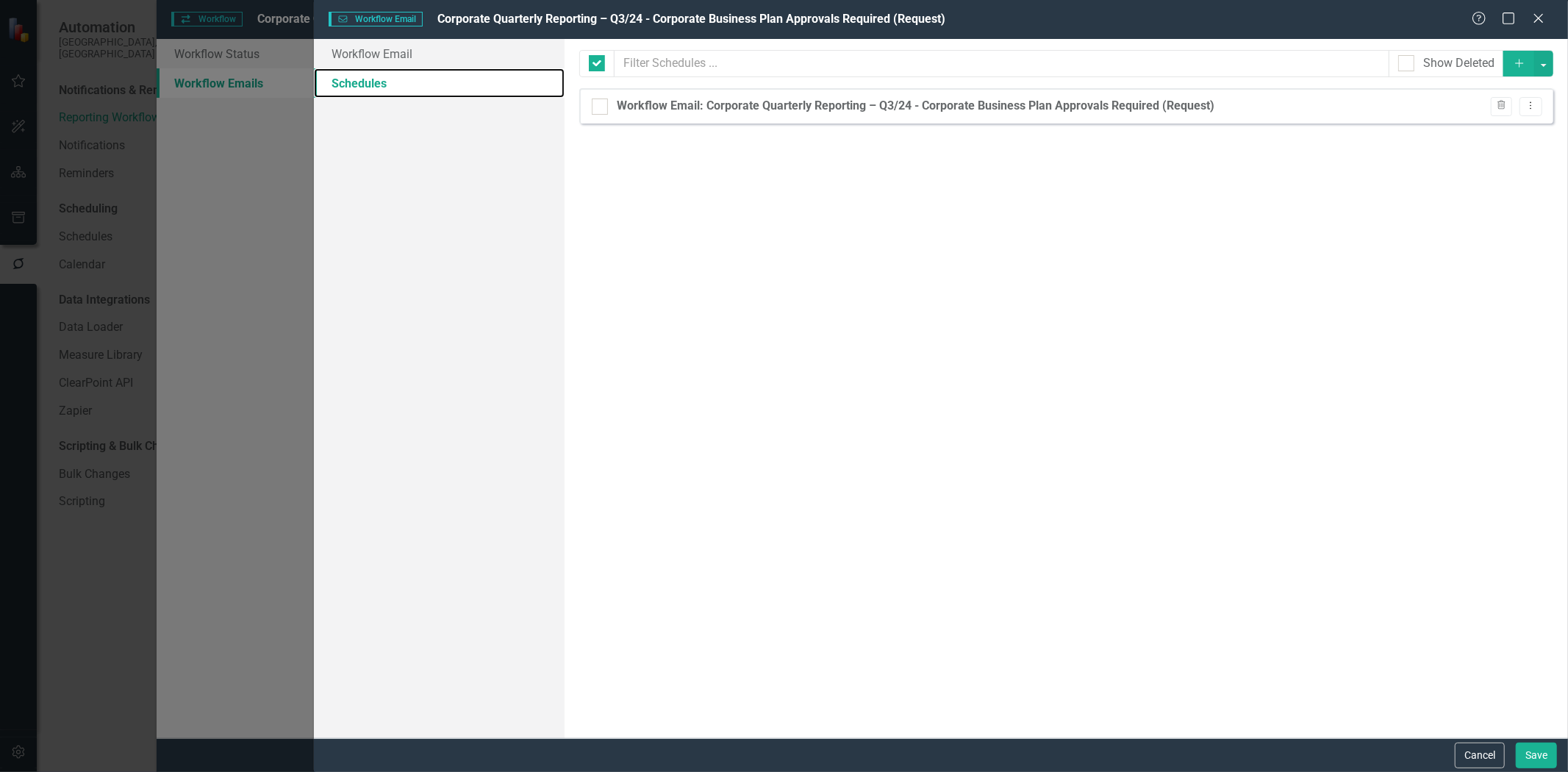
checkbox input "false"
click at [1532, 111] on button "Dropdown Menu" at bounding box center [1531, 107] width 23 height 20
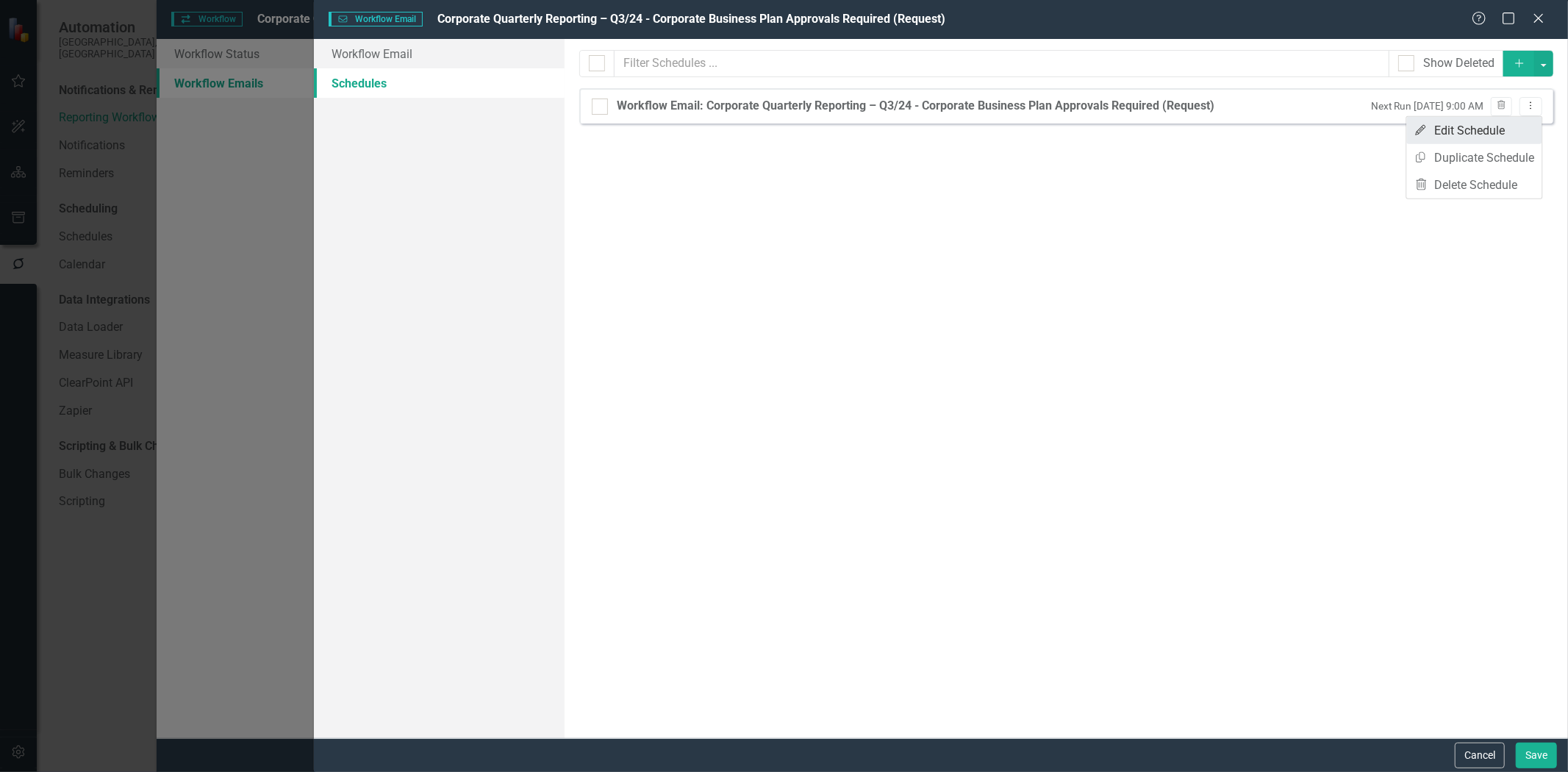
click at [1513, 127] on link "Edit Edit Schedule" at bounding box center [1475, 130] width 136 height 27
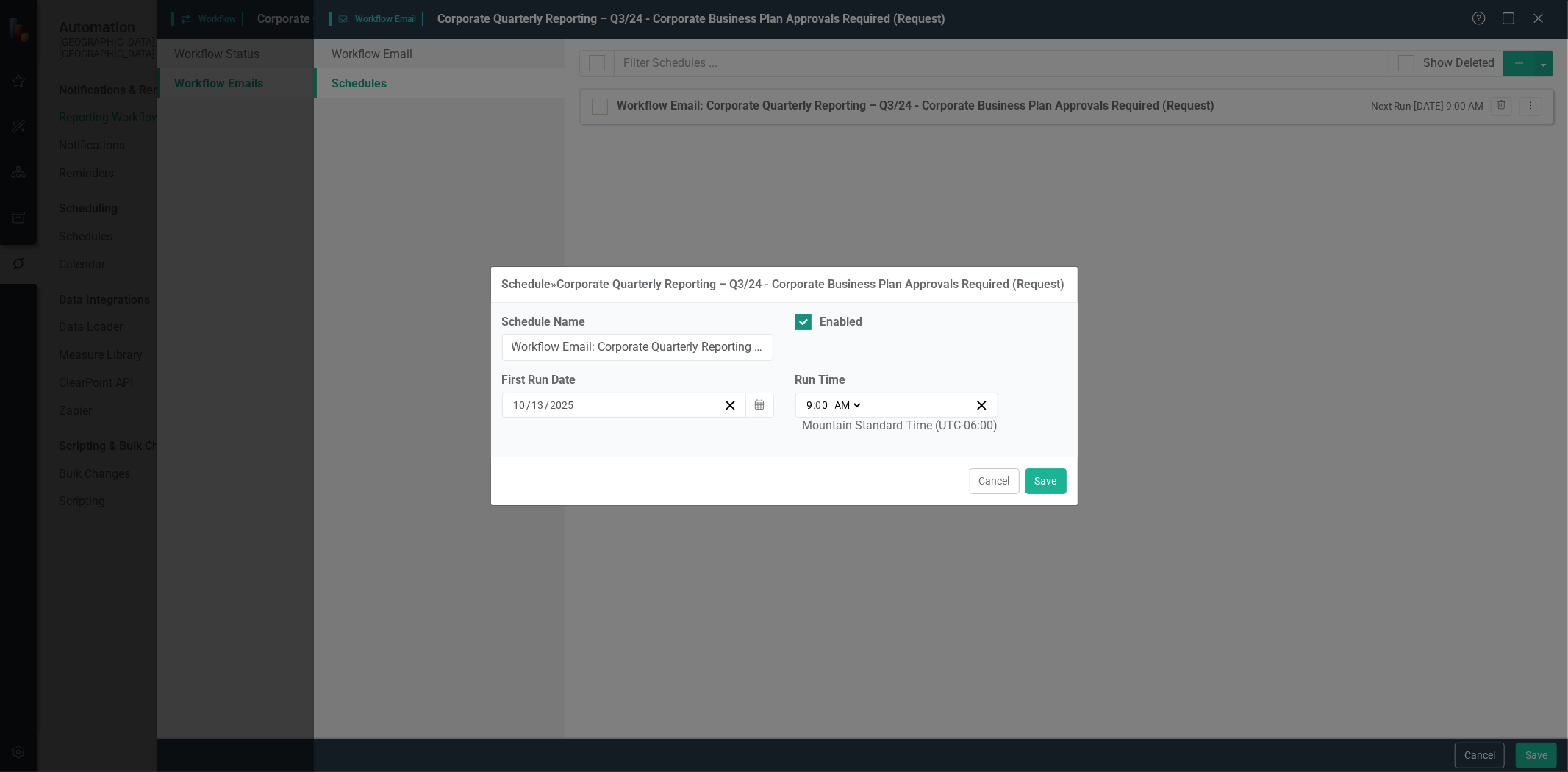
click at [807, 330] on div at bounding box center [804, 322] width 16 height 16
click at [805, 323] on input "Enabled" at bounding box center [800, 319] width 10 height 10
checkbox input "false"
click at [1053, 491] on button "Save" at bounding box center [1046, 481] width 41 height 26
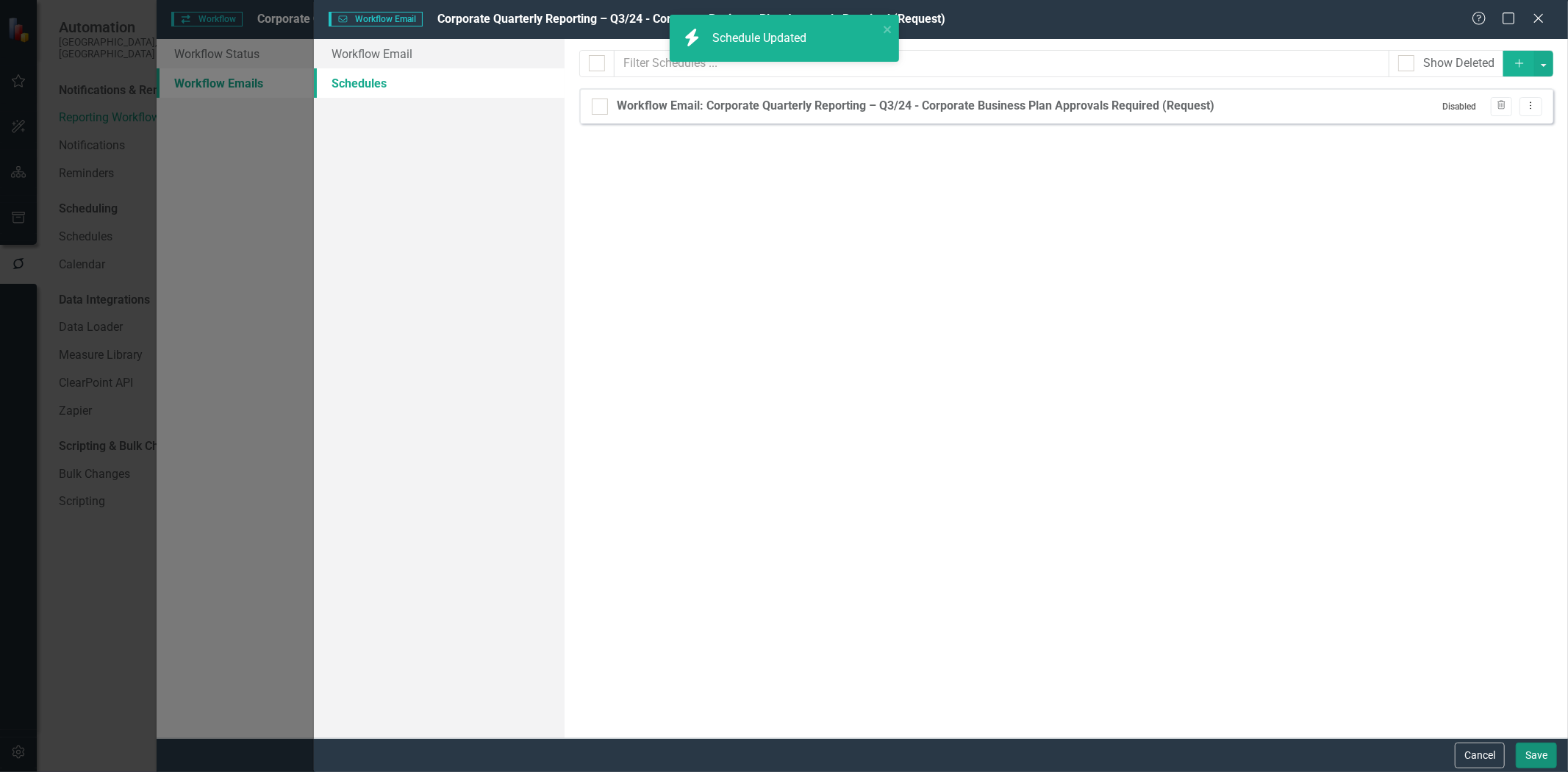
click at [1527, 754] on button "Save" at bounding box center [1536, 754] width 41 height 26
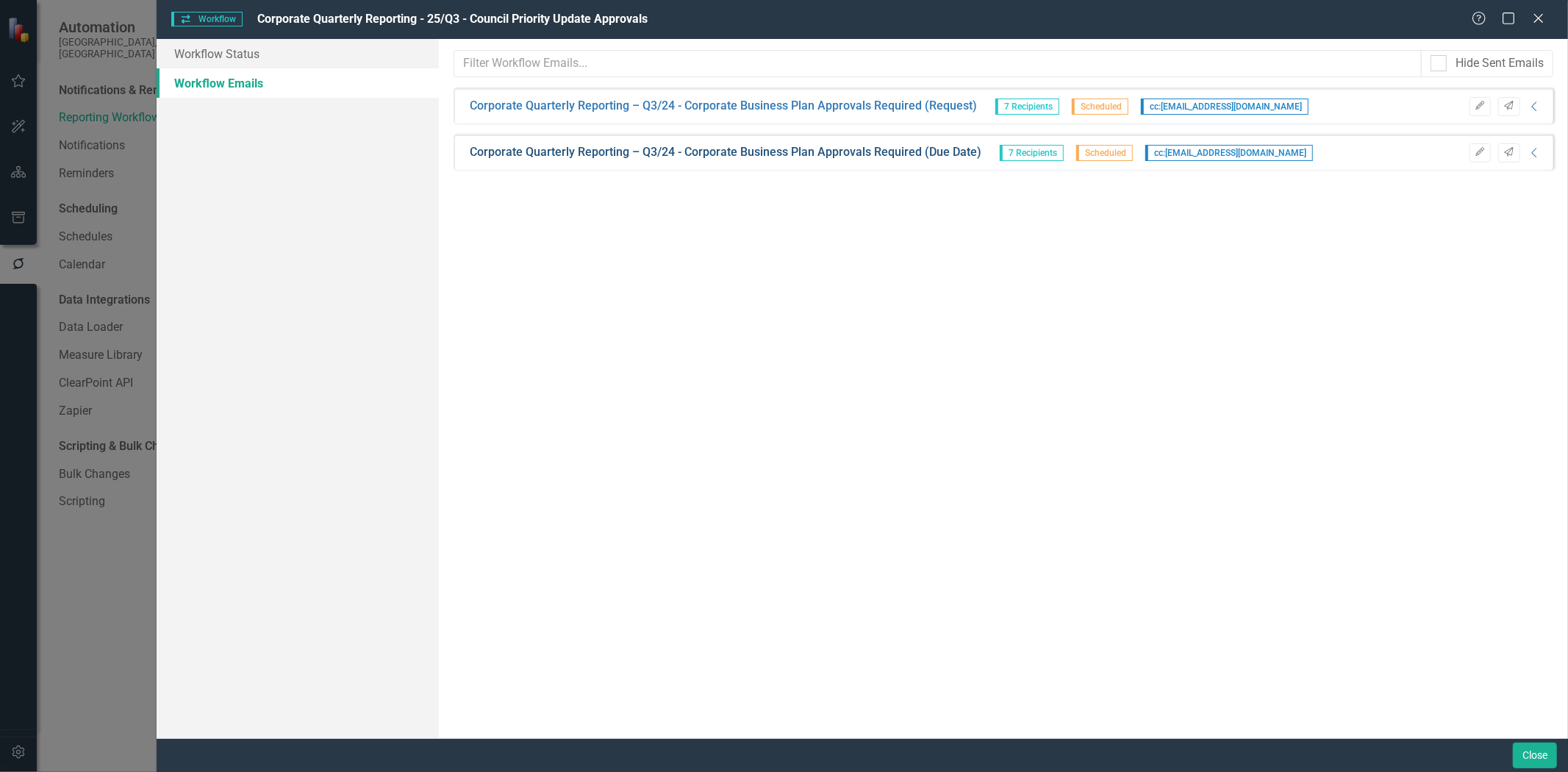
click at [803, 153] on link "Corporate Quarterly Reporting – Q3/24 - Corporate Business Plan Approvals Requi…" at bounding box center [725, 152] width 512 height 17
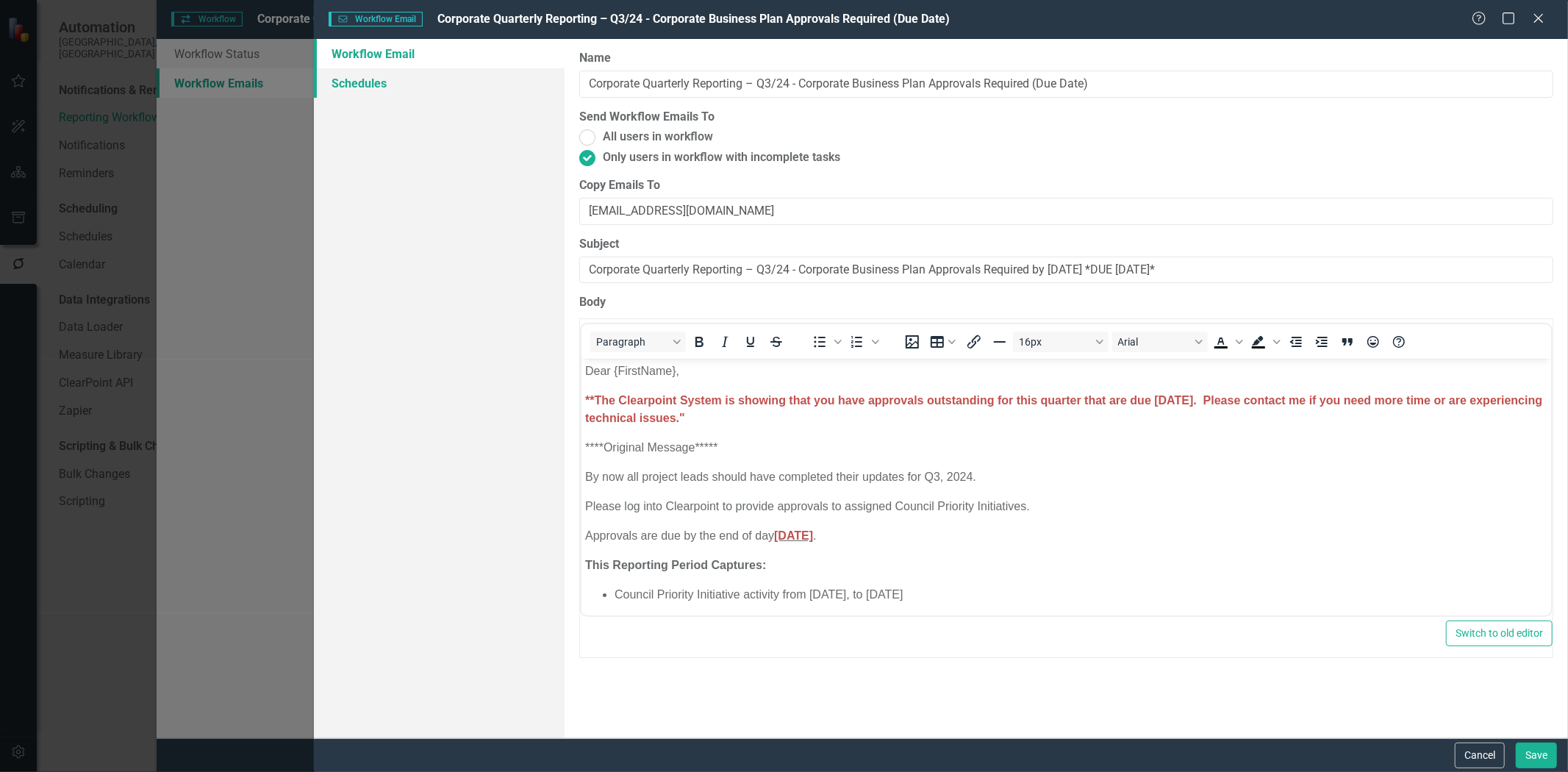
click at [384, 88] on link "Schedules" at bounding box center [439, 83] width 251 height 29
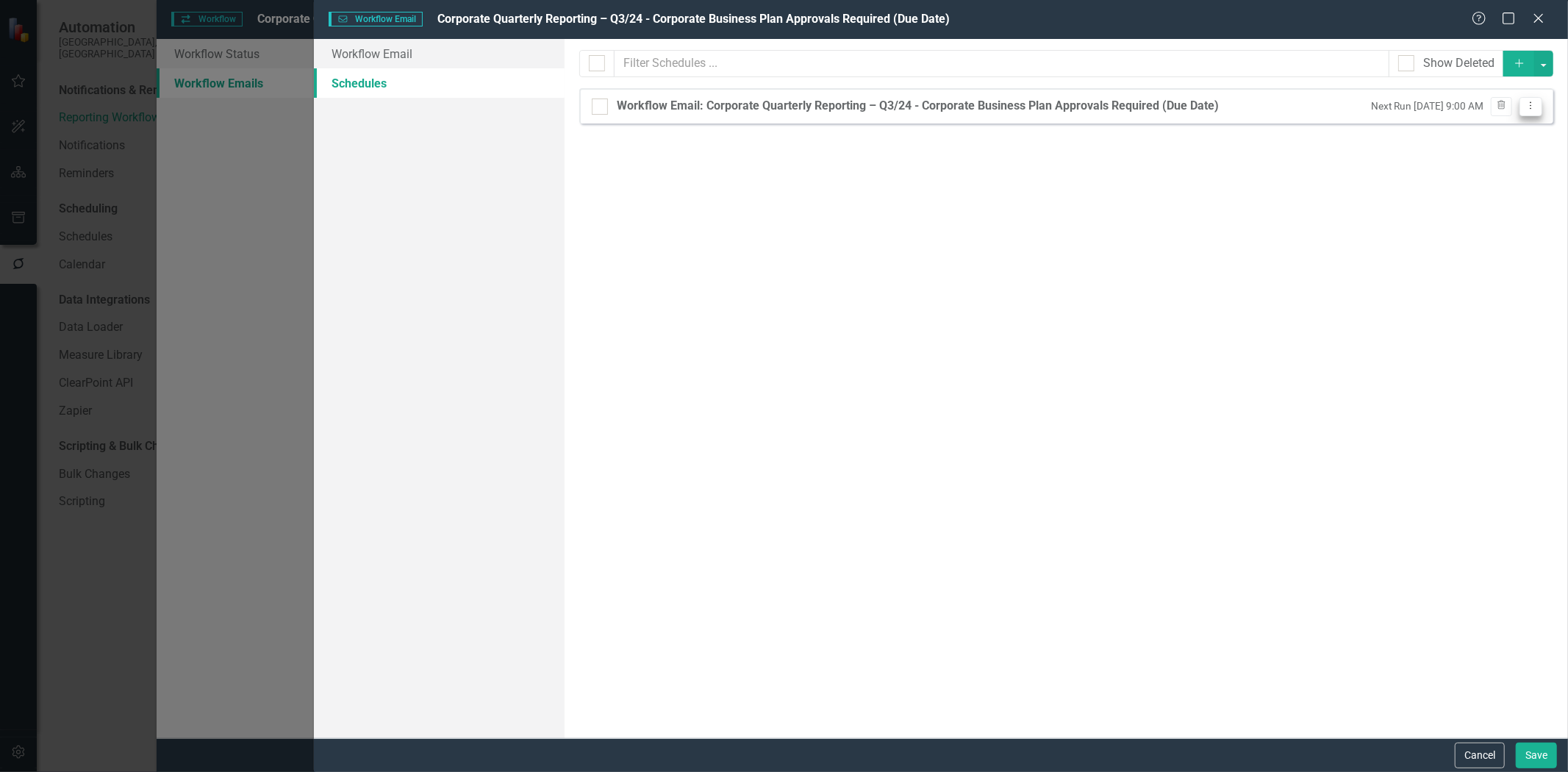
click at [1529, 107] on icon "Dropdown Menu" at bounding box center [1531, 105] width 12 height 10
click at [1504, 136] on link "Edit Edit Schedule" at bounding box center [1475, 130] width 136 height 27
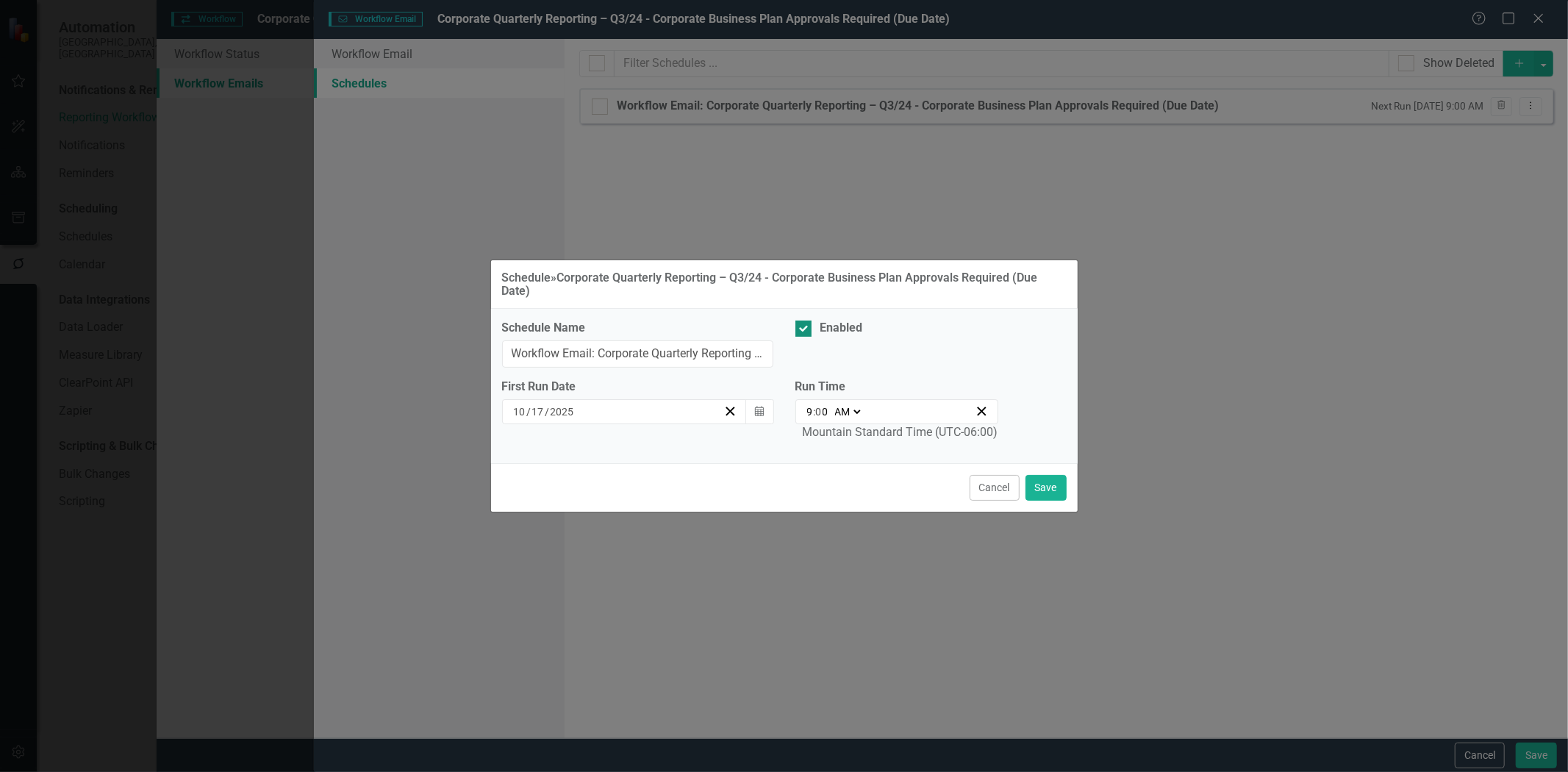
click at [799, 327] on input "Enabled" at bounding box center [800, 325] width 10 height 10
checkbox input "false"
click at [1042, 489] on button "Save" at bounding box center [1046, 487] width 41 height 26
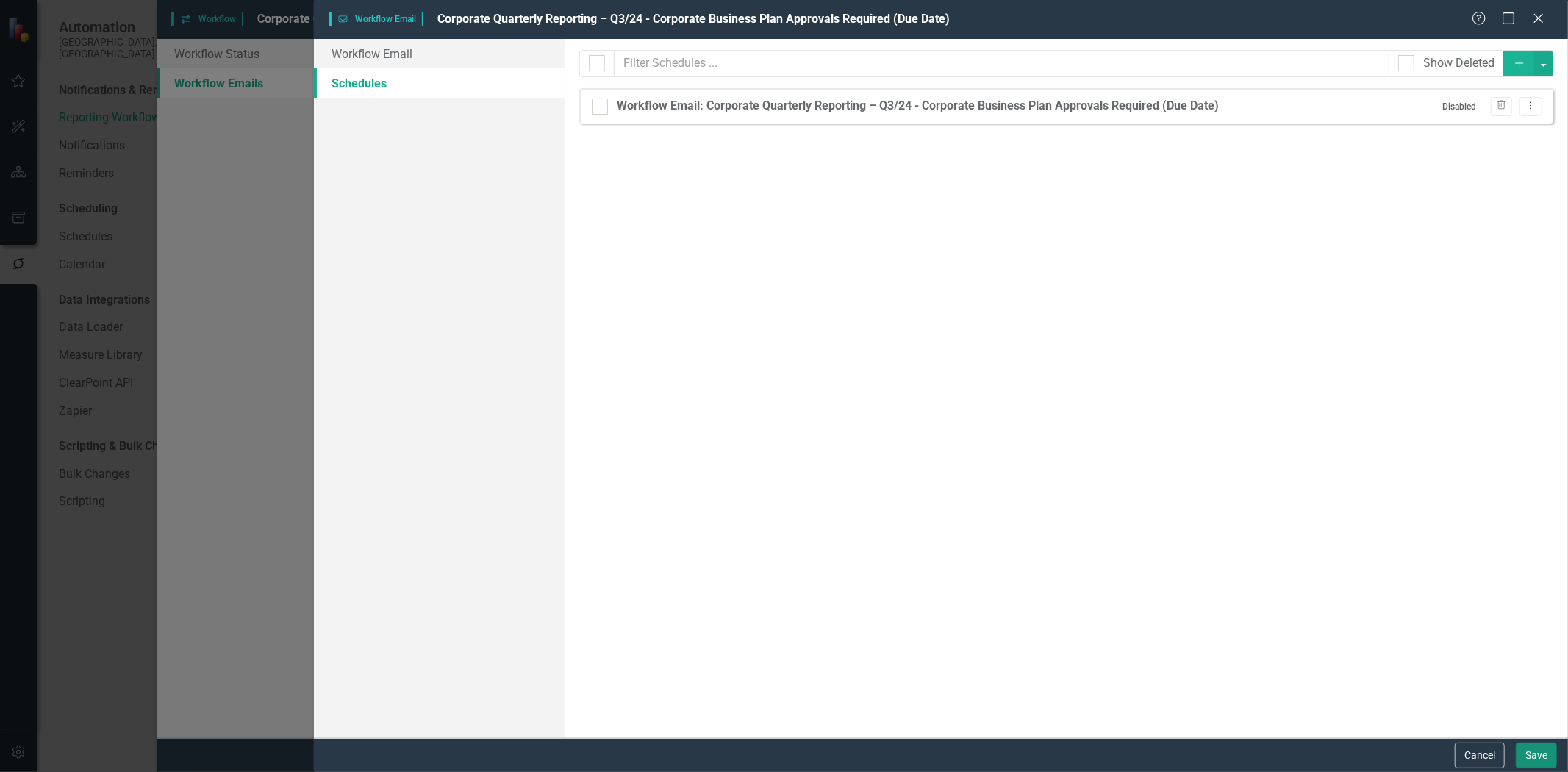
click at [1528, 752] on button "Save" at bounding box center [1536, 754] width 41 height 26
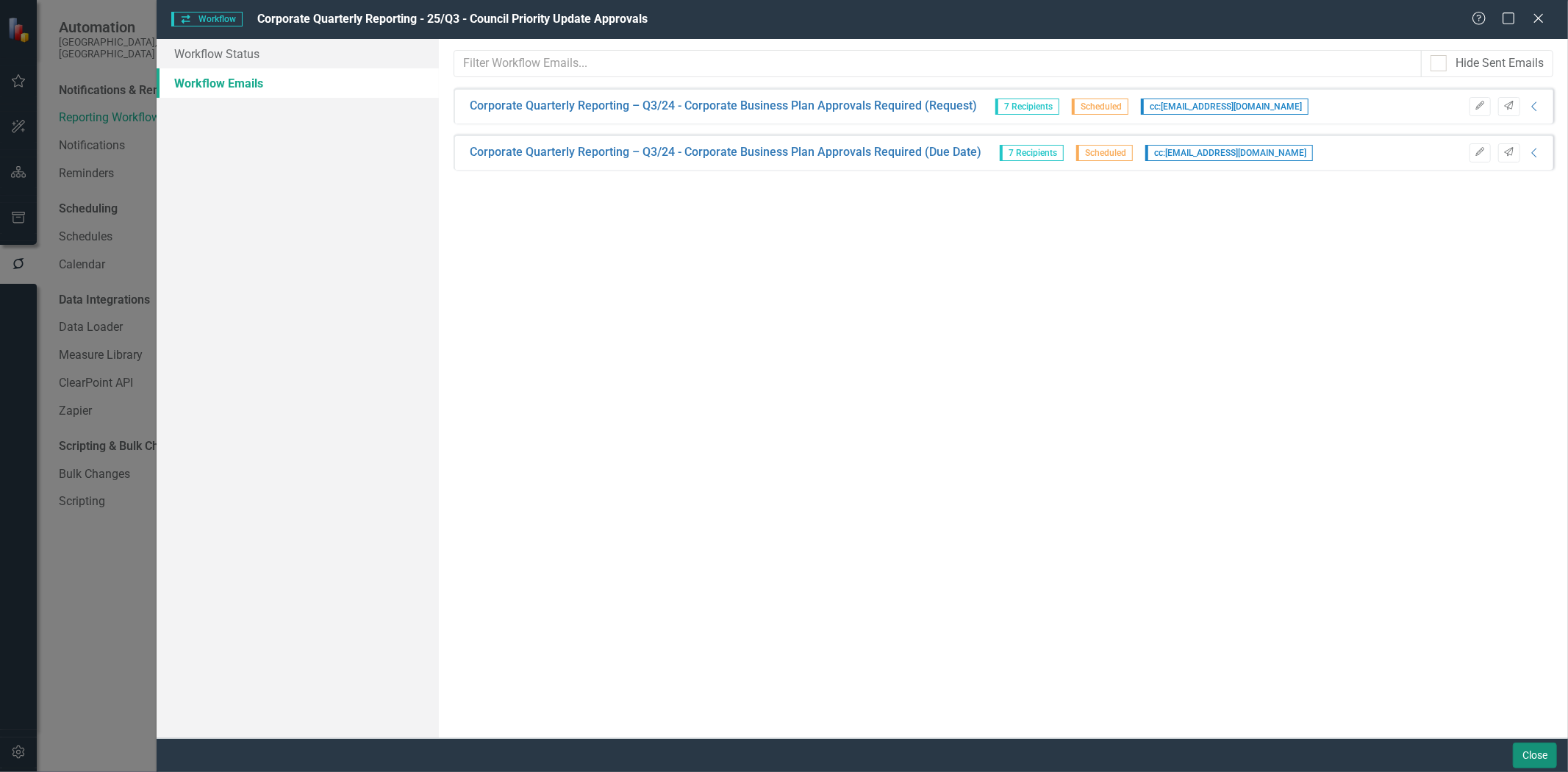
click at [1523, 755] on button "Close" at bounding box center [1535, 754] width 44 height 26
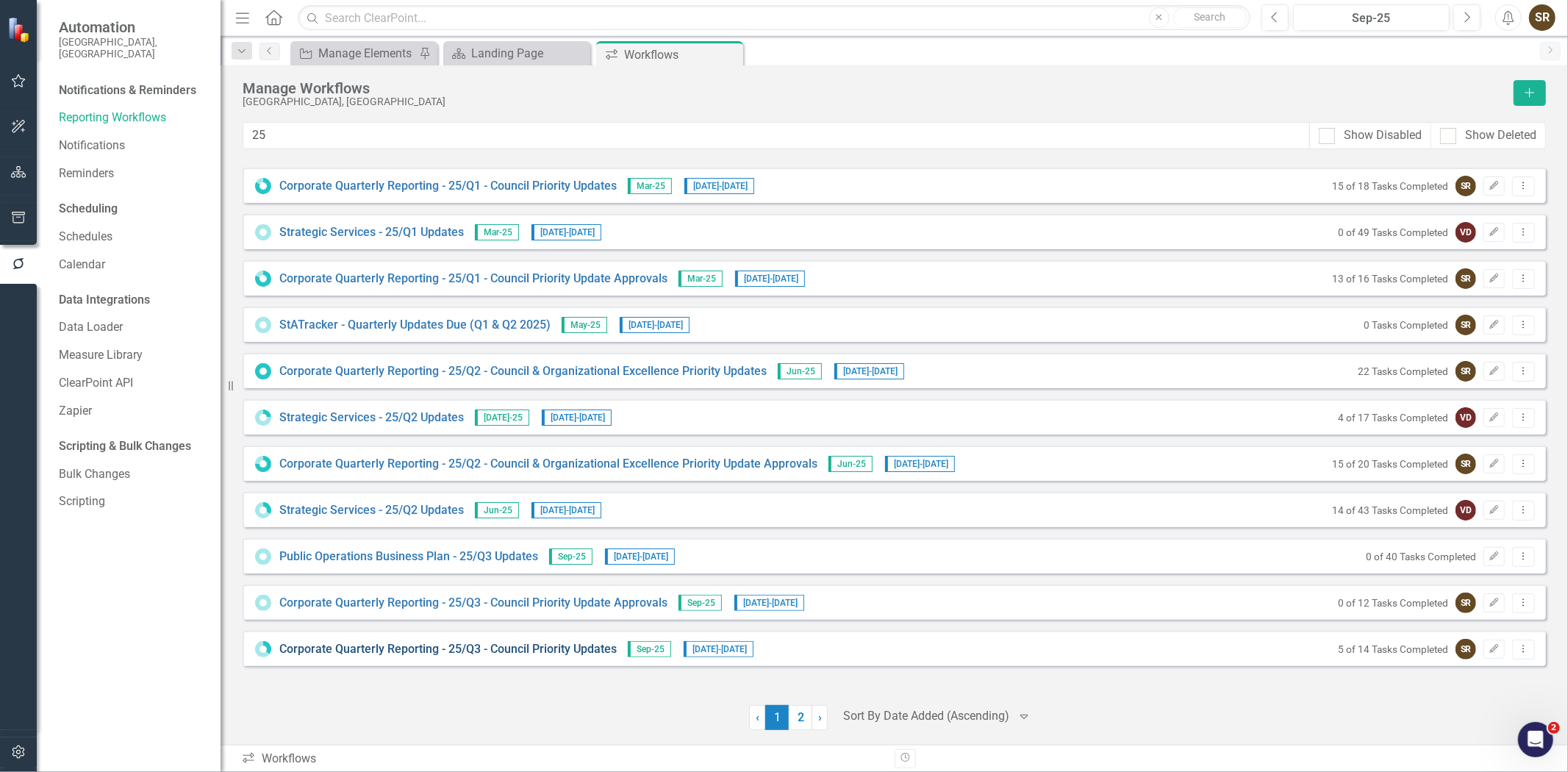
click at [493, 652] on link "Corporate Quarterly Reporting - 25/Q3 - Council Priority Updates" at bounding box center [447, 649] width 337 height 17
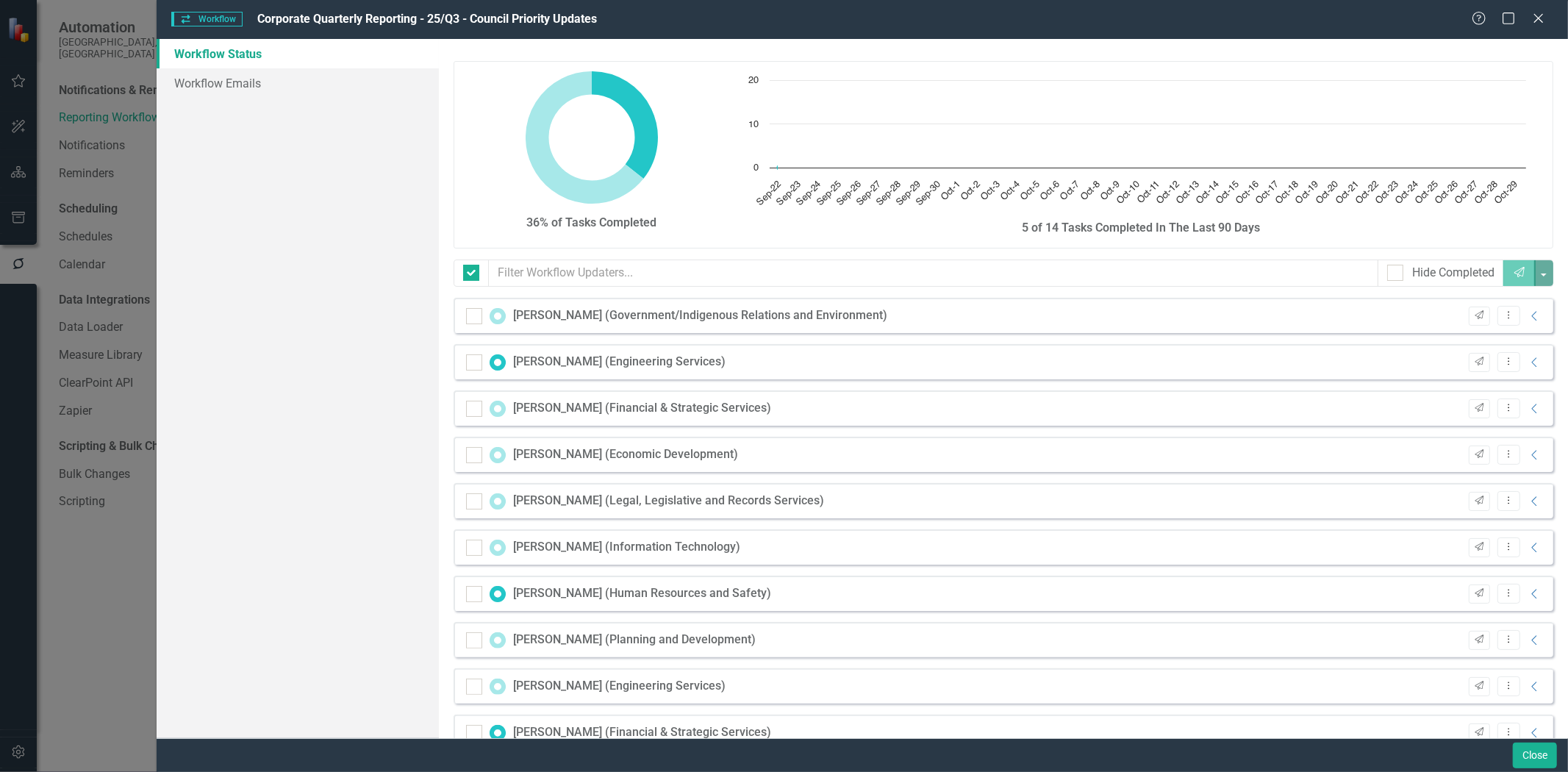
checkbox input "false"
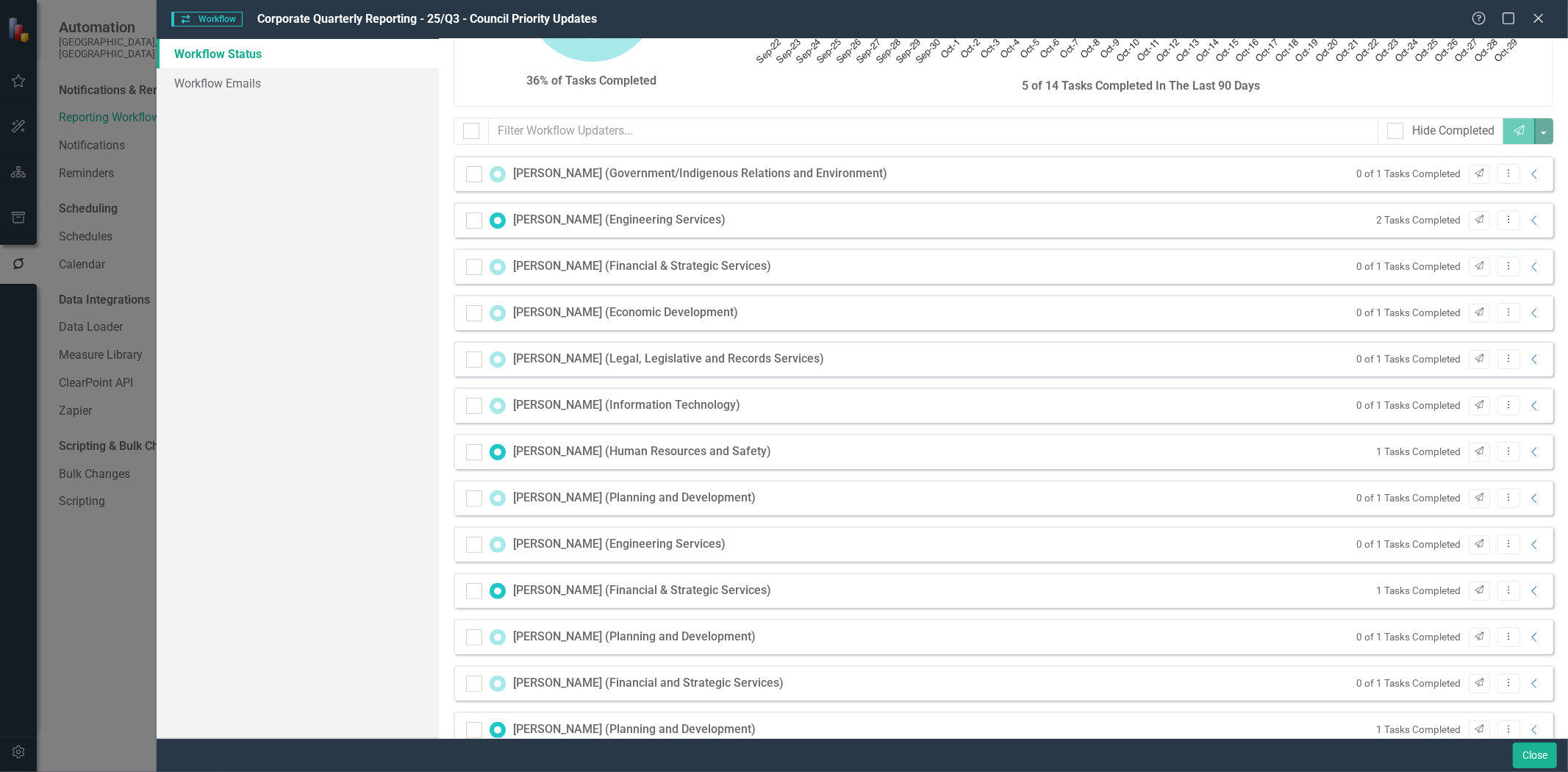
scroll to position [172, 0]
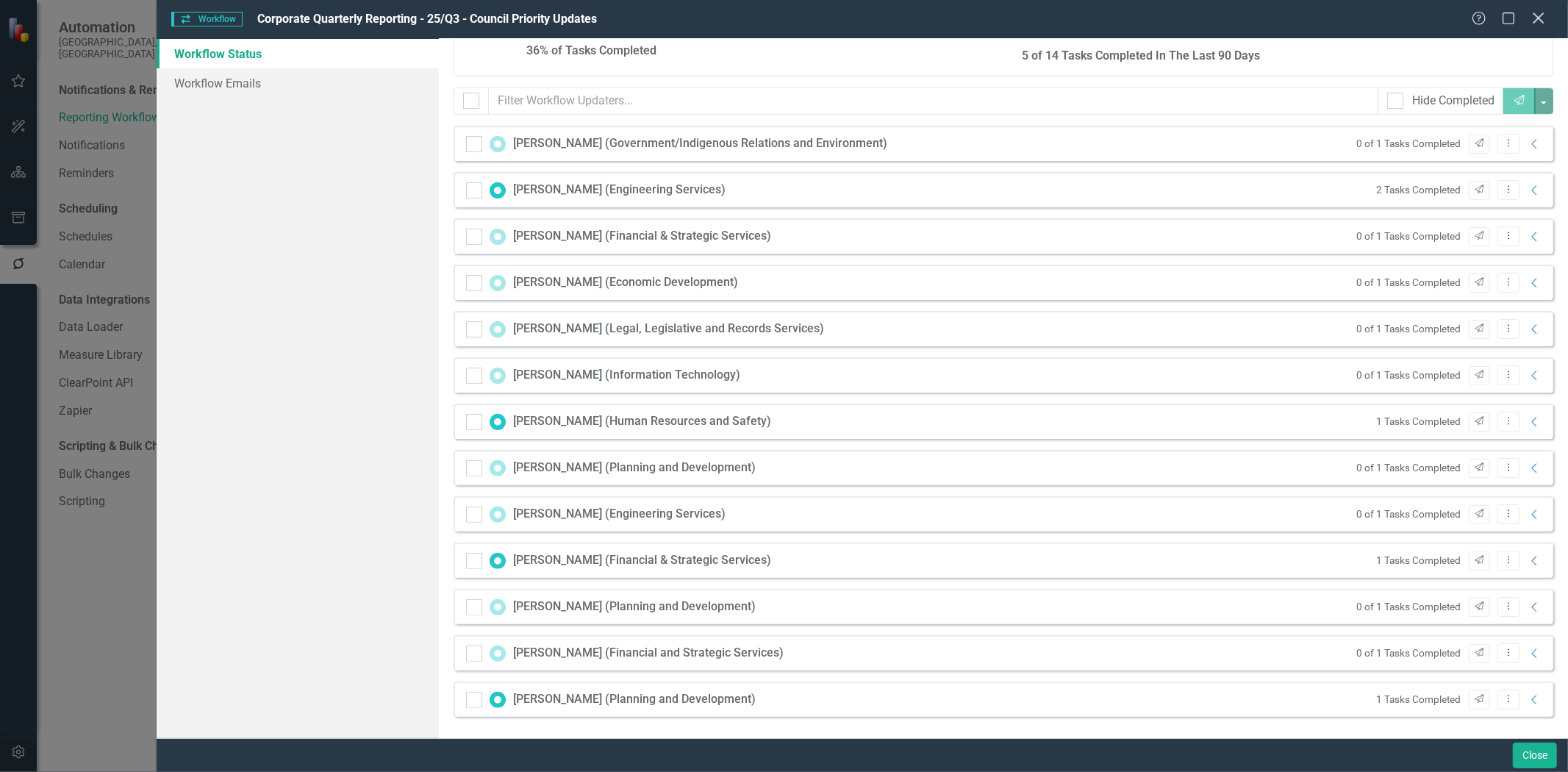
click at [1534, 25] on icon "Close" at bounding box center [1538, 18] width 18 height 14
